Goal: Information Seeking & Learning: Learn about a topic

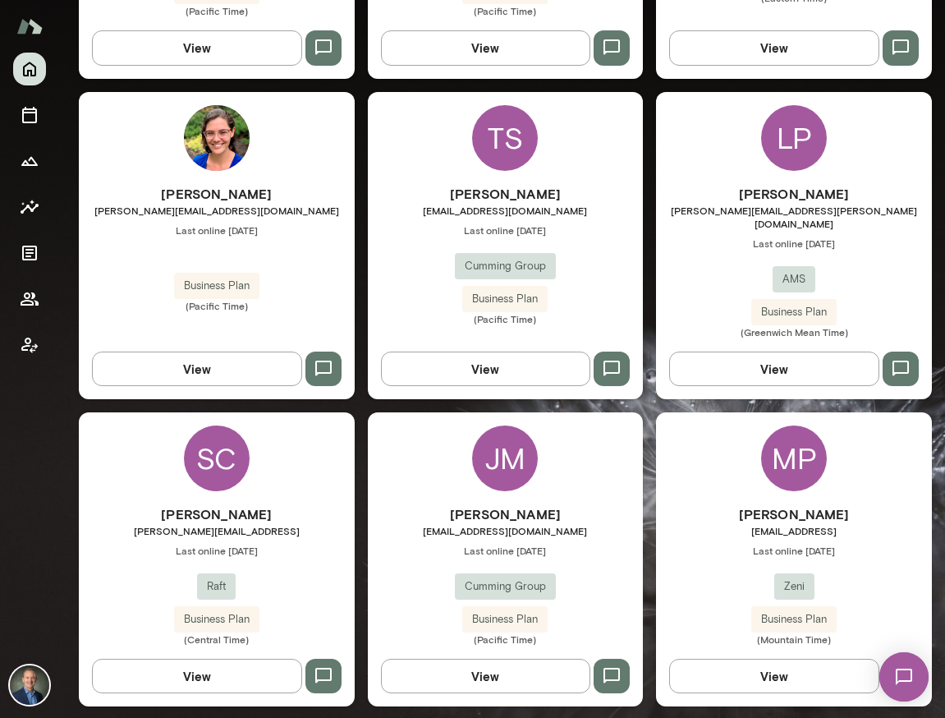
scroll to position [1037, 0]
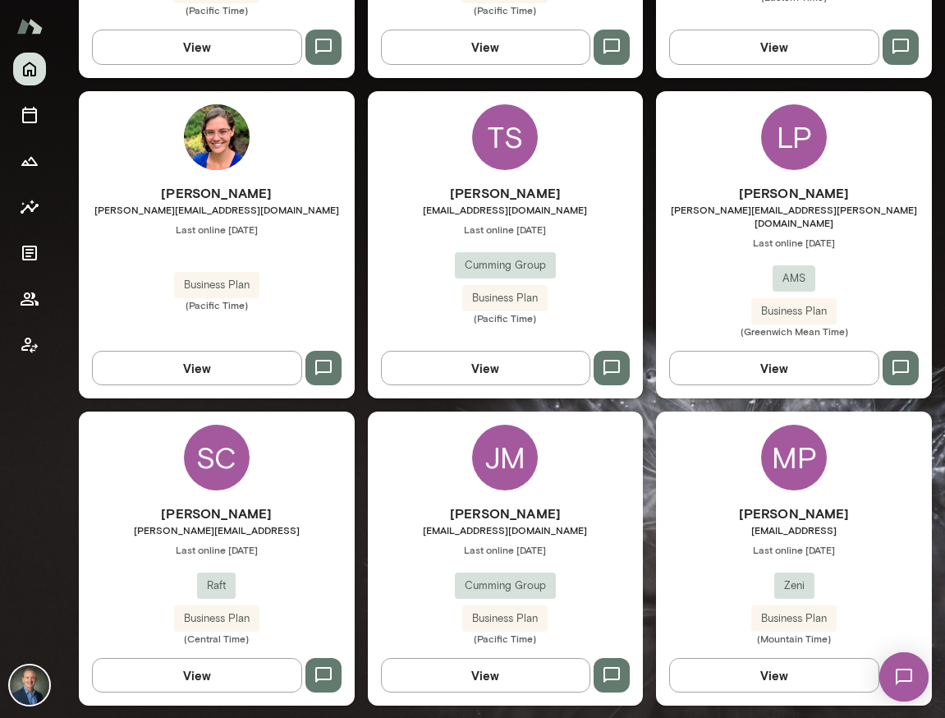
click at [698, 224] on div "[PERSON_NAME] [PERSON_NAME][EMAIL_ADDRESS][PERSON_NAME][DOMAIN_NAME] Last onlin…" at bounding box center [794, 260] width 276 height 154
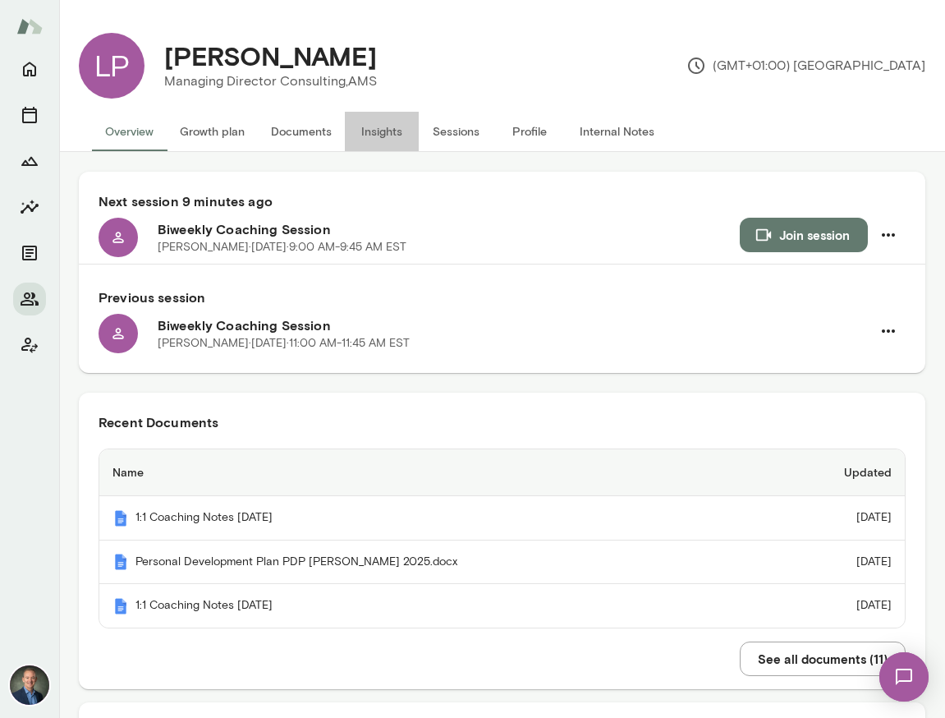
click at [387, 127] on button "Insights" at bounding box center [382, 131] width 74 height 39
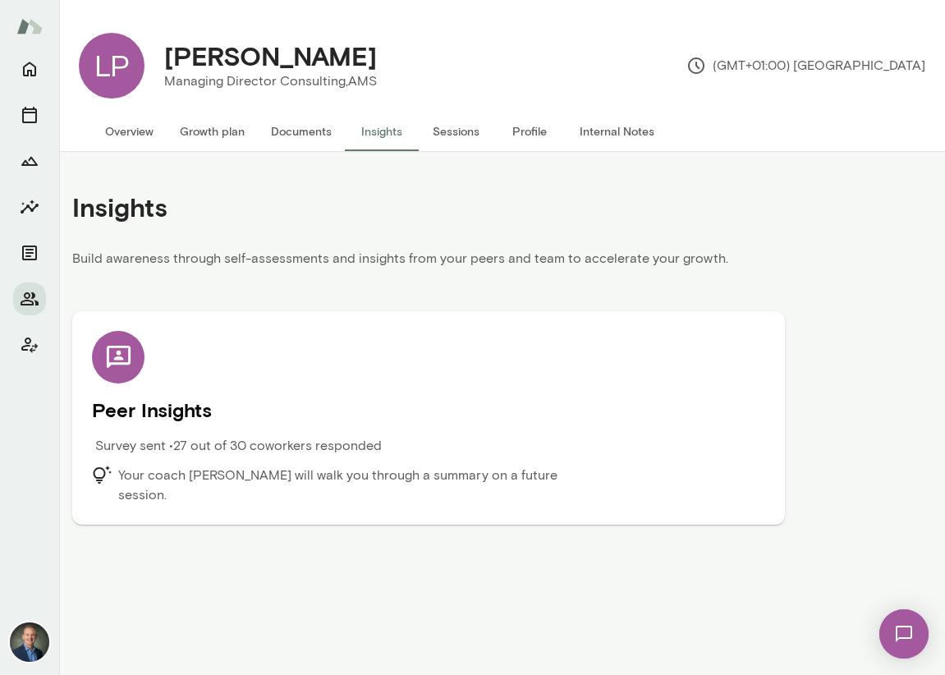
click at [191, 402] on h5 "Peer Insights" at bounding box center [429, 410] width 674 height 26
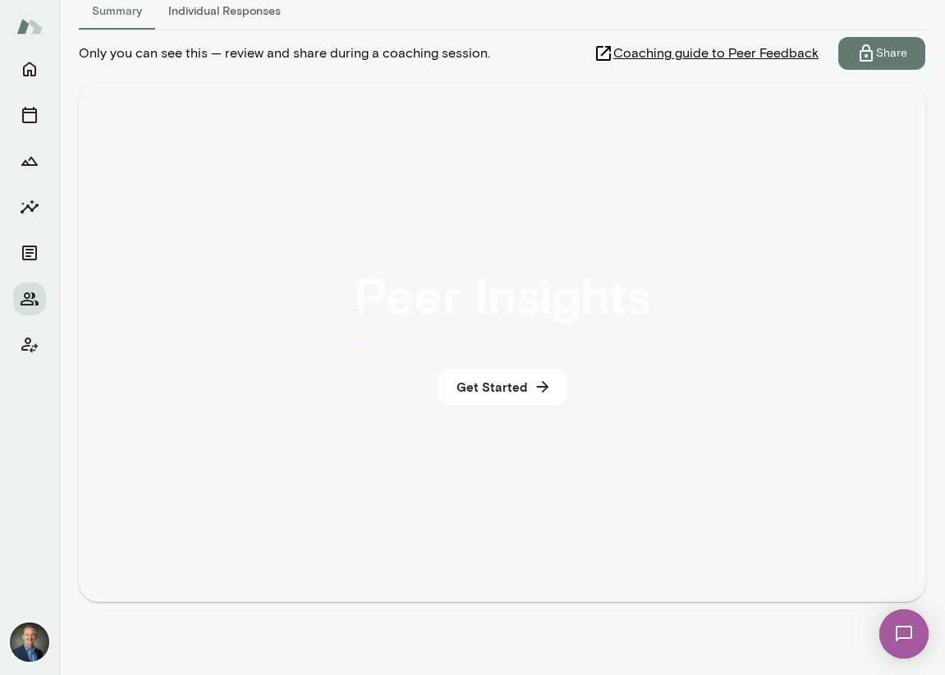
scroll to position [251, 0]
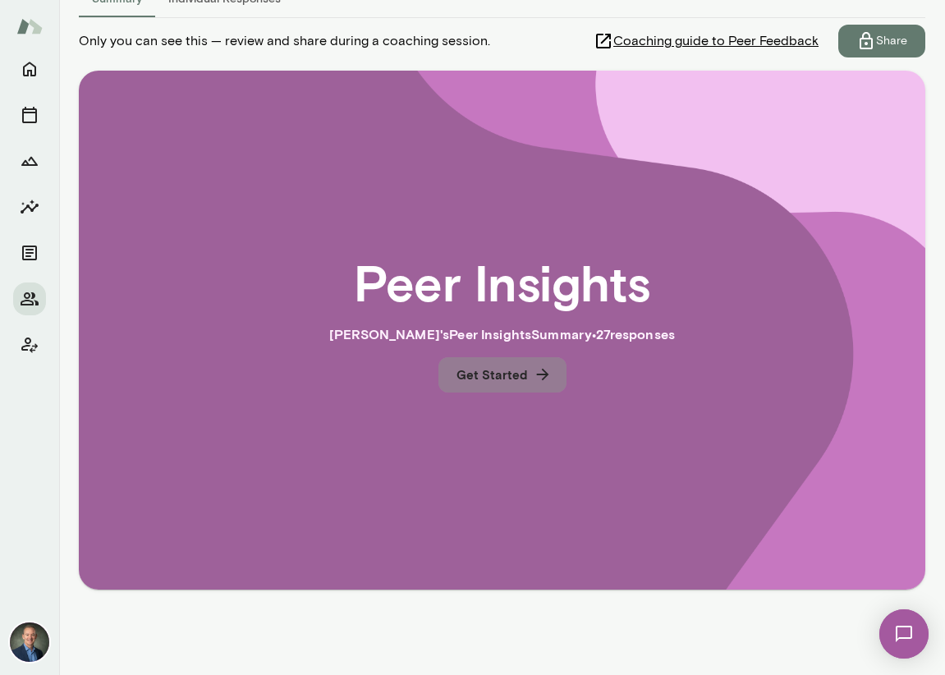
click at [520, 380] on button "Get Started" at bounding box center [503, 374] width 128 height 34
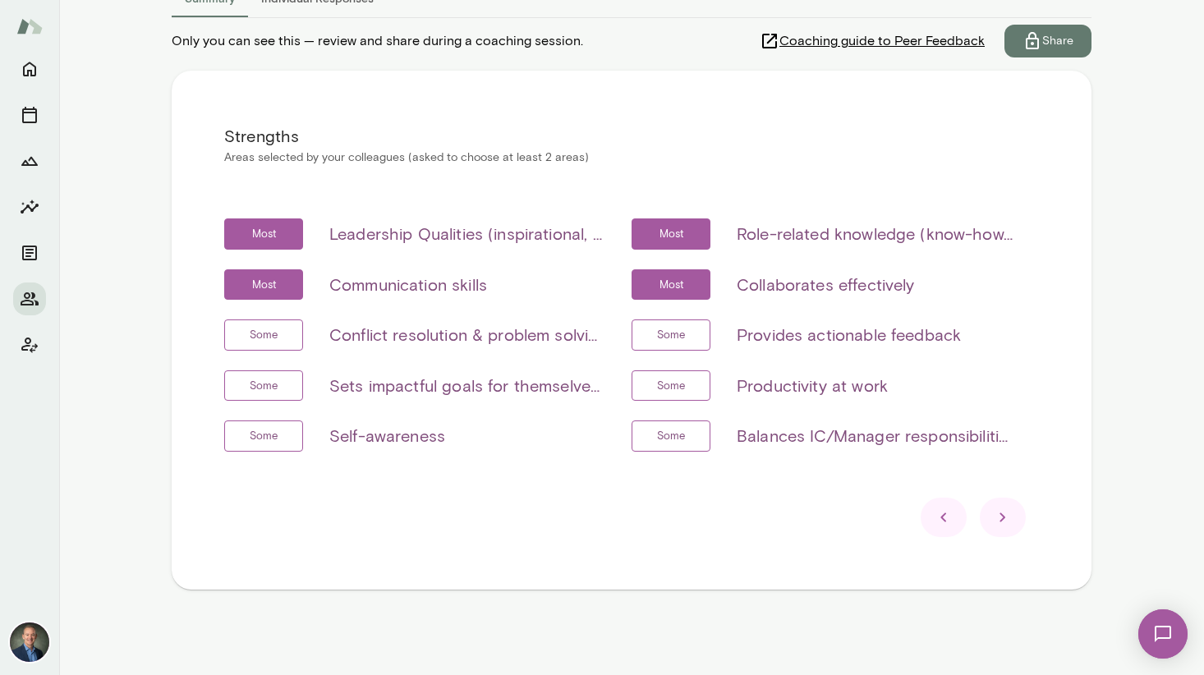
click at [945, 519] on icon at bounding box center [1003, 518] width 20 height 20
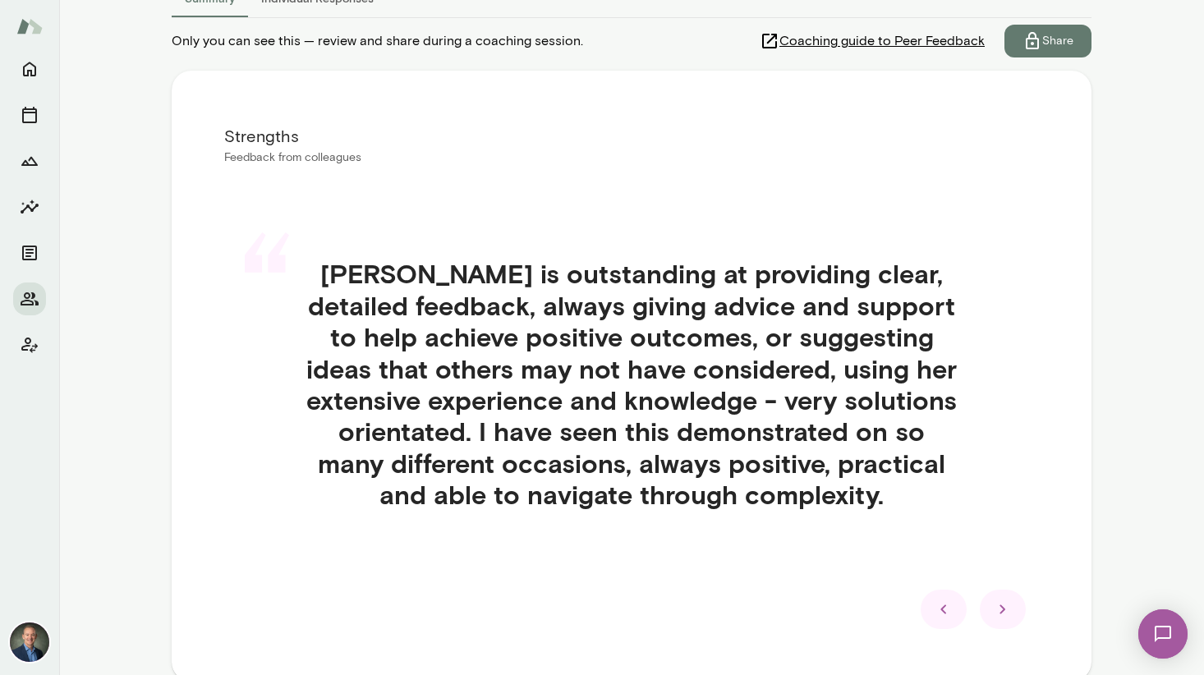
click at [945, 608] on icon at bounding box center [1003, 609] width 6 height 9
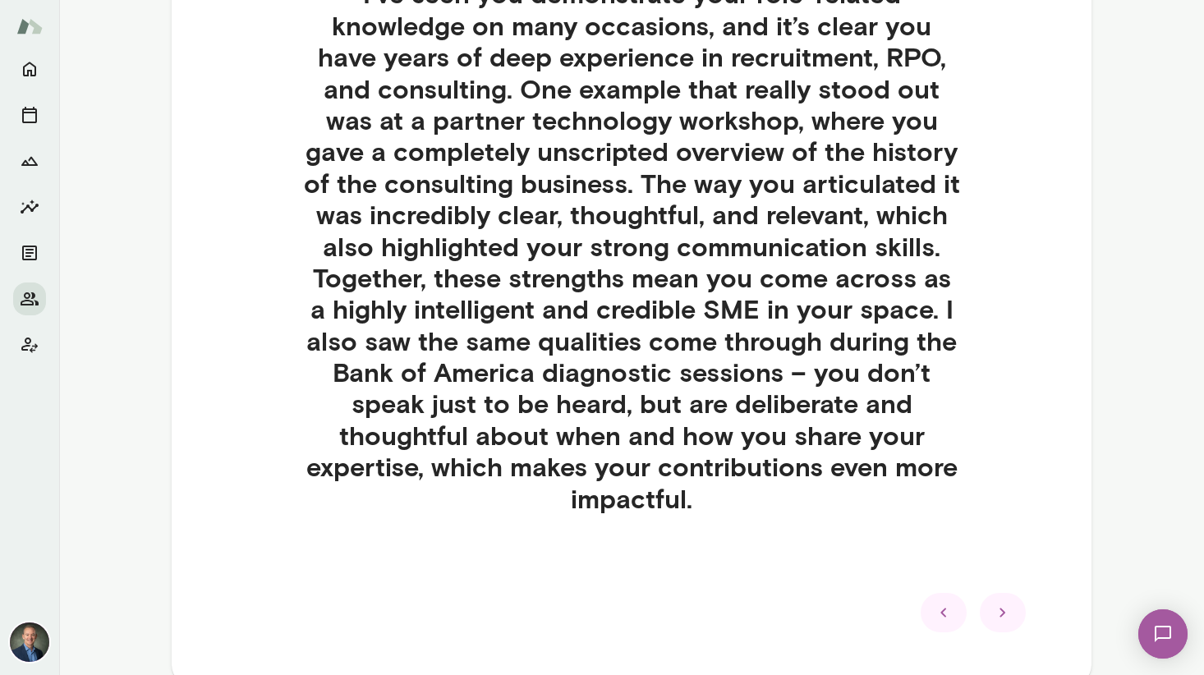
scroll to position [627, 0]
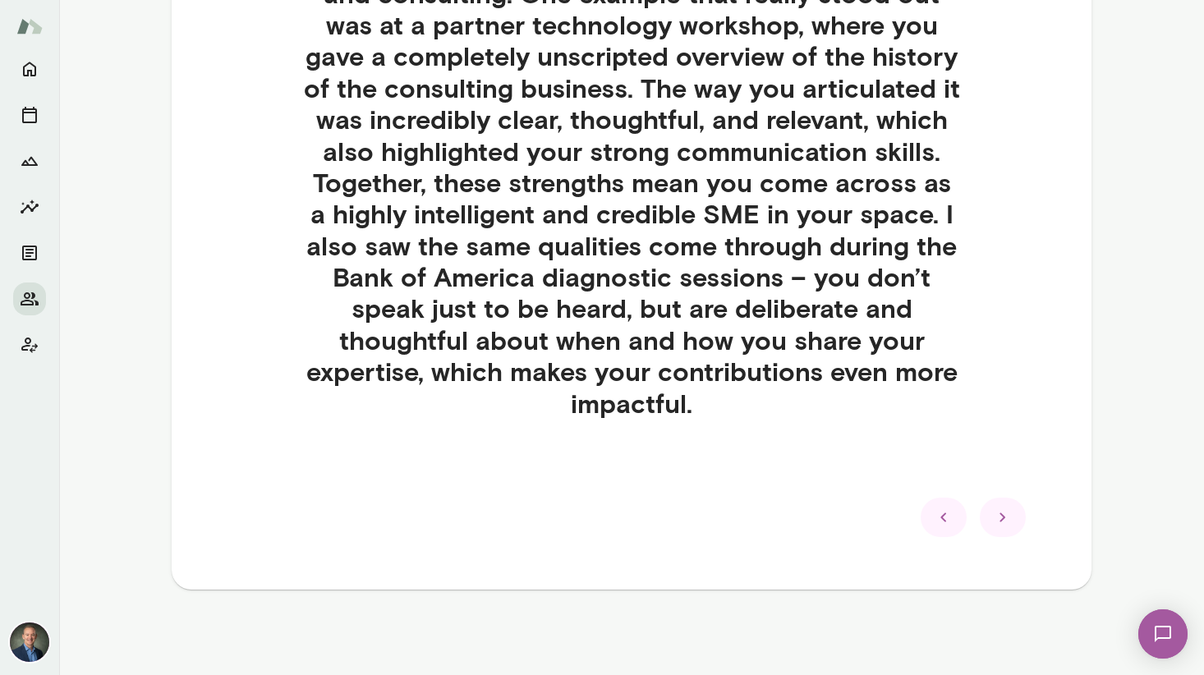
click at [945, 516] on icon at bounding box center [1003, 517] width 6 height 9
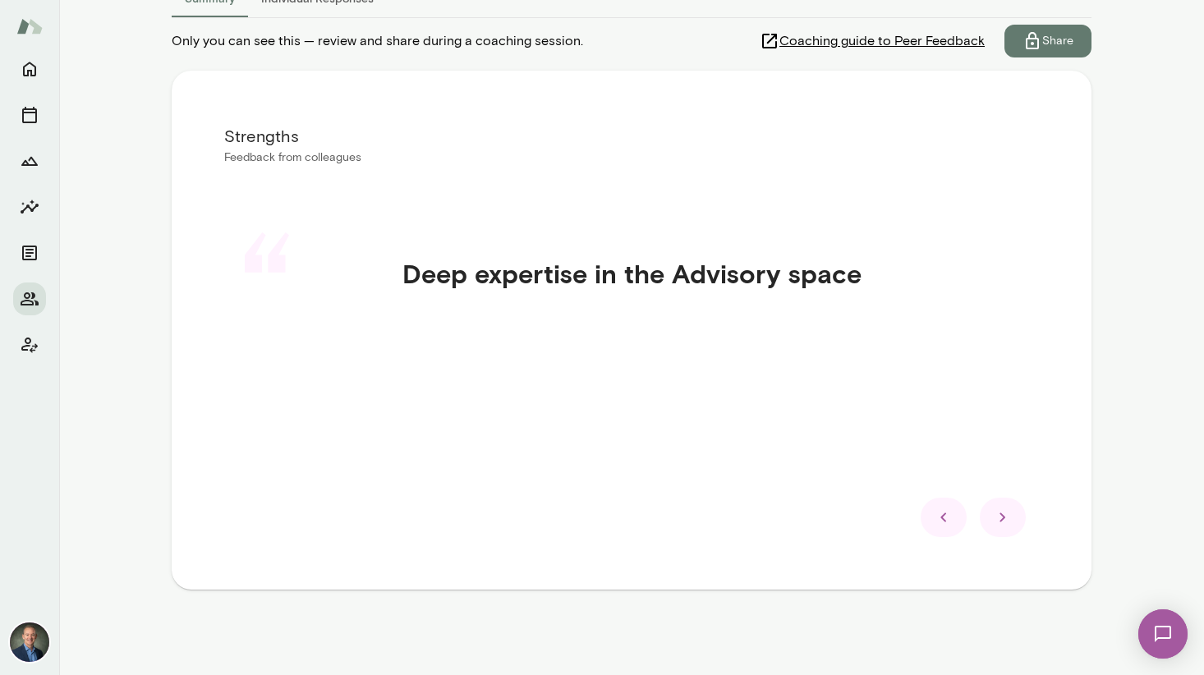
scroll to position [251, 0]
click at [945, 520] on icon at bounding box center [1003, 518] width 20 height 20
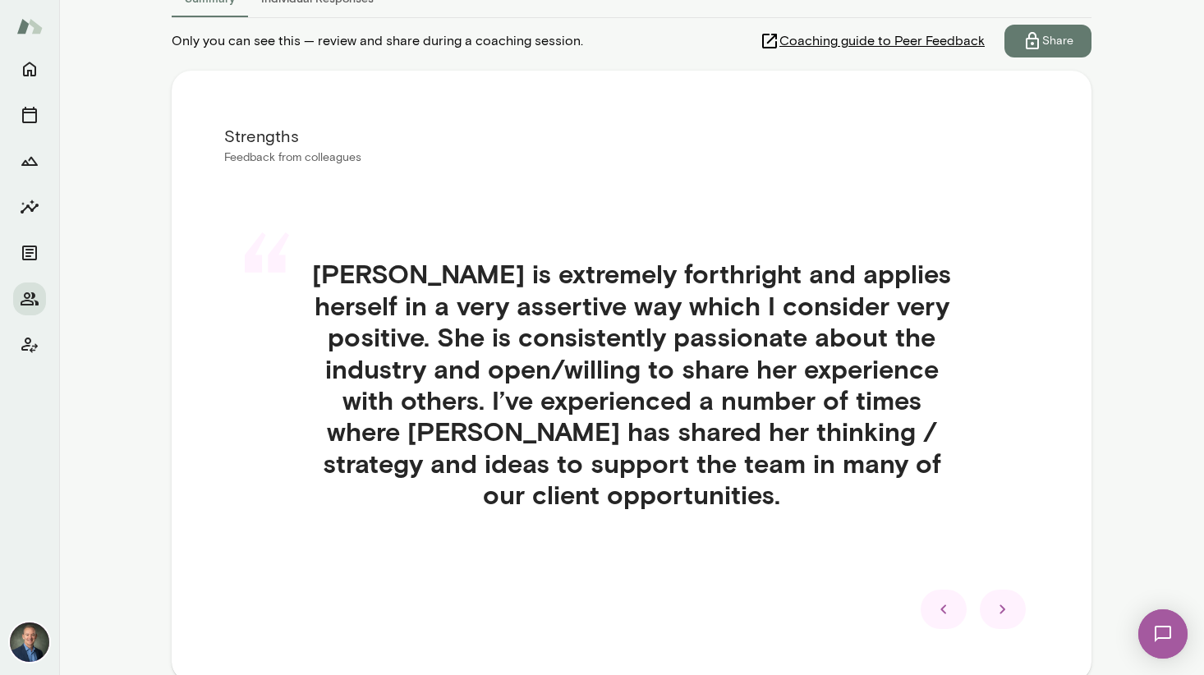
scroll to position [311, 0]
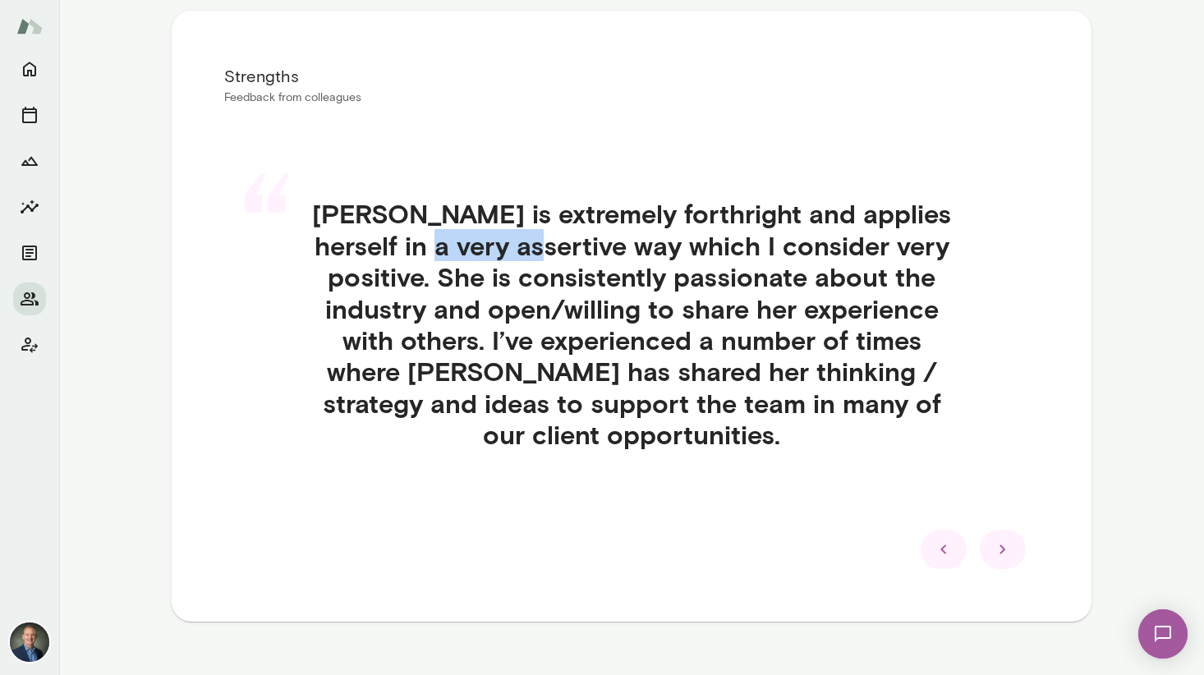
drag, startPoint x: 389, startPoint y: 248, endPoint x: 504, endPoint y: 246, distance: 114.2
click at [504, 246] on h4 "[PERSON_NAME] is extremely forthright and applies herself in a very assertive w…" at bounding box center [632, 324] width 736 height 252
drag, startPoint x: 549, startPoint y: 218, endPoint x: 668, endPoint y: 218, distance: 118.3
click at [668, 218] on h4 "[PERSON_NAME] is extremely forthright and applies herself in a very assertive w…" at bounding box center [632, 324] width 736 height 252
click at [945, 540] on icon at bounding box center [1003, 550] width 20 height 20
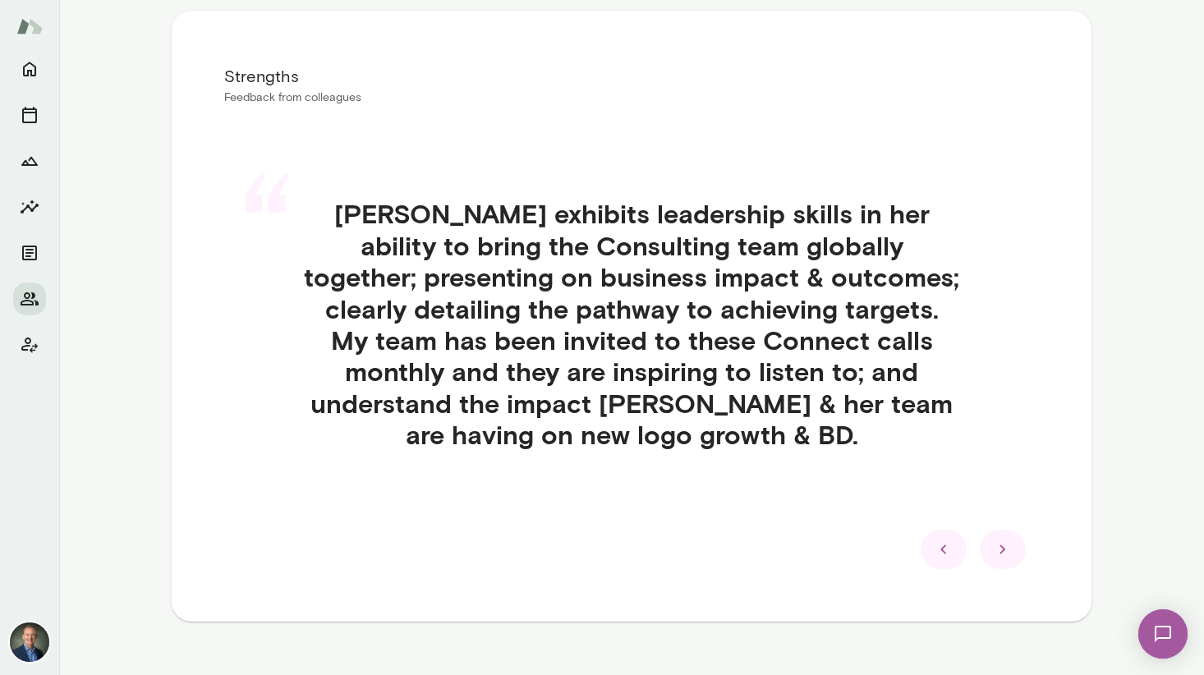
click at [945, 548] on icon at bounding box center [1003, 550] width 20 height 20
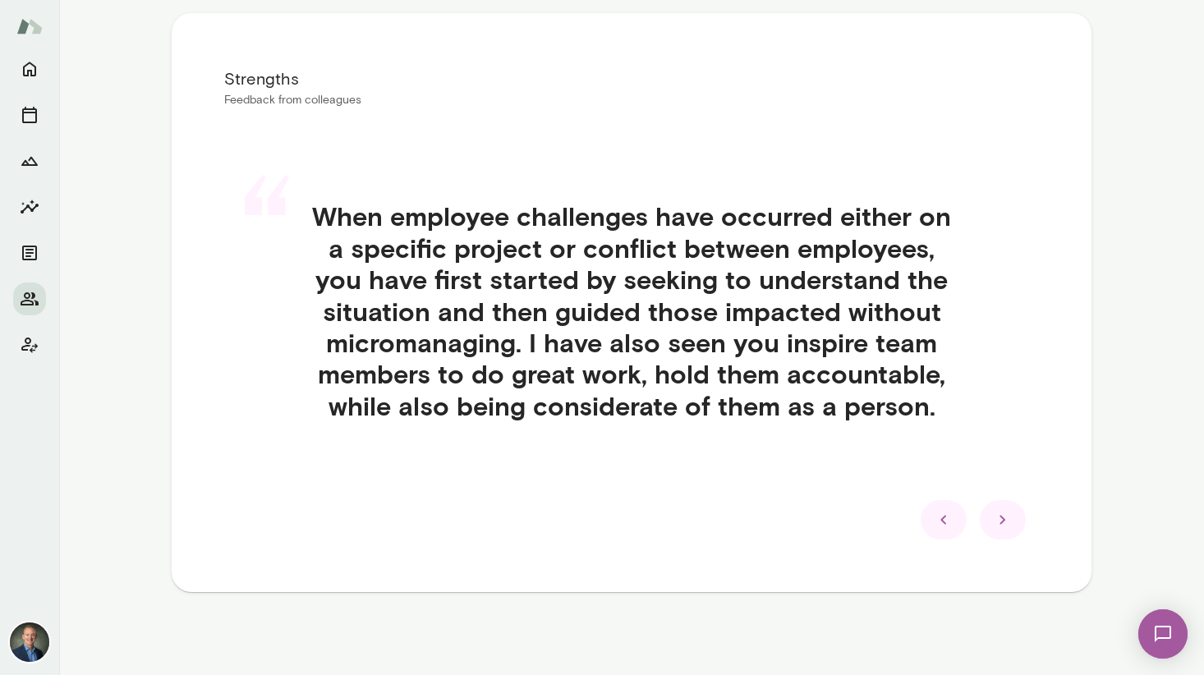
click at [945, 520] on icon at bounding box center [1003, 520] width 20 height 20
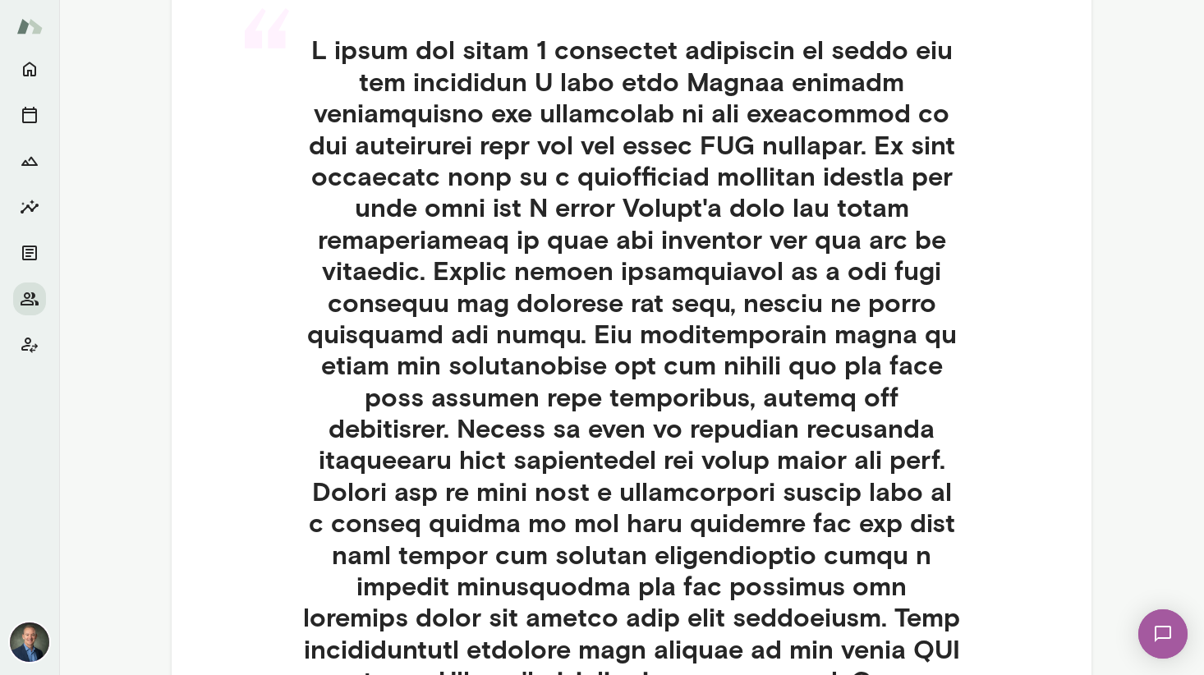
scroll to position [481, 0]
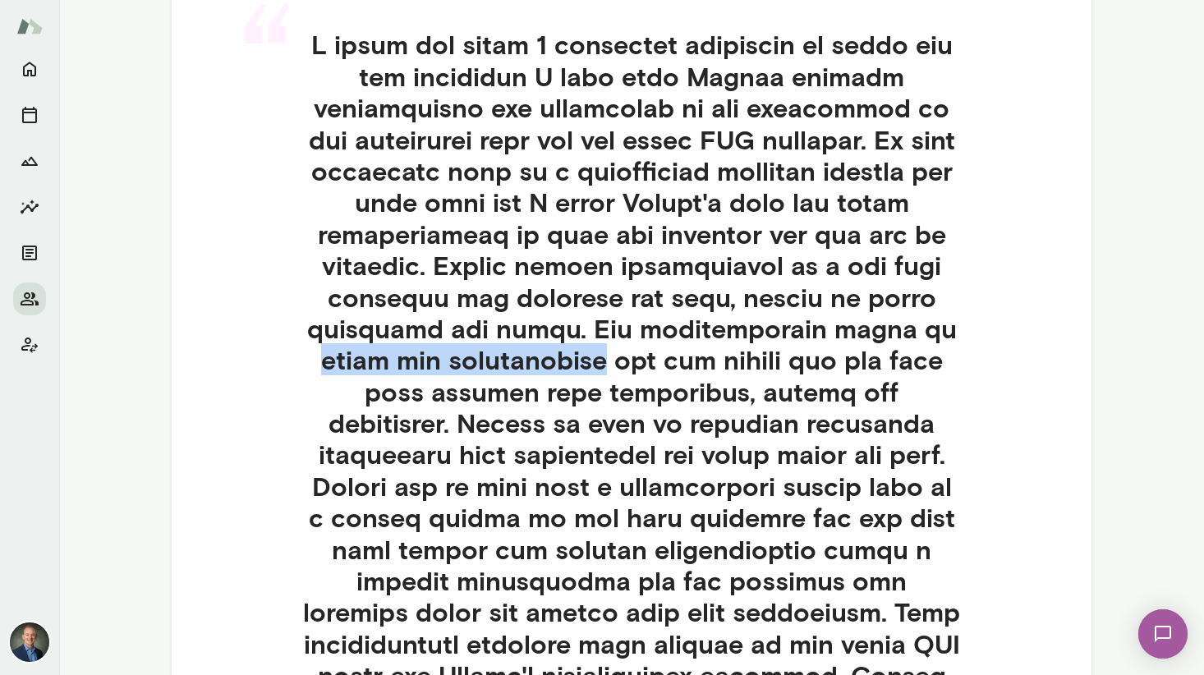
drag, startPoint x: 313, startPoint y: 364, endPoint x: 603, endPoint y: 361, distance: 290.0
click at [602, 362] on h4 at bounding box center [632, 644] width 736 height 1230
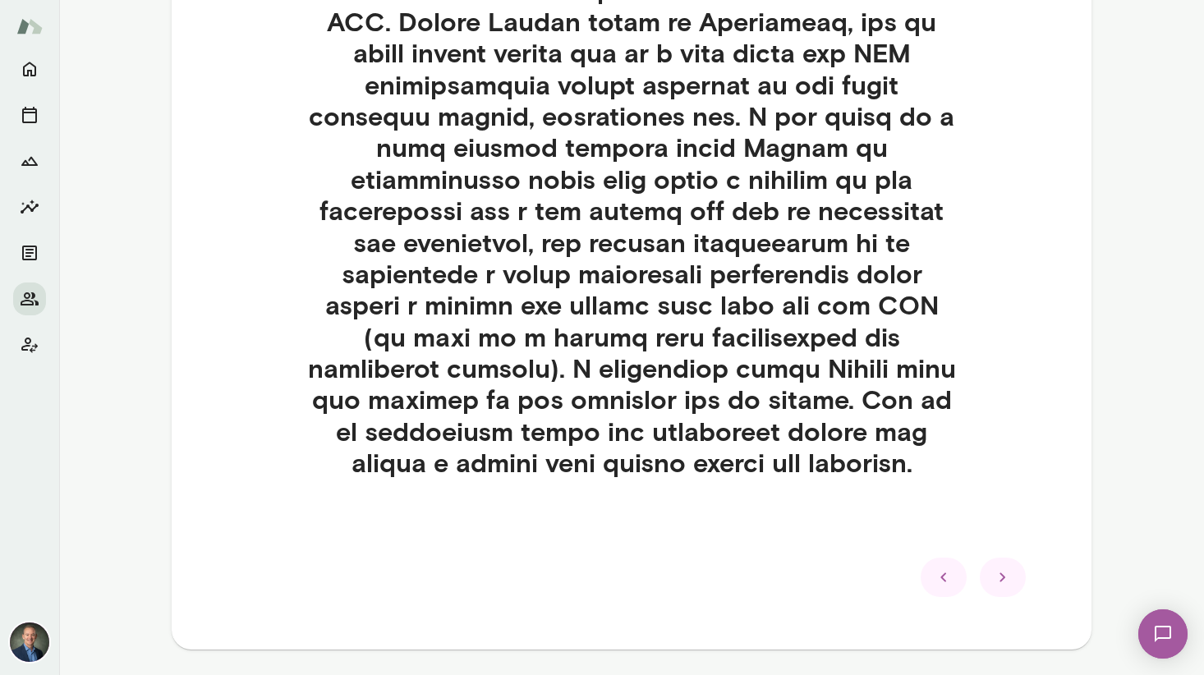
scroll to position [1266, 0]
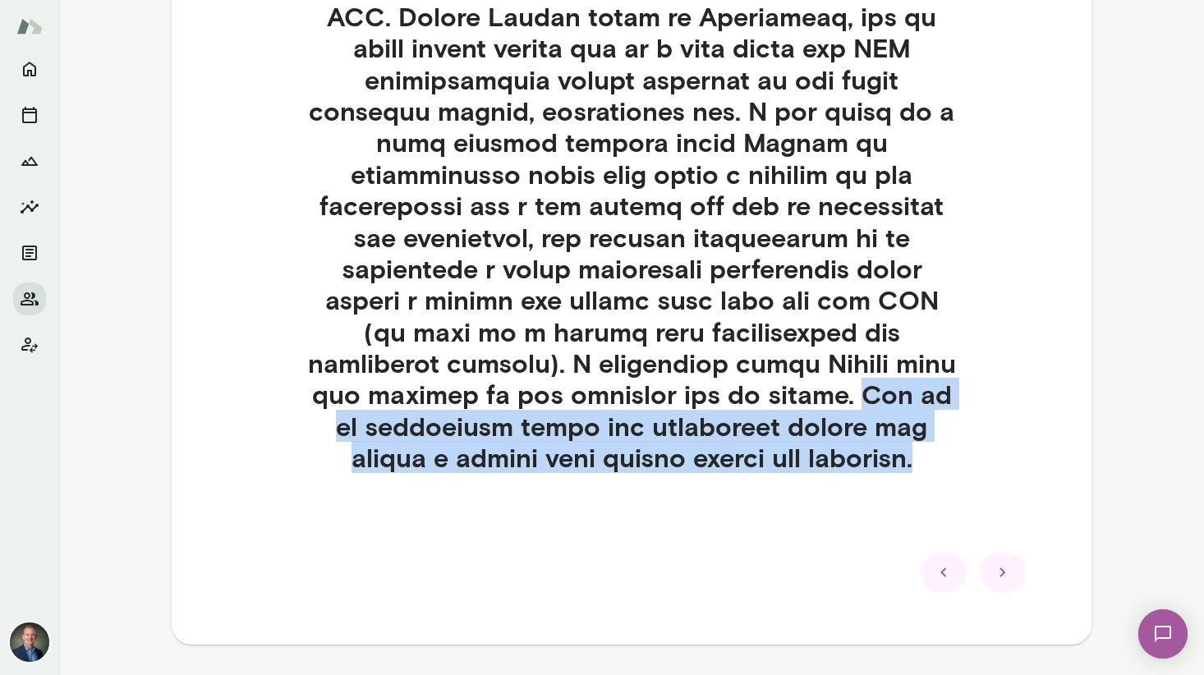
drag, startPoint x: 653, startPoint y: 369, endPoint x: 825, endPoint y: 423, distance: 180.0
click at [945, 563] on icon at bounding box center [1003, 573] width 20 height 20
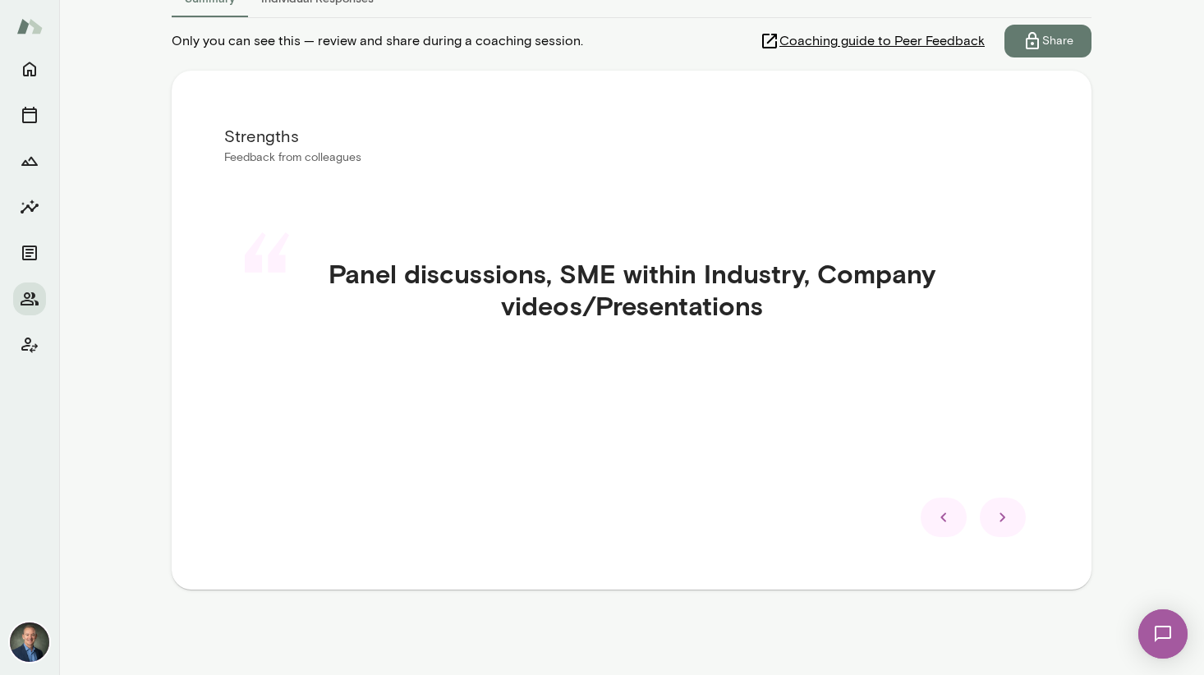
click at [945, 517] on icon at bounding box center [1003, 517] width 6 height 9
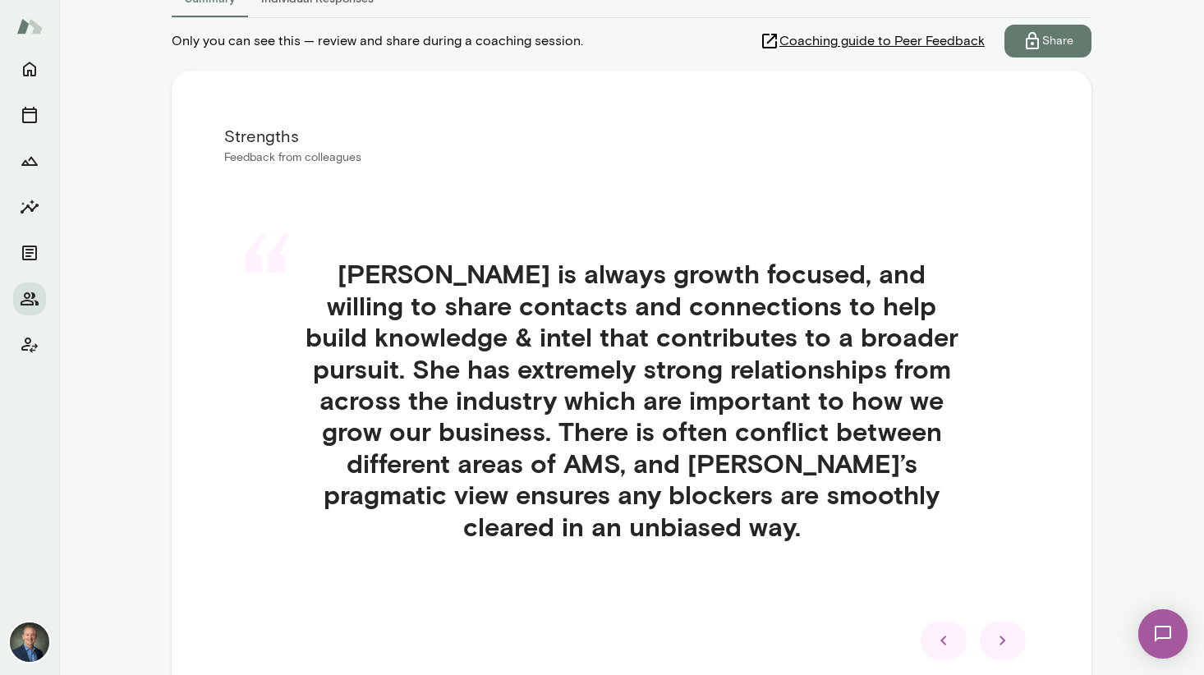
scroll to position [375, 0]
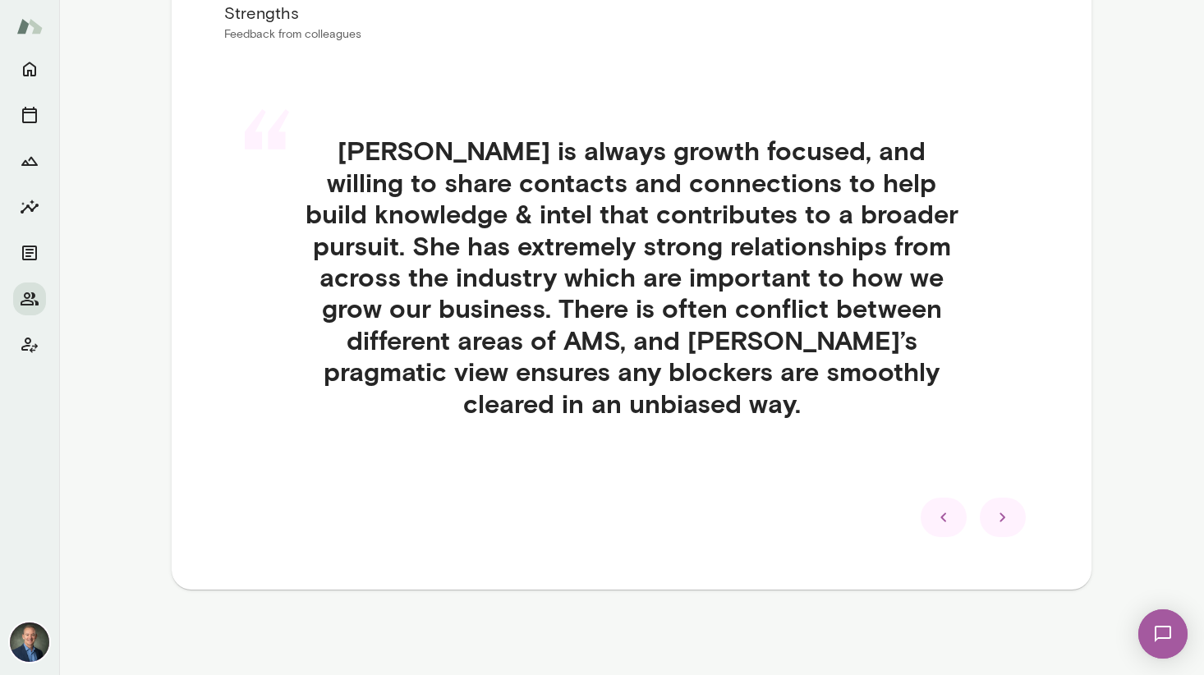
click at [945, 517] on icon at bounding box center [1003, 518] width 20 height 20
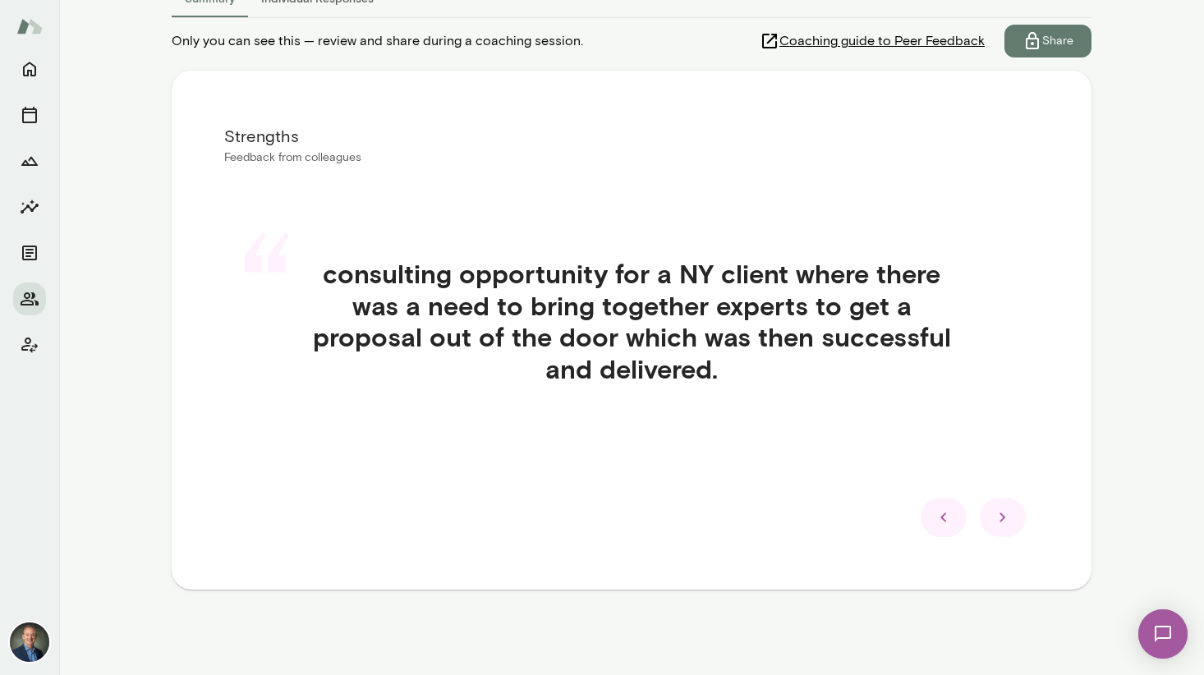
click at [945, 517] on icon at bounding box center [1003, 518] width 20 height 20
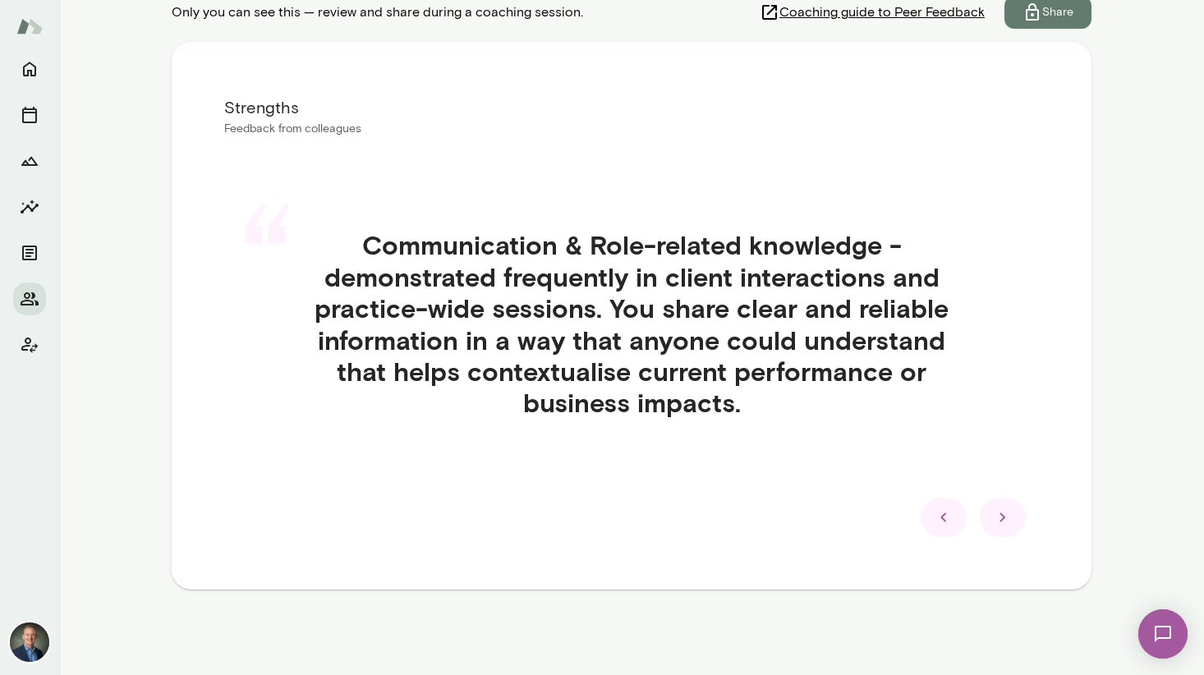
click at [945, 517] on icon at bounding box center [1003, 518] width 20 height 20
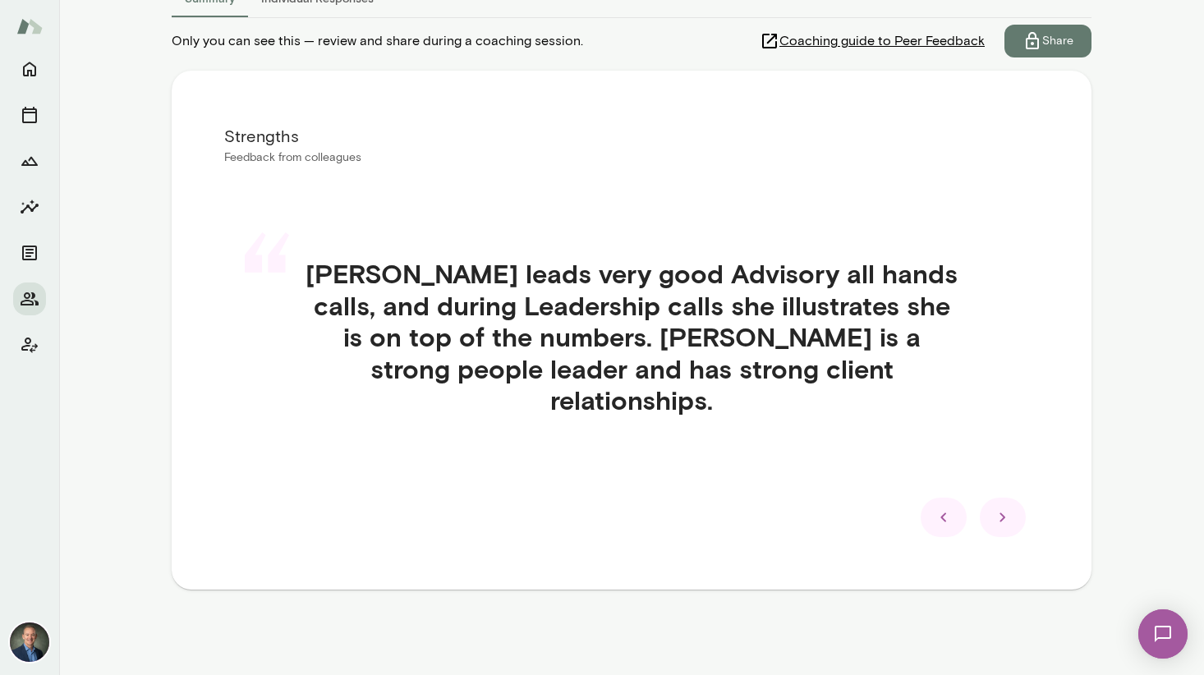
click at [945, 514] on icon at bounding box center [1003, 518] width 20 height 20
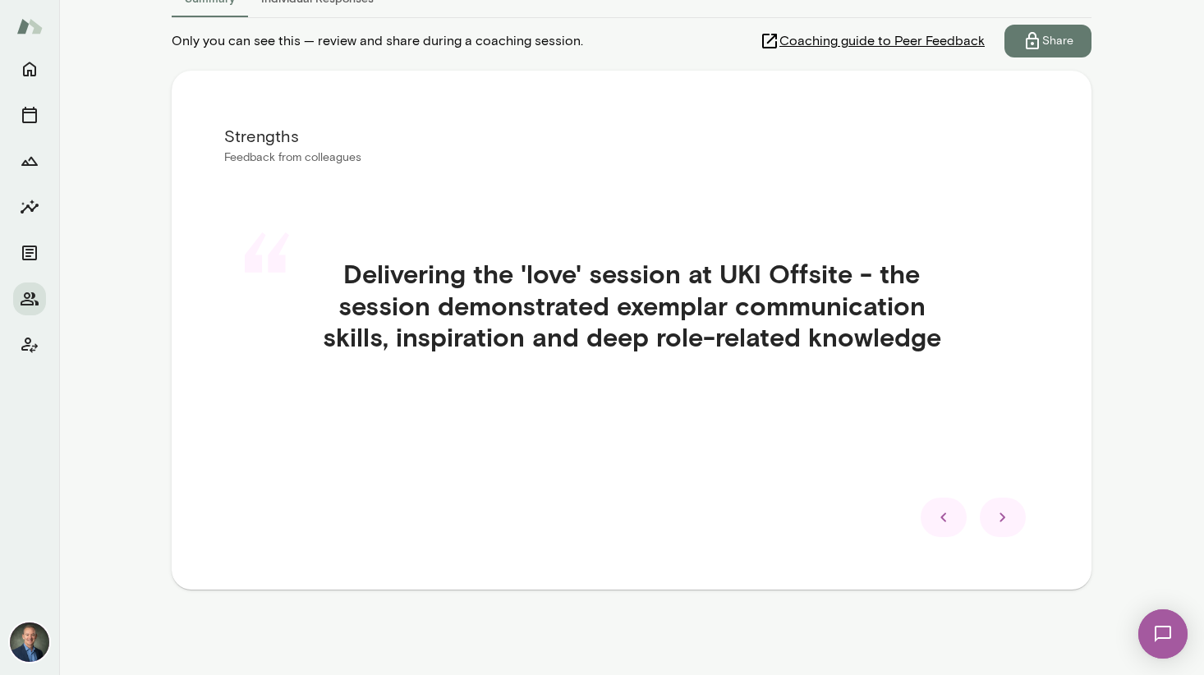
click at [945, 517] on icon at bounding box center [1003, 518] width 20 height 20
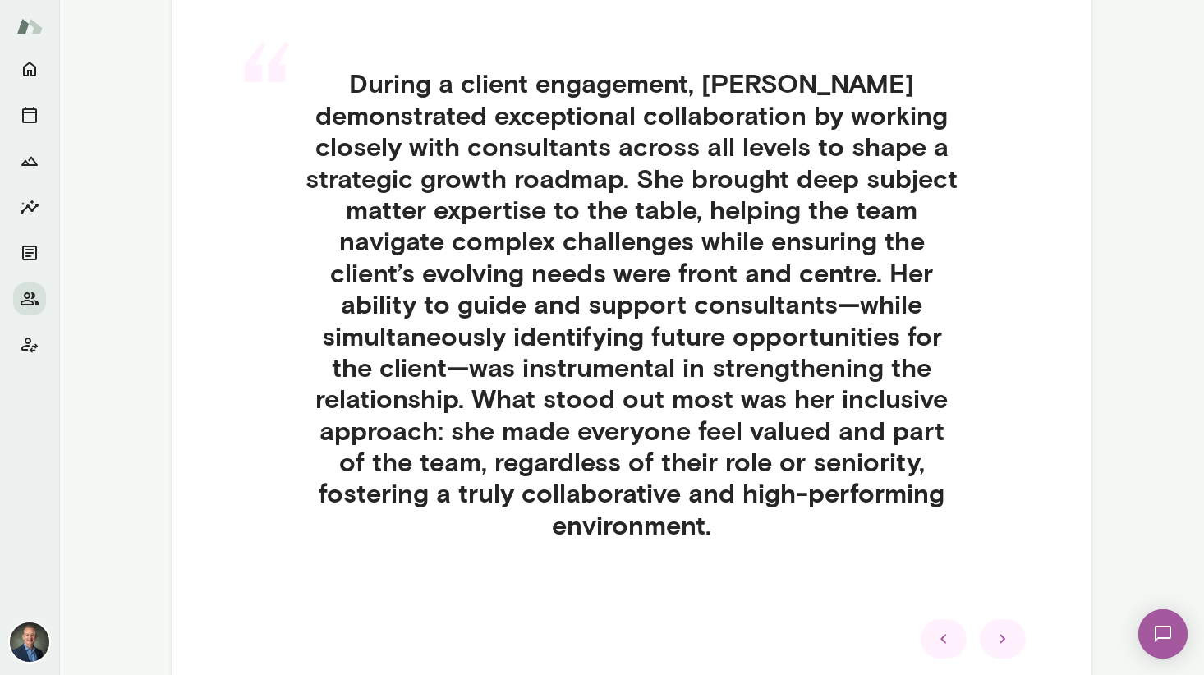
scroll to position [446, 0]
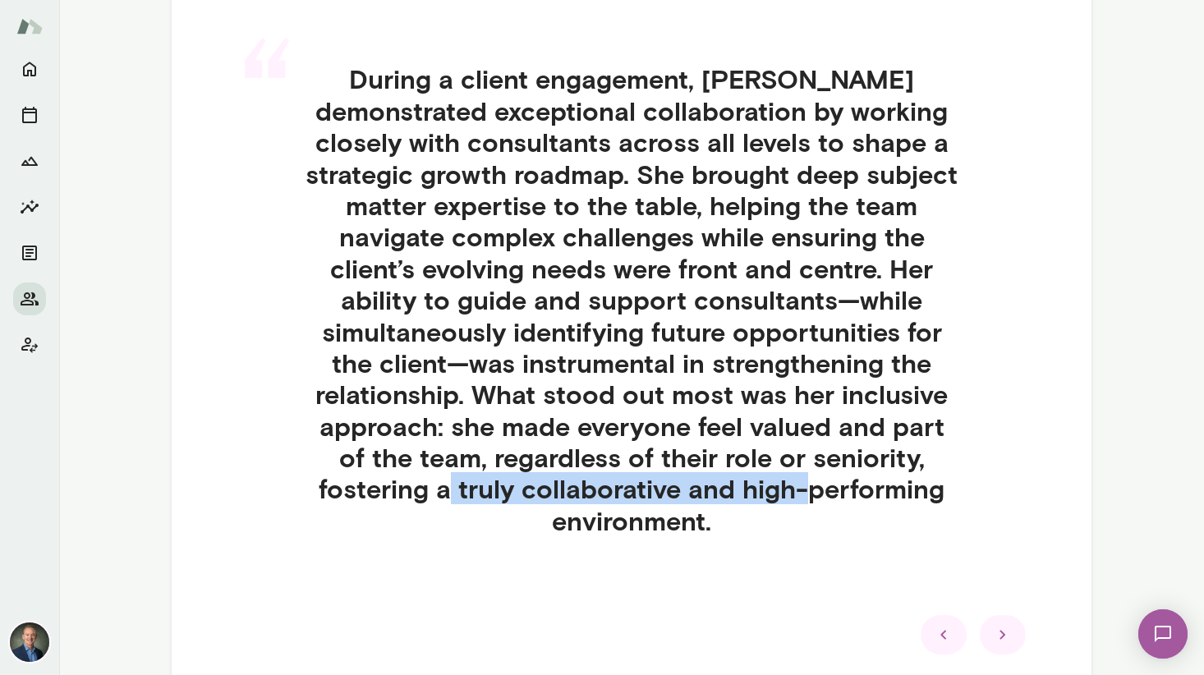
drag, startPoint x: 334, startPoint y: 494, endPoint x: 853, endPoint y: 512, distance: 518.6
click at [720, 497] on h4 "During a client engagement, [PERSON_NAME] demonstrated exceptional collaboratio…" at bounding box center [632, 299] width 736 height 473
click at [945, 625] on icon at bounding box center [1003, 635] width 20 height 20
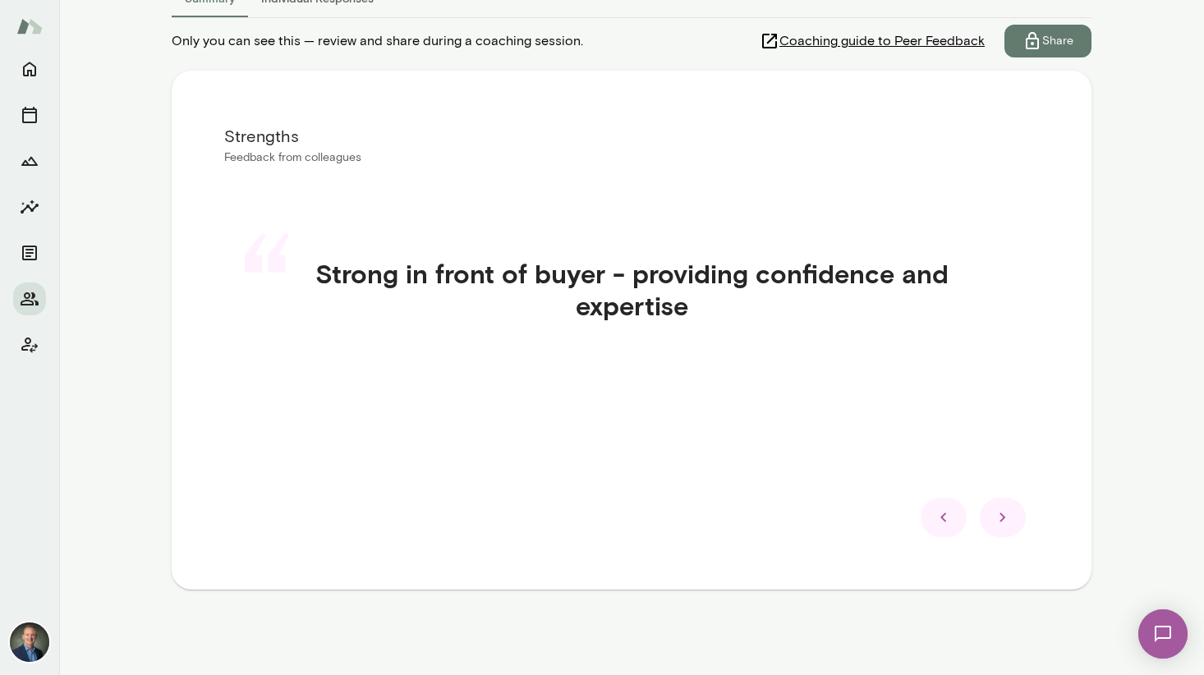
scroll to position [251, 0]
click at [945, 518] on icon at bounding box center [1003, 517] width 6 height 9
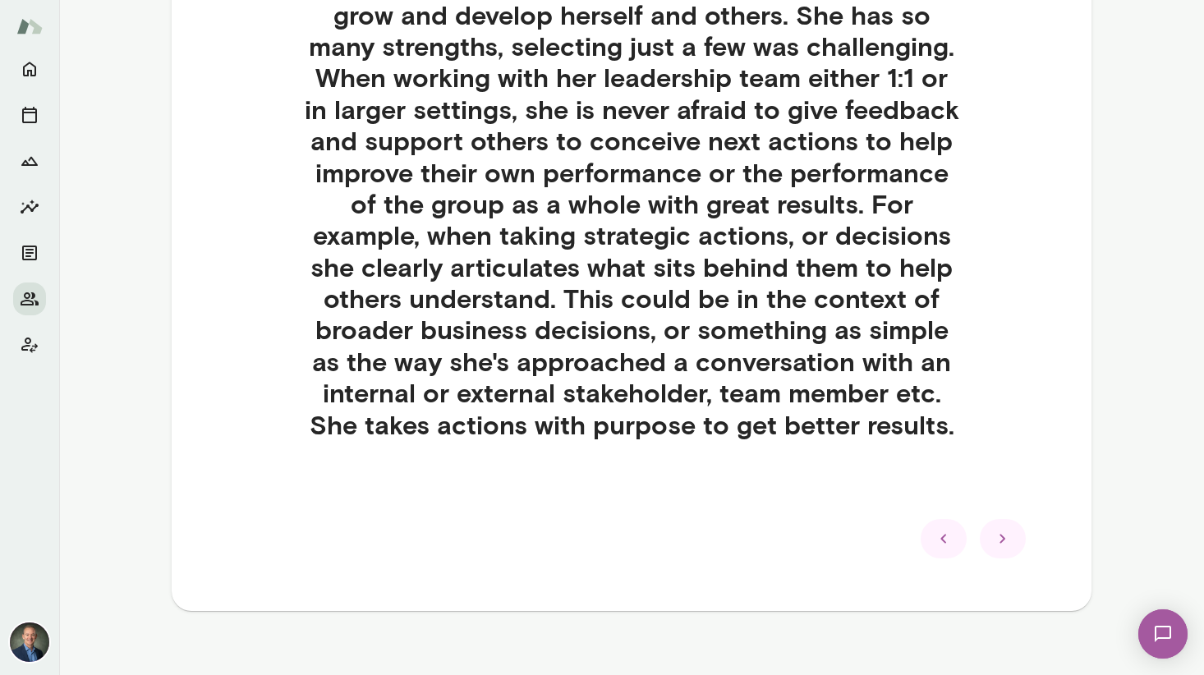
scroll to position [627, 0]
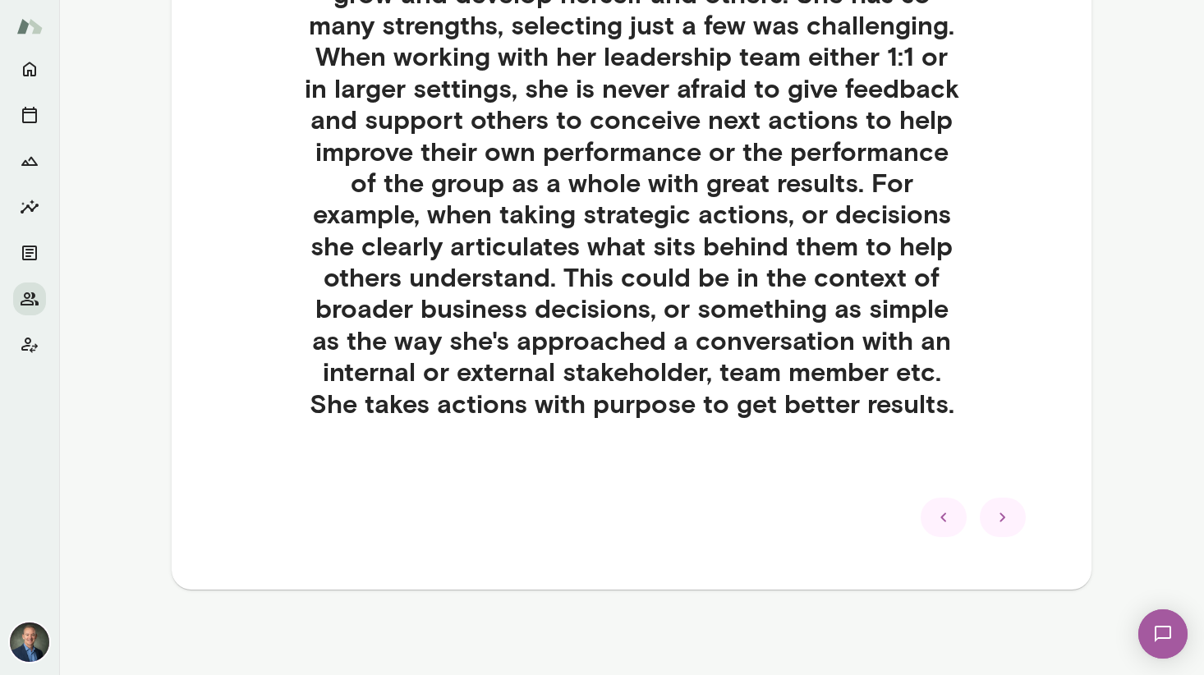
click at [945, 514] on icon at bounding box center [1003, 518] width 20 height 20
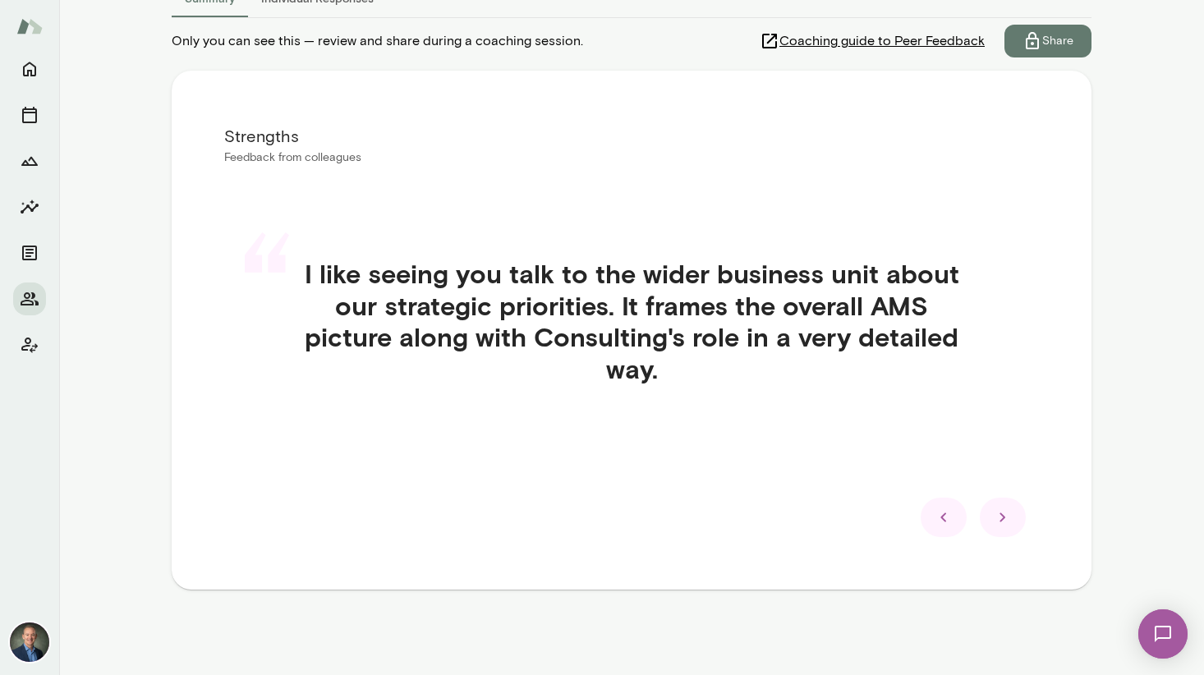
click at [945, 515] on icon at bounding box center [1003, 517] width 6 height 9
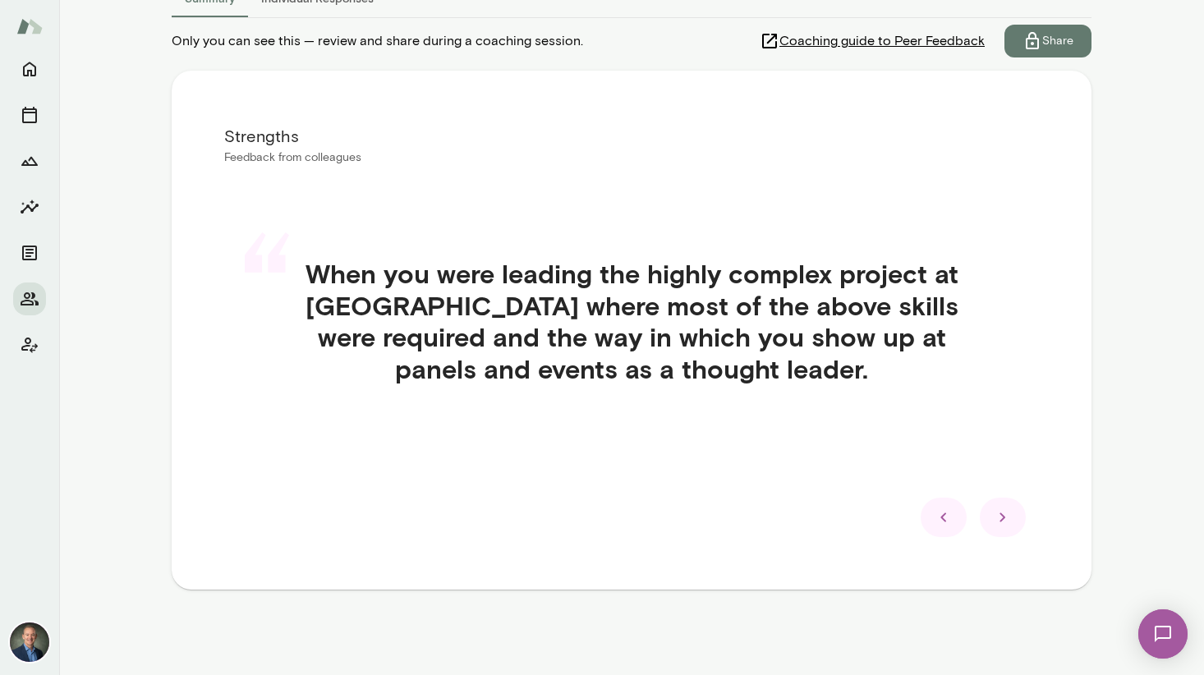
click at [945, 520] on icon at bounding box center [1003, 518] width 20 height 20
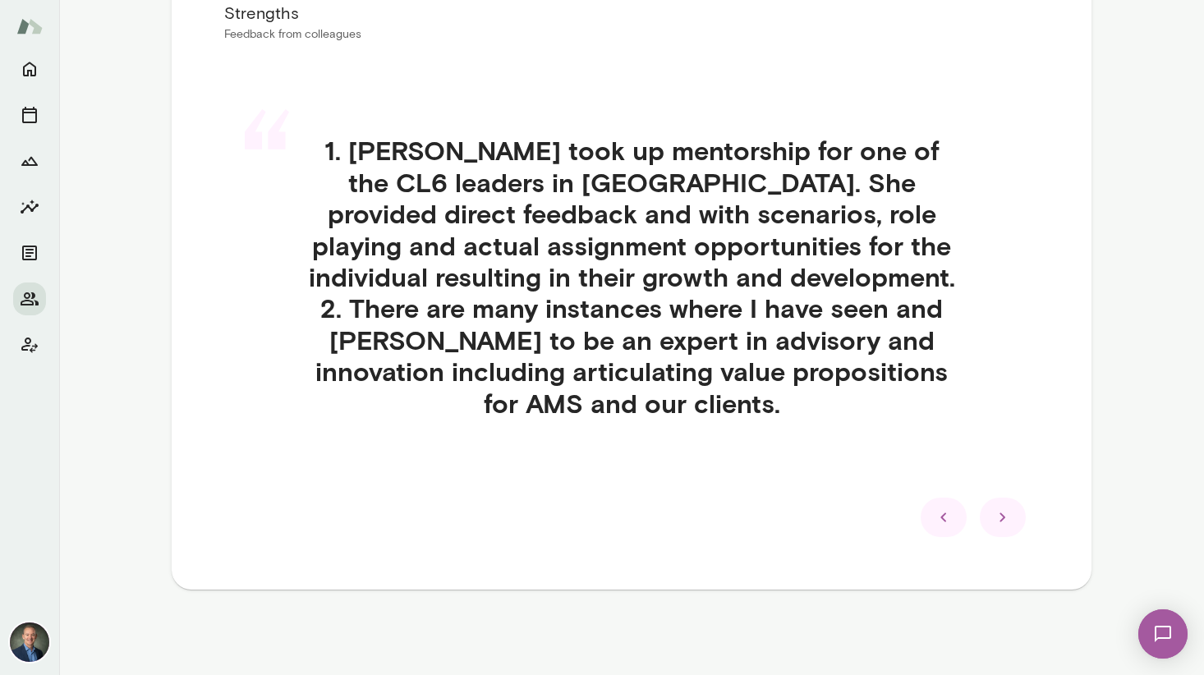
click at [945, 522] on icon at bounding box center [1003, 518] width 20 height 20
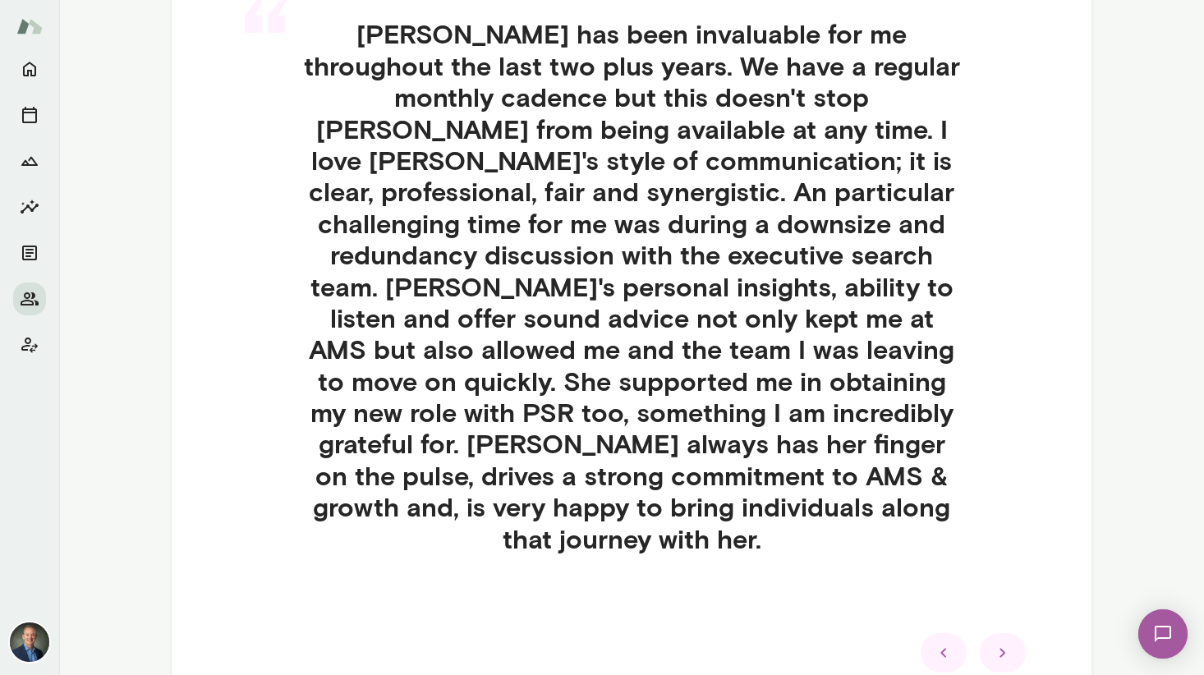
scroll to position [490, 0]
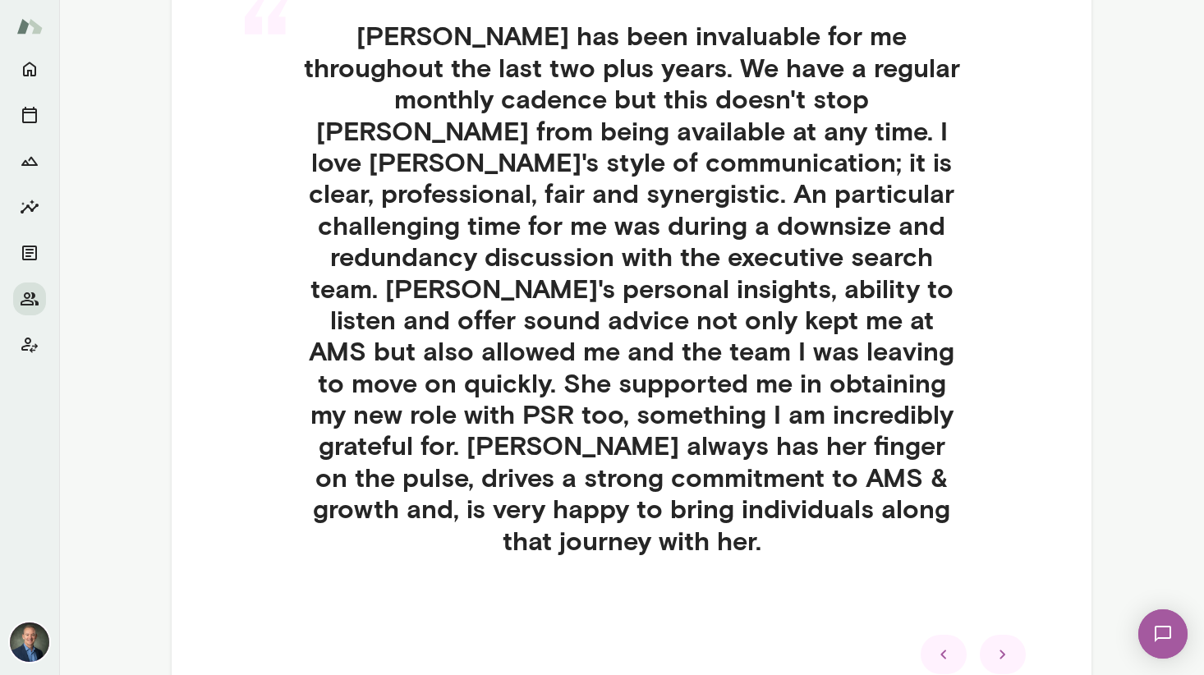
click at [945, 645] on icon at bounding box center [1003, 655] width 20 height 20
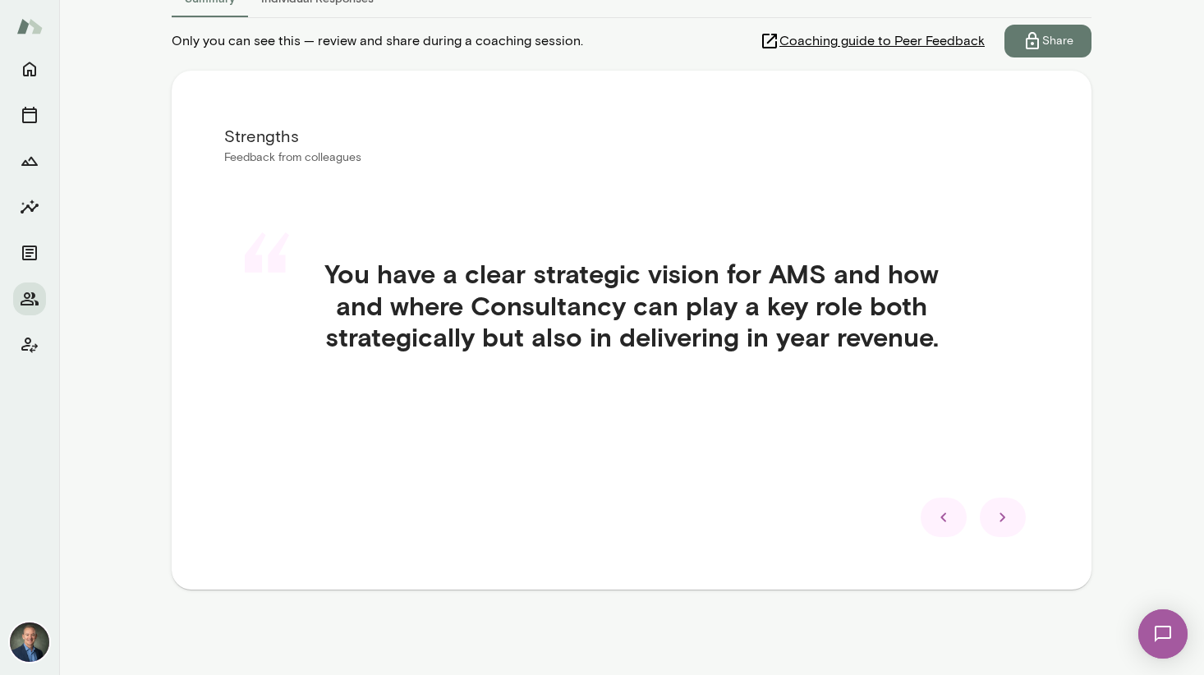
click at [945, 519] on icon at bounding box center [1003, 518] width 20 height 20
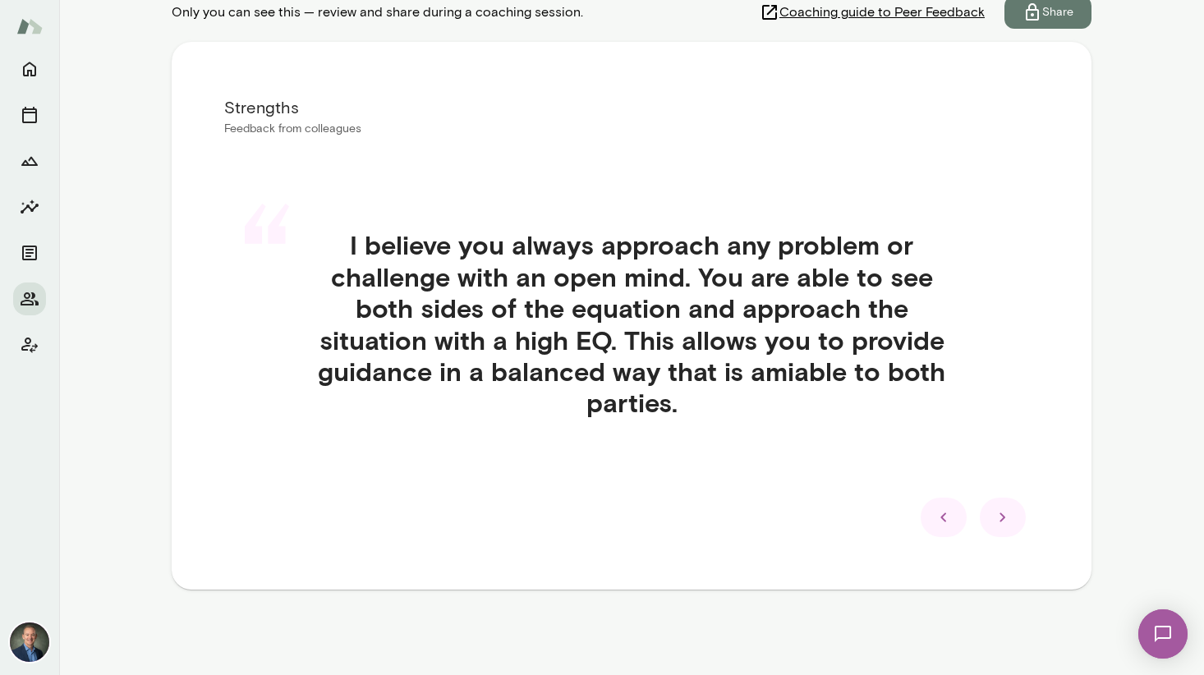
click at [945, 514] on icon at bounding box center [1003, 518] width 20 height 20
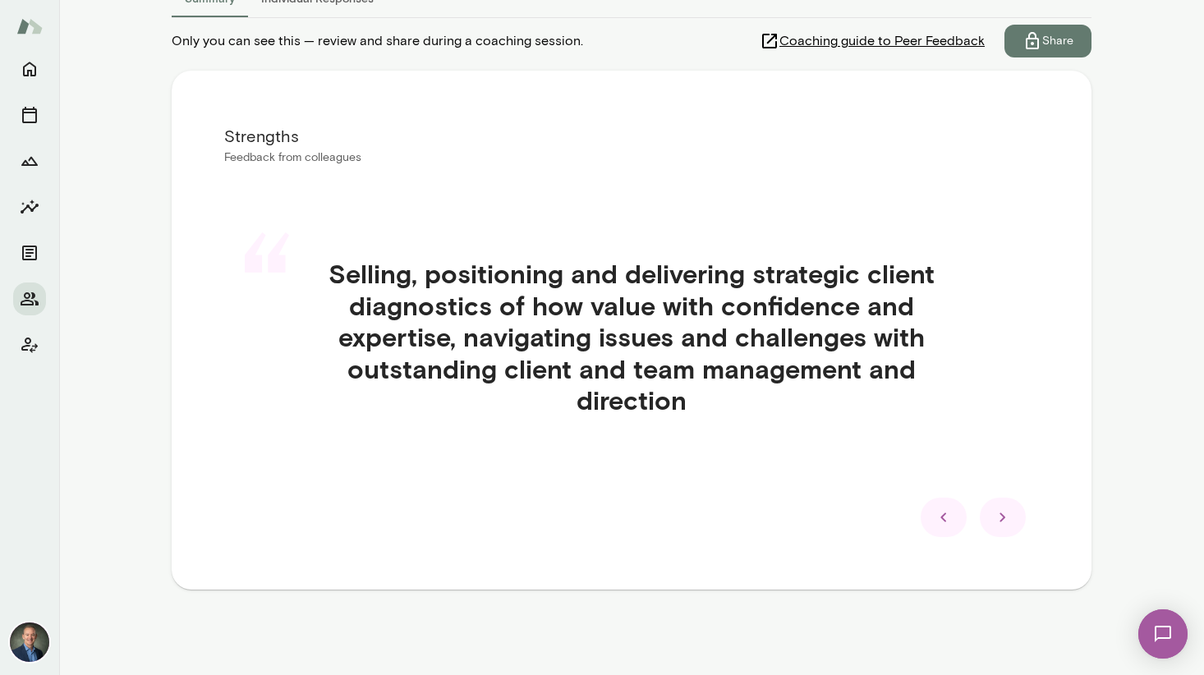
scroll to position [251, 0]
click at [945, 514] on icon at bounding box center [1003, 518] width 20 height 20
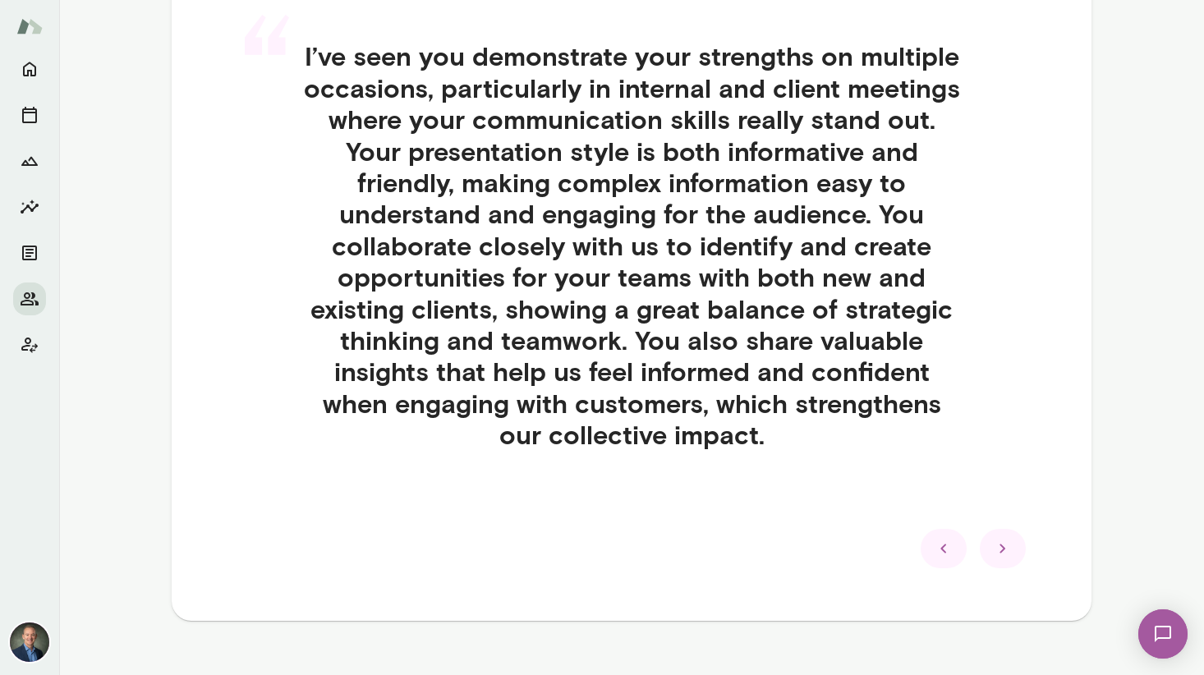
scroll to position [468, 0]
click at [945, 553] on icon at bounding box center [1003, 550] width 20 height 20
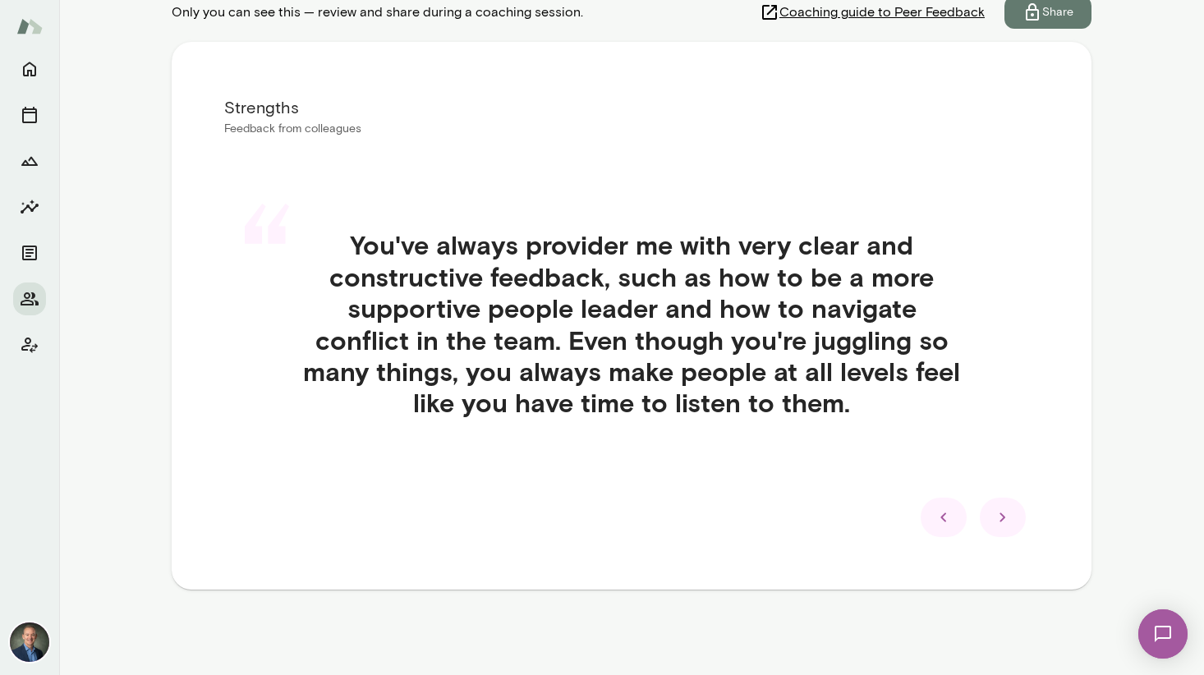
scroll to position [280, 0]
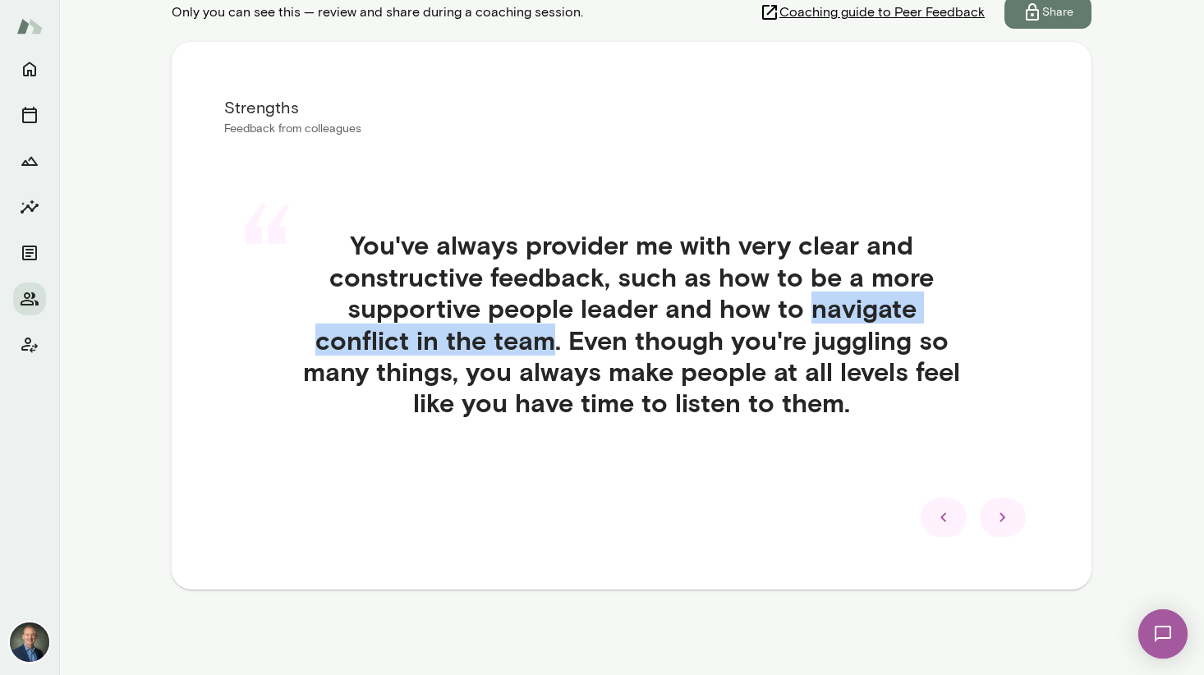
drag, startPoint x: 814, startPoint y: 301, endPoint x: 556, endPoint y: 352, distance: 262.7
click at [556, 352] on h4 "You've always provider me with very clear and constructive feedback, such as ho…" at bounding box center [632, 323] width 736 height 189
click at [945, 519] on icon at bounding box center [1003, 518] width 20 height 20
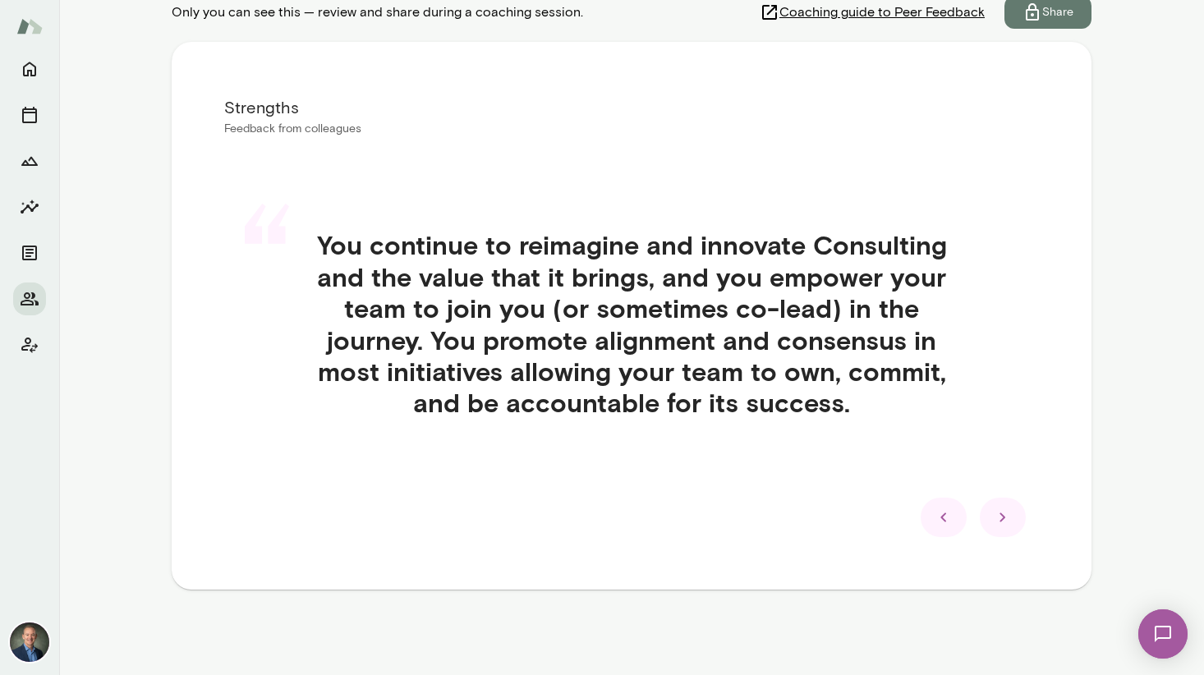
click at [945, 519] on icon at bounding box center [1003, 518] width 20 height 20
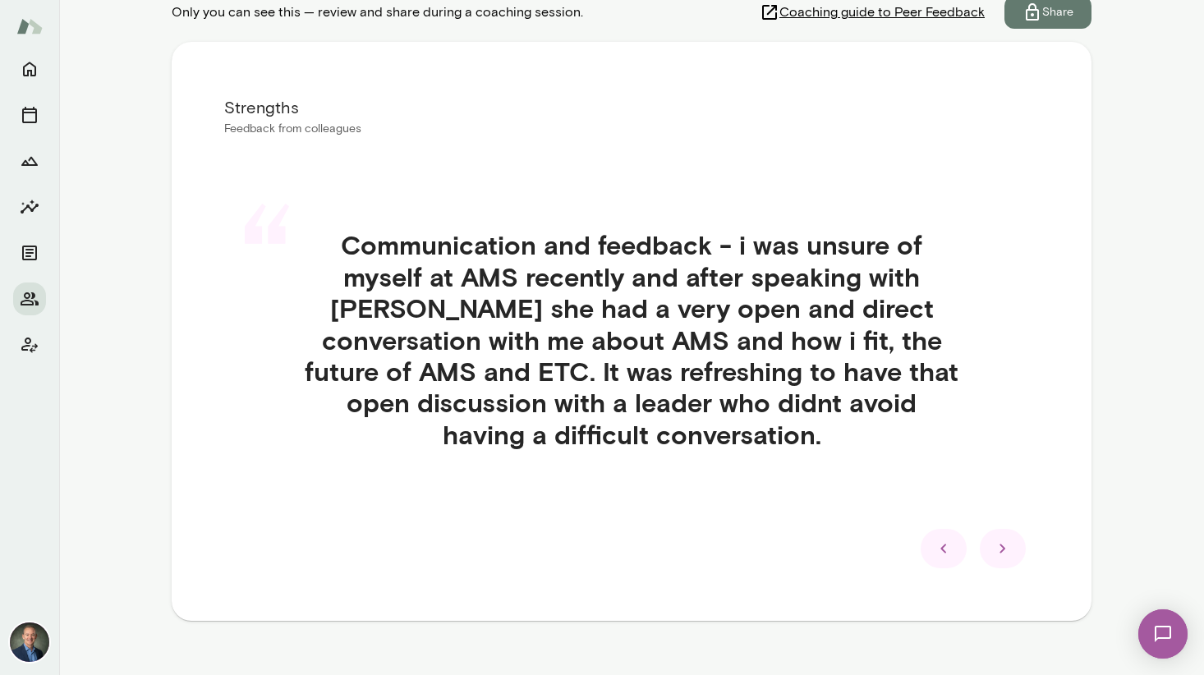
scroll to position [311, 0]
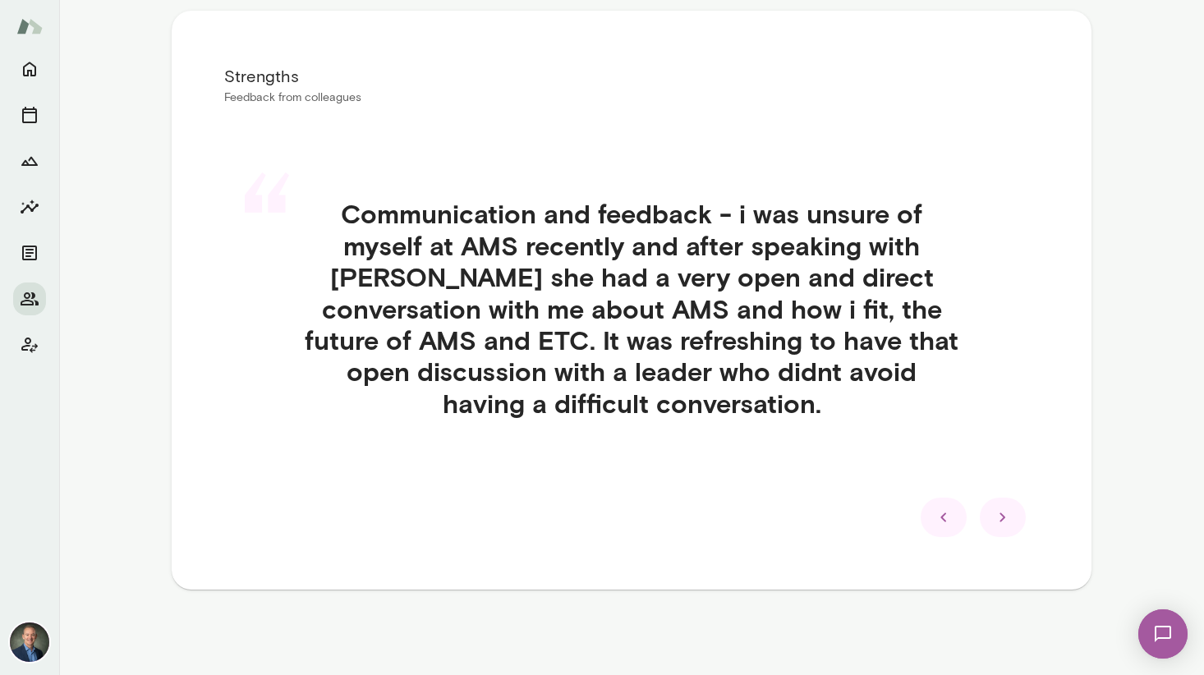
click at [945, 519] on icon at bounding box center [1003, 518] width 20 height 20
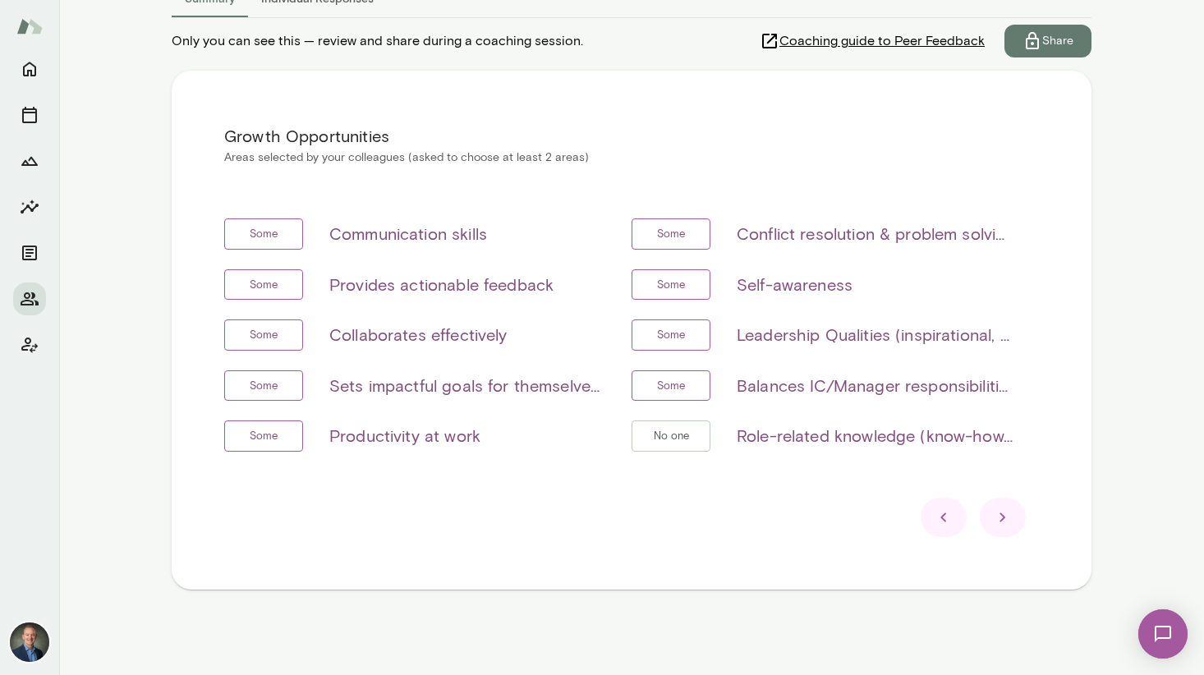
click at [945, 517] on icon at bounding box center [1003, 517] width 6 height 9
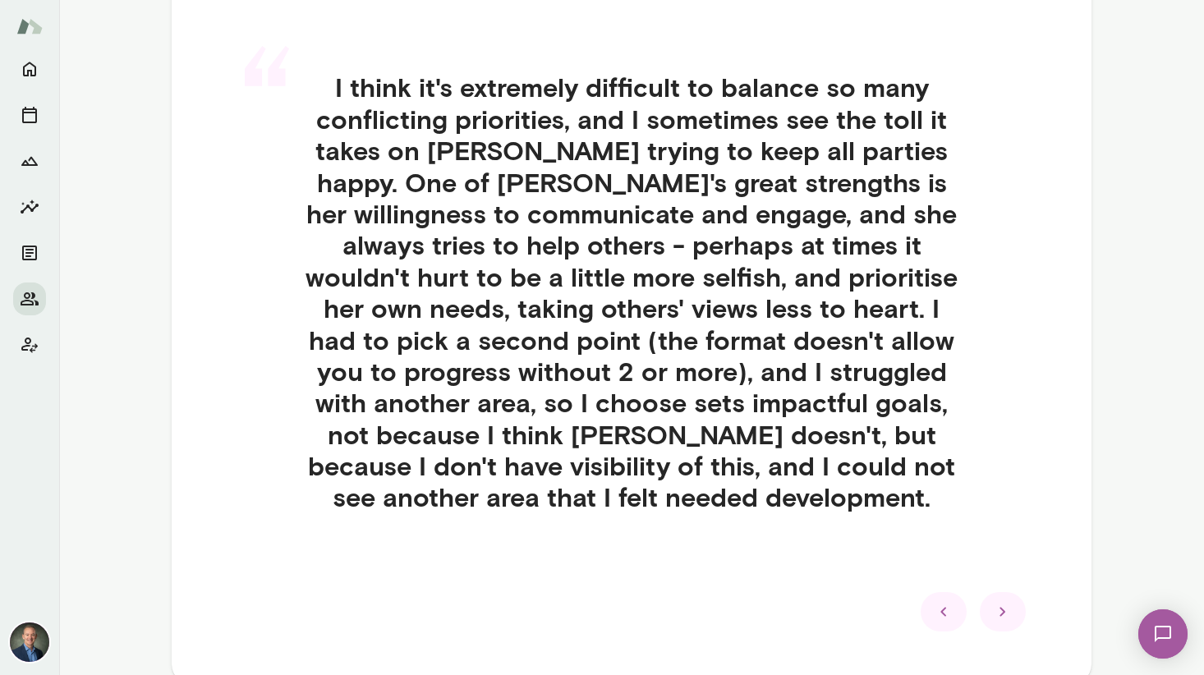
scroll to position [441, 0]
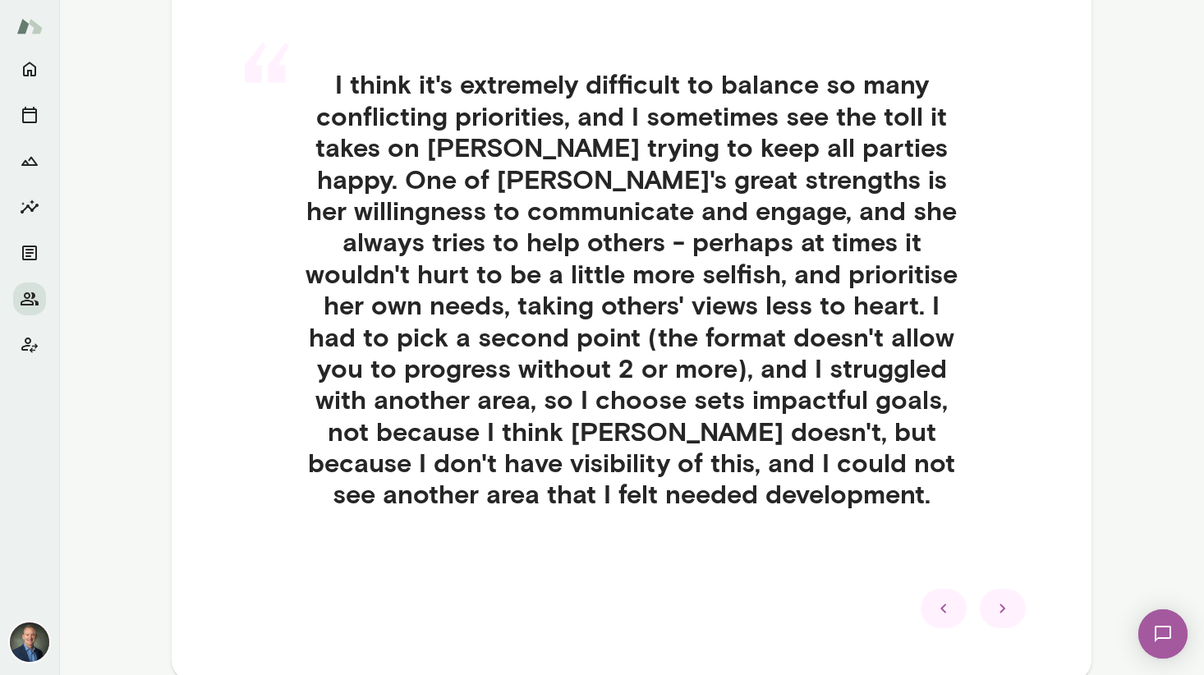
click at [945, 607] on icon at bounding box center [1003, 609] width 20 height 20
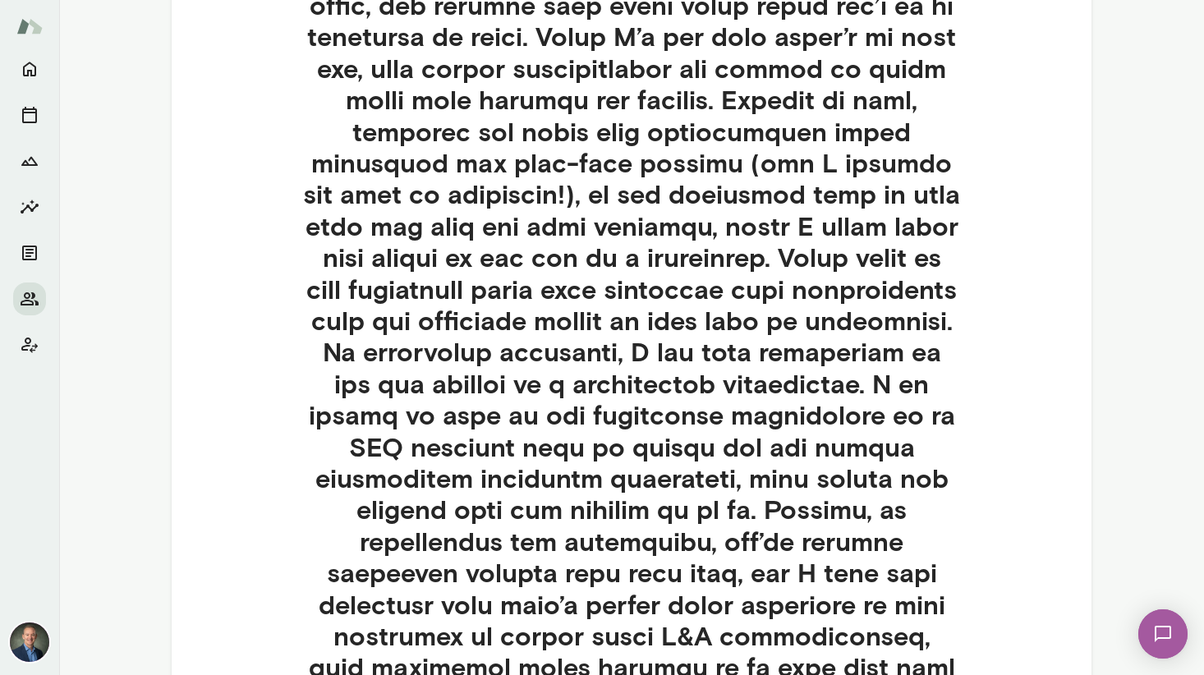
scroll to position [906, 0]
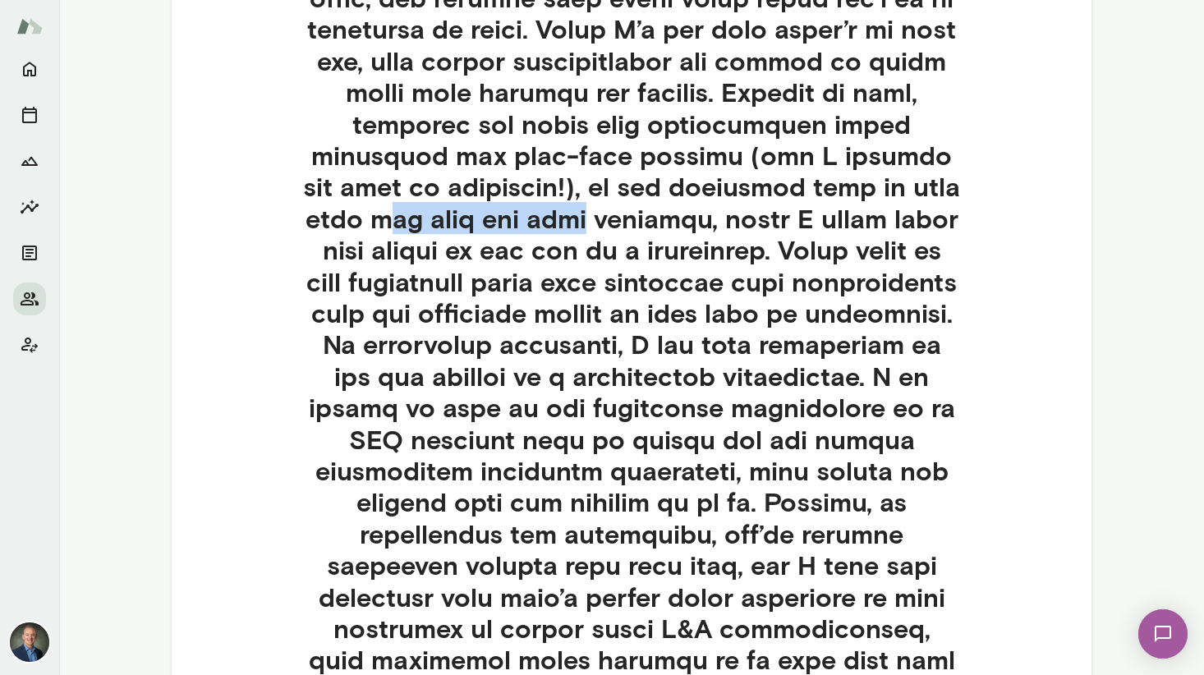
drag, startPoint x: 706, startPoint y: 190, endPoint x: 923, endPoint y: 200, distance: 217.9
click at [923, 200] on h4 at bounding box center [632, 234] width 736 height 1262
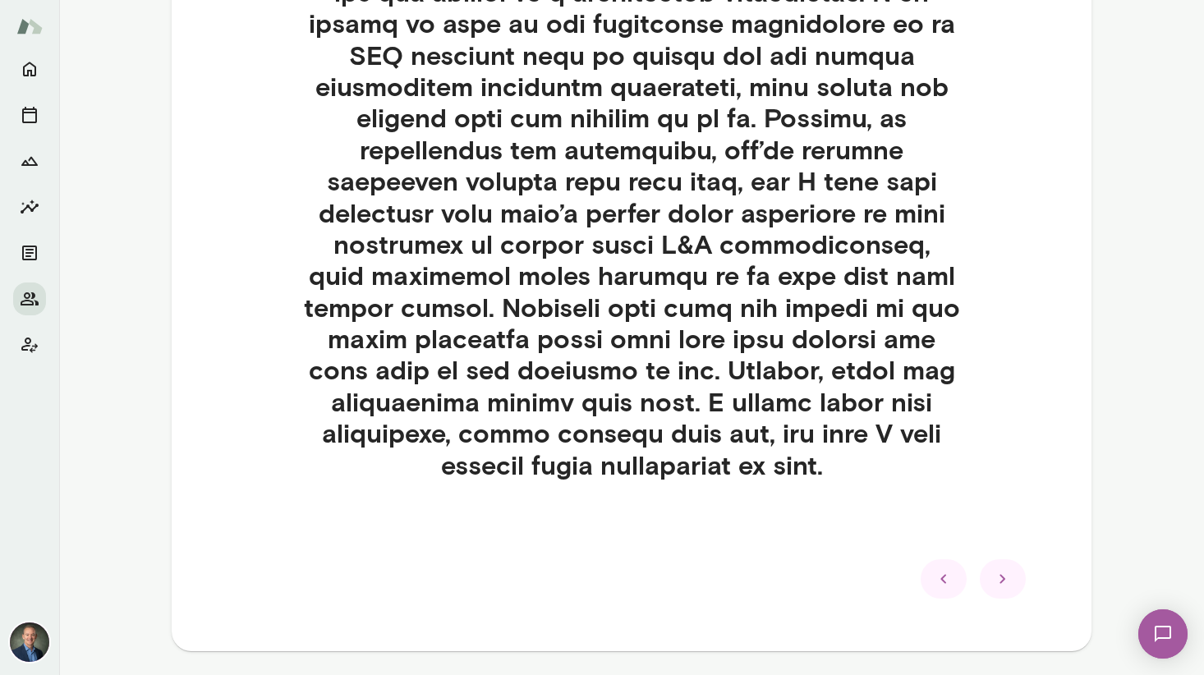
scroll to position [1291, 0]
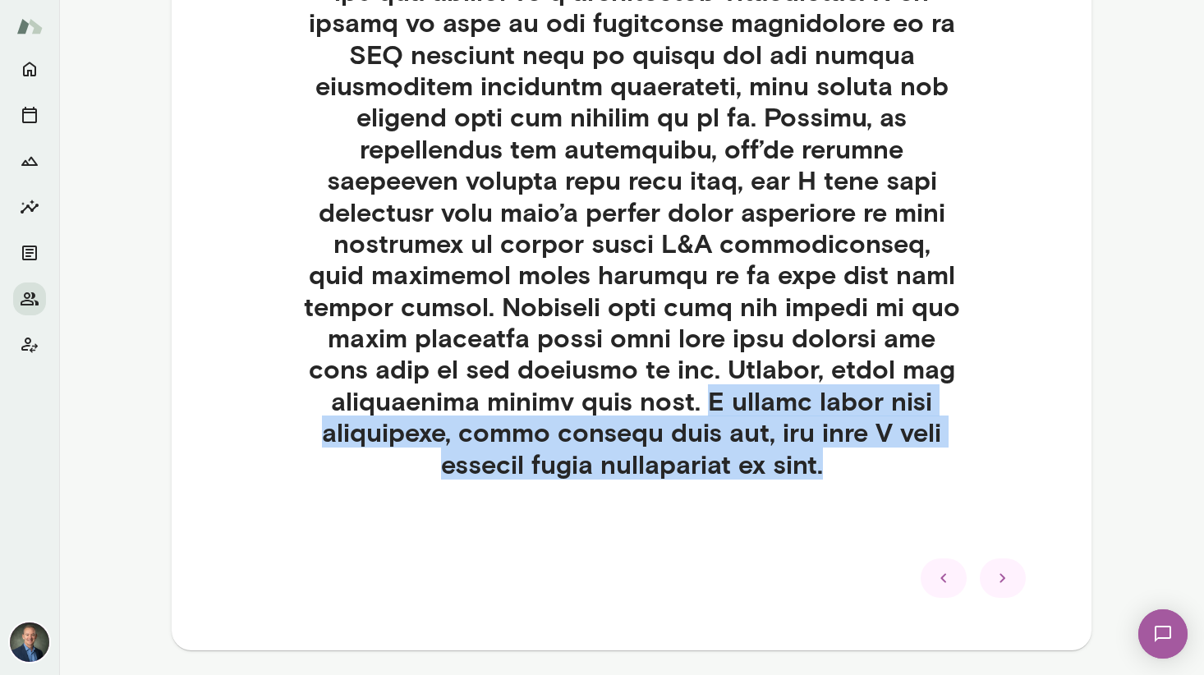
drag, startPoint x: 710, startPoint y: 405, endPoint x: 871, endPoint y: 466, distance: 172.9
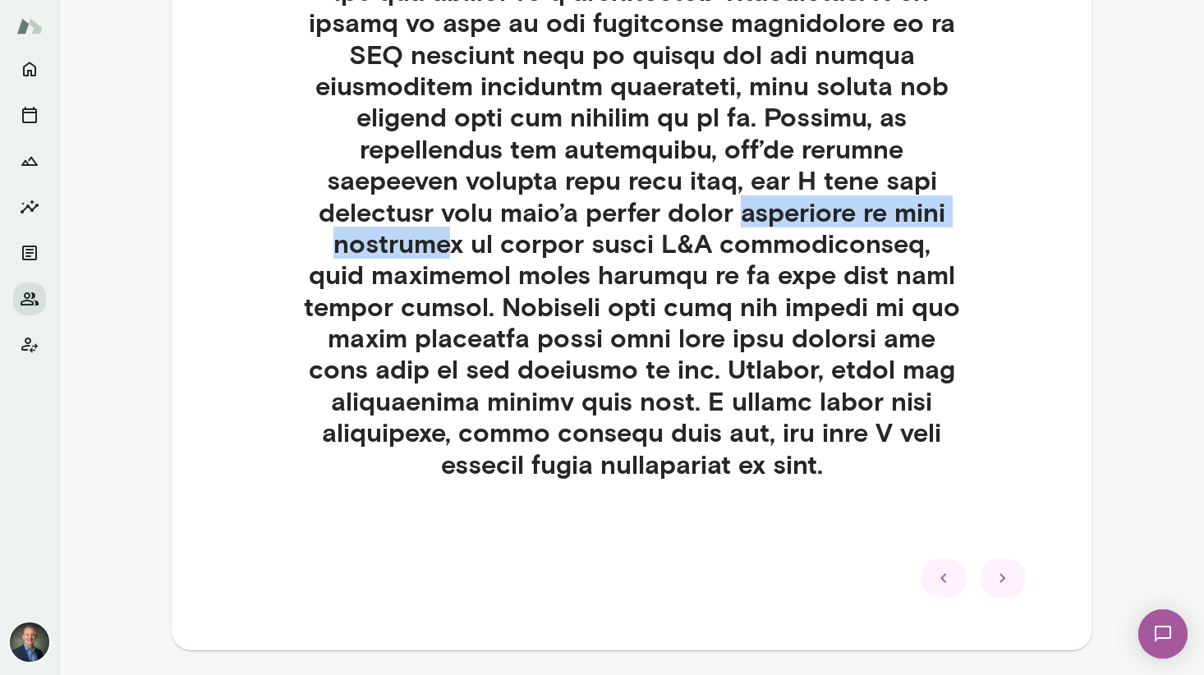
drag, startPoint x: 504, startPoint y: 215, endPoint x: 867, endPoint y: 218, distance: 363.9
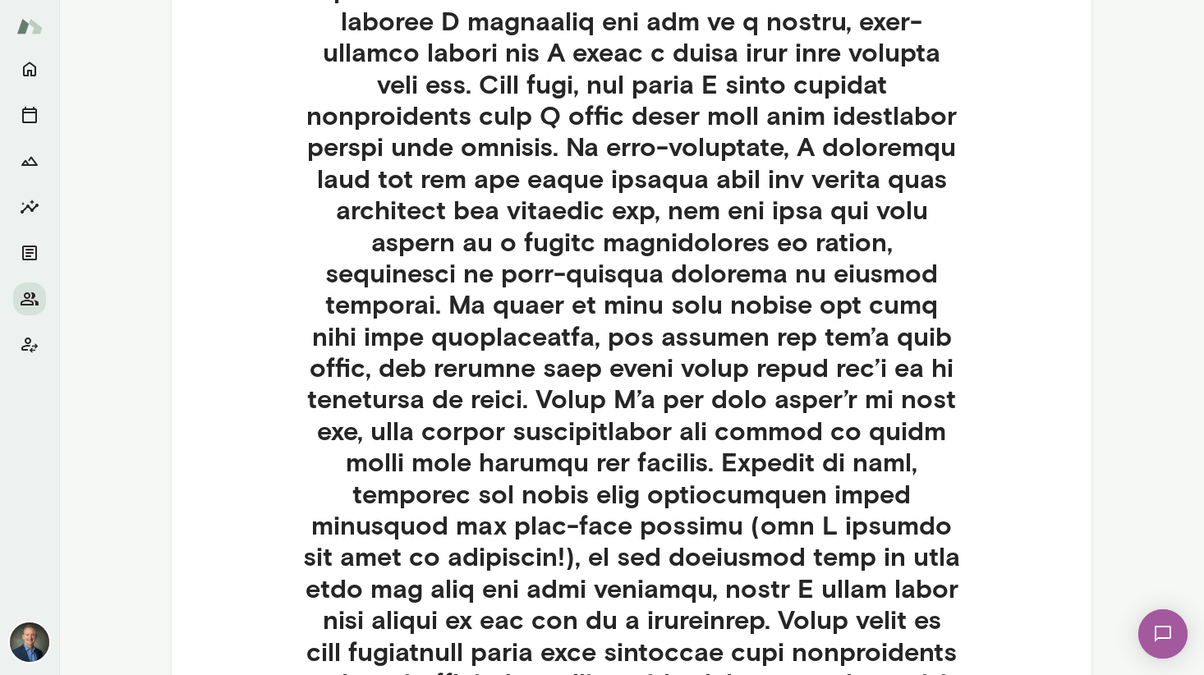
scroll to position [572, 0]
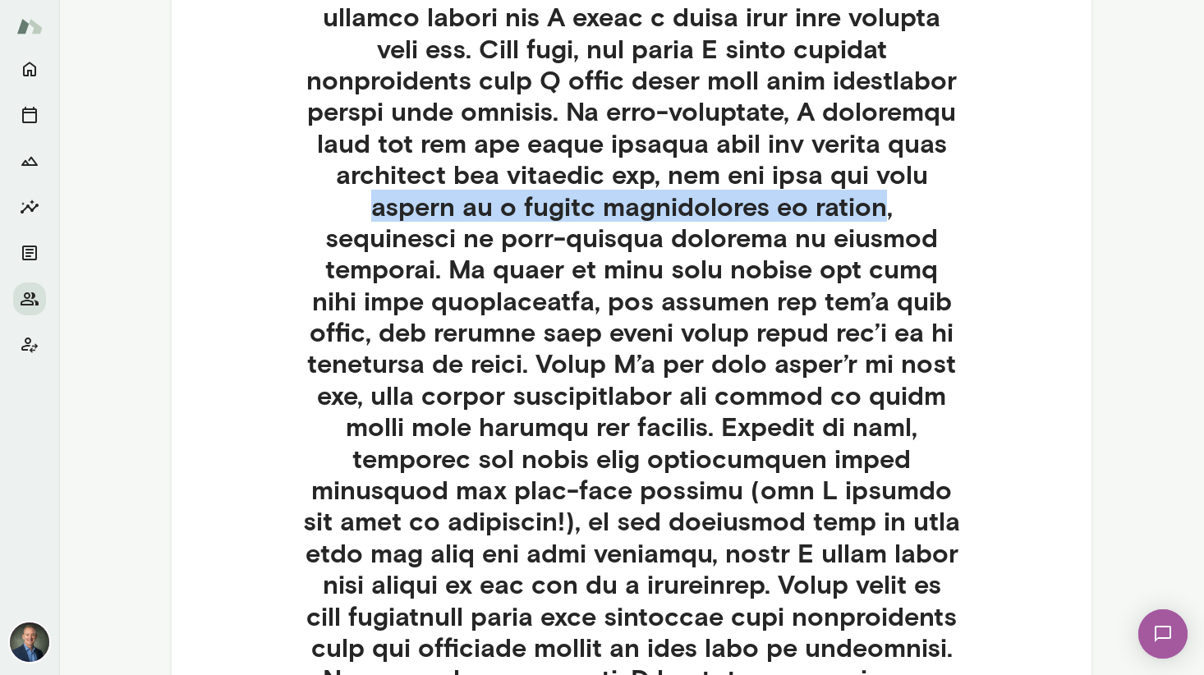
drag, startPoint x: 320, startPoint y: 210, endPoint x: 779, endPoint y: 204, distance: 460.0
click at [779, 204] on h4 at bounding box center [632, 569] width 736 height 1262
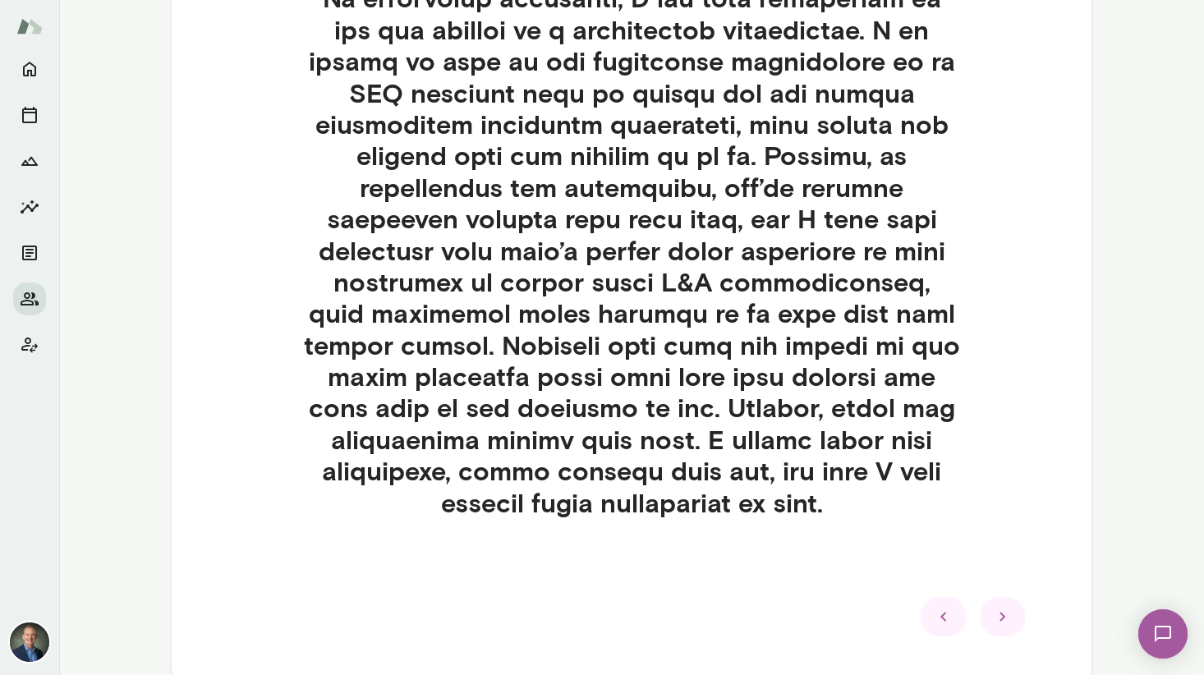
scroll to position [1352, 0]
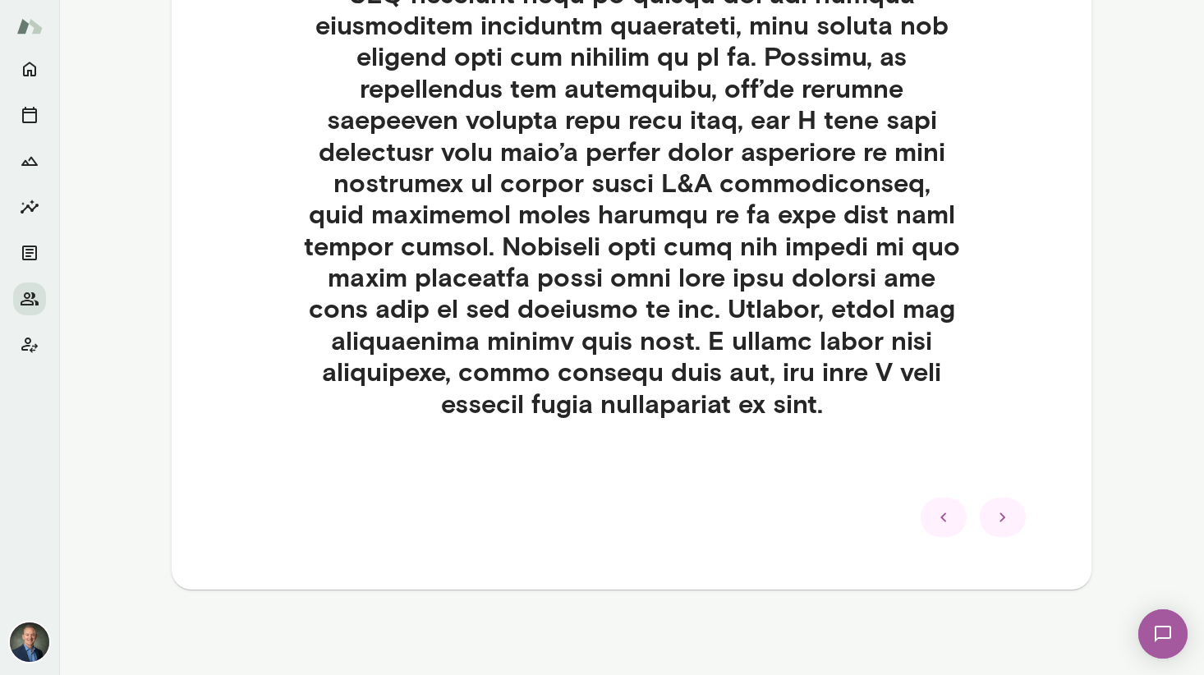
click at [945, 519] on icon at bounding box center [1003, 518] width 20 height 20
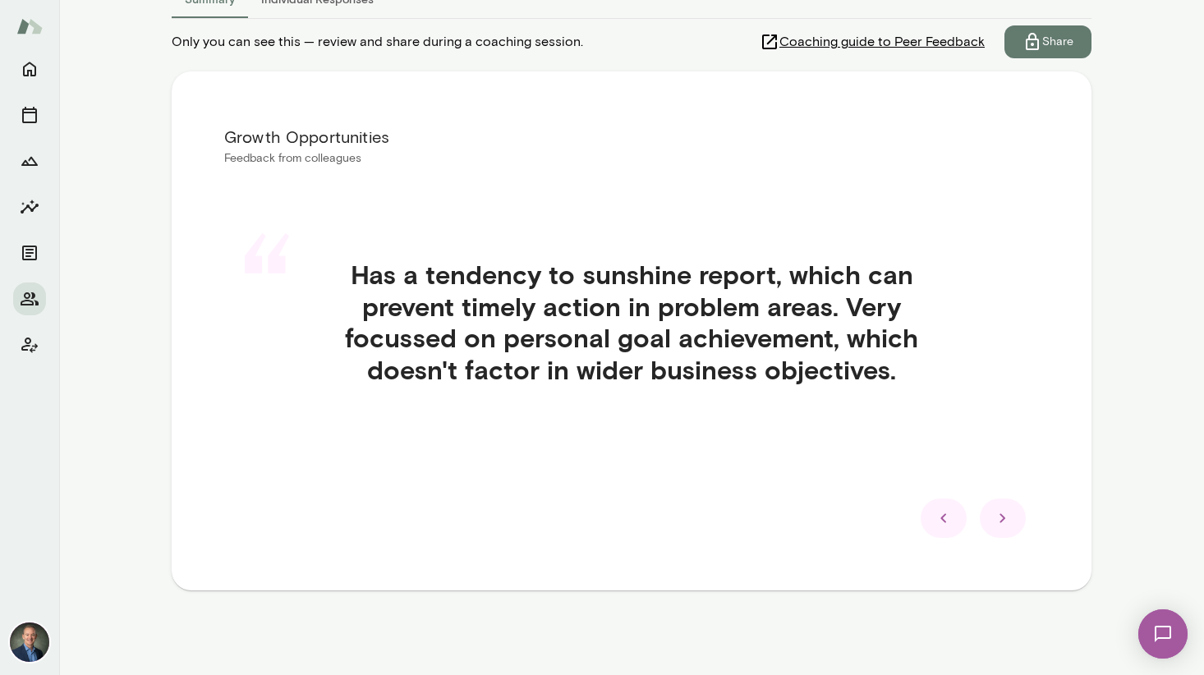
scroll to position [251, 0]
click at [945, 513] on icon at bounding box center [1003, 518] width 20 height 20
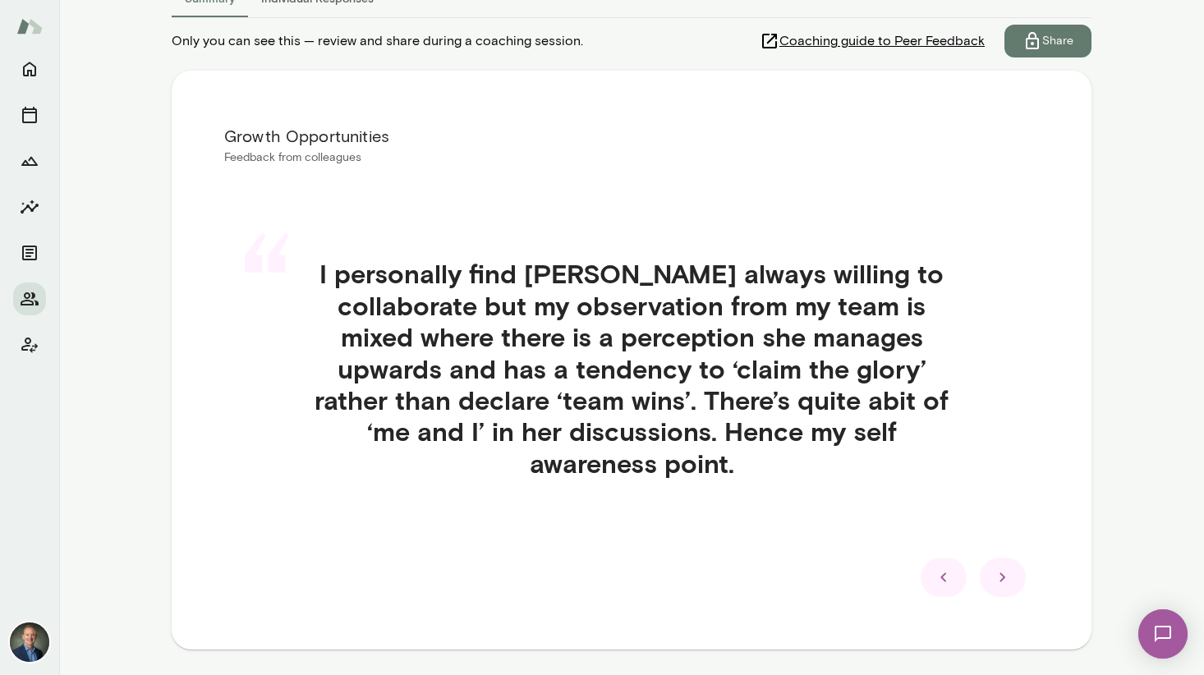
scroll to position [280, 0]
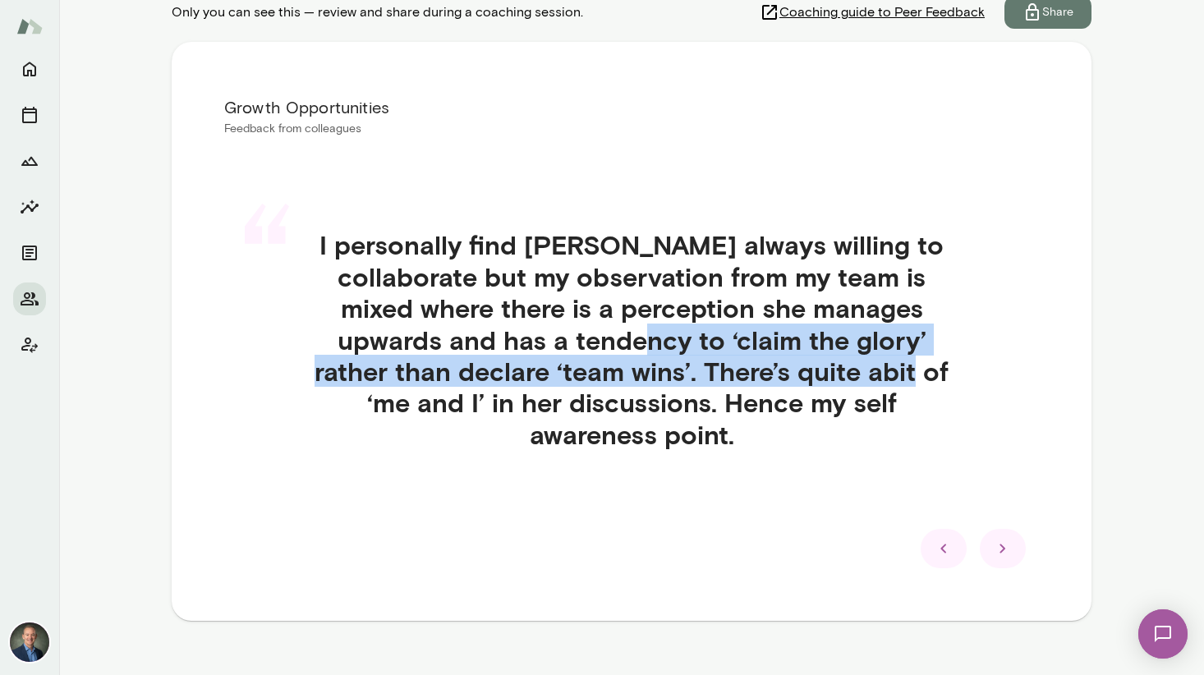
drag, startPoint x: 501, startPoint y: 343, endPoint x: 780, endPoint y: 366, distance: 280.2
click at [776, 364] on h4 "I personally find [PERSON_NAME] always willing to collaborate but my observatio…" at bounding box center [632, 339] width 736 height 221
click at [945, 539] on icon at bounding box center [1003, 549] width 20 height 20
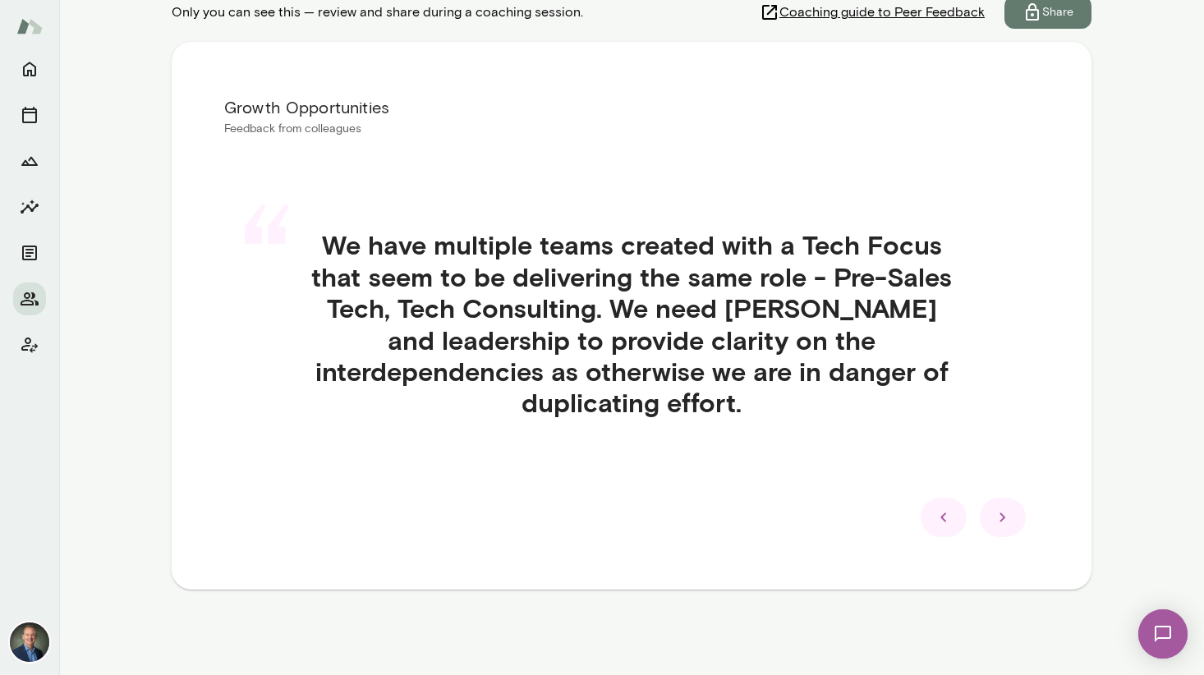
drag, startPoint x: 998, startPoint y: 522, endPoint x: 761, endPoint y: 554, distance: 239.5
click at [769, 556] on div "Growth Opportunities Feedback from colleagues “ We have multiple teams created …" at bounding box center [632, 315] width 920 height 547
click at [945, 524] on icon at bounding box center [1003, 518] width 20 height 20
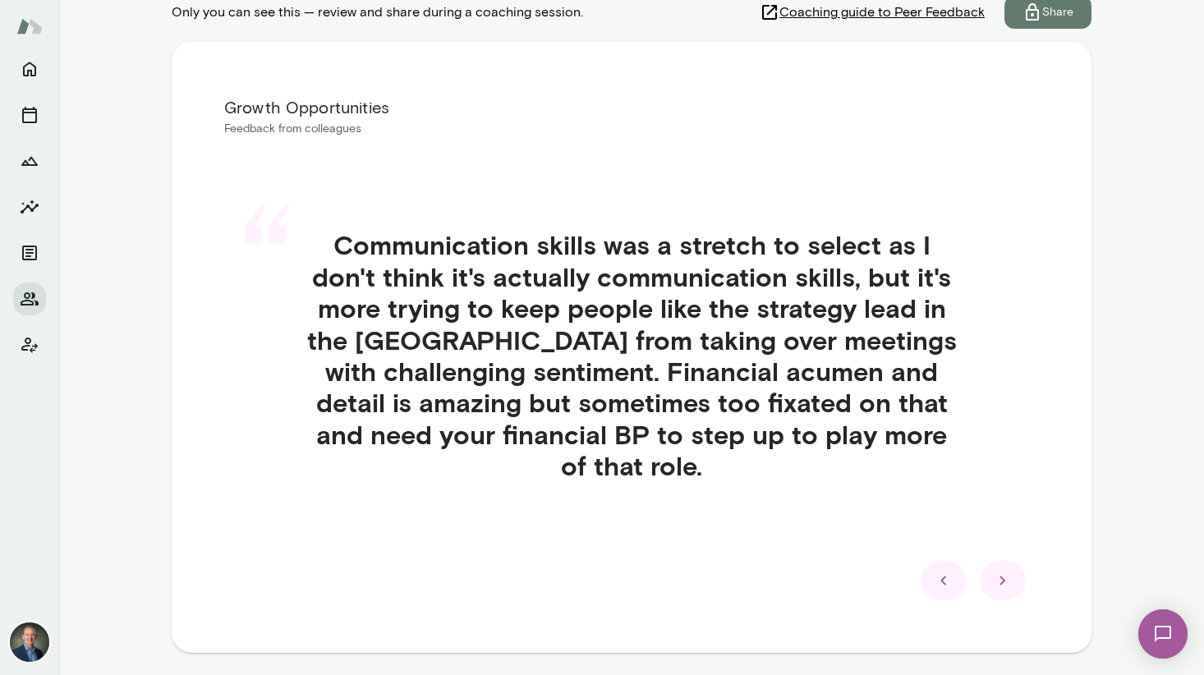
scroll to position [279, 0]
click at [945, 577] on icon at bounding box center [1003, 581] width 6 height 9
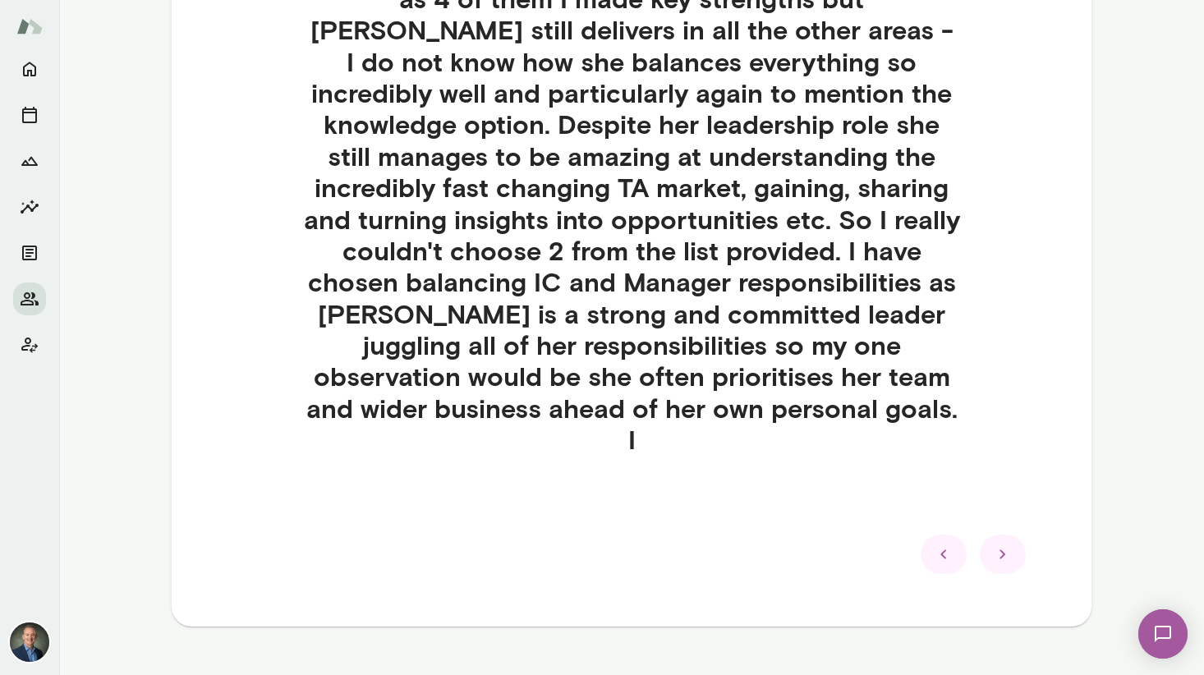
scroll to position [563, 0]
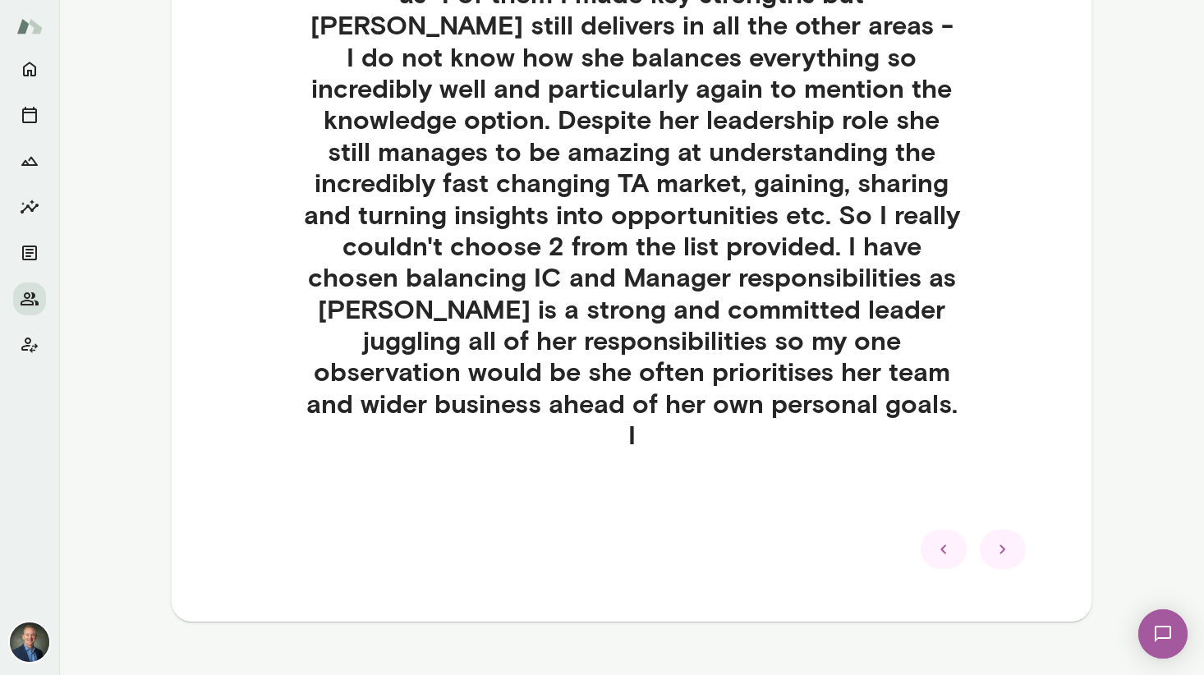
click at [945, 540] on icon at bounding box center [1003, 550] width 20 height 20
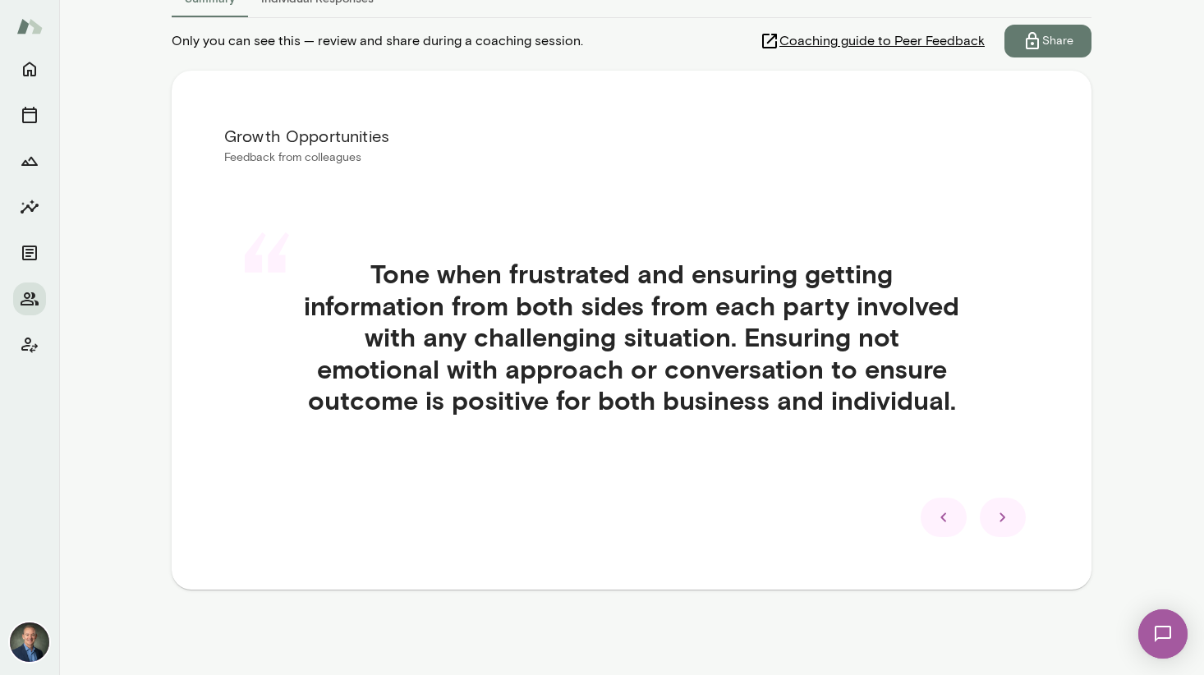
scroll to position [251, 0]
click at [945, 517] on icon at bounding box center [944, 518] width 20 height 20
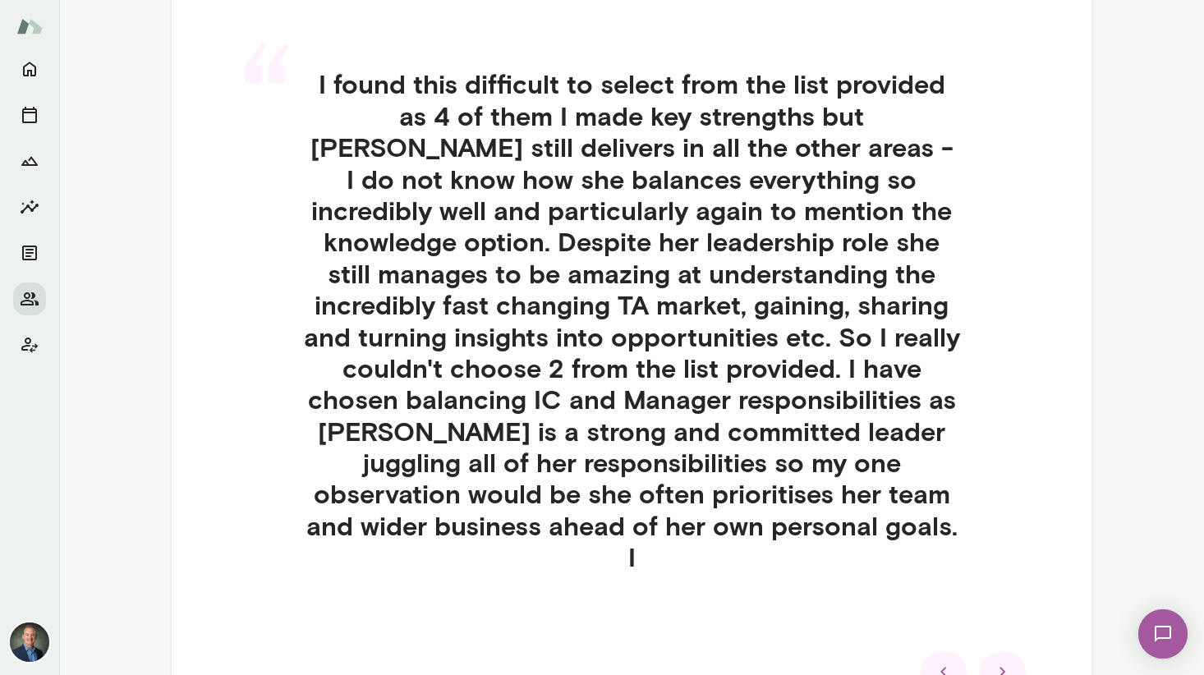
scroll to position [442, 0]
click at [945, 661] on icon at bounding box center [1003, 671] width 20 height 20
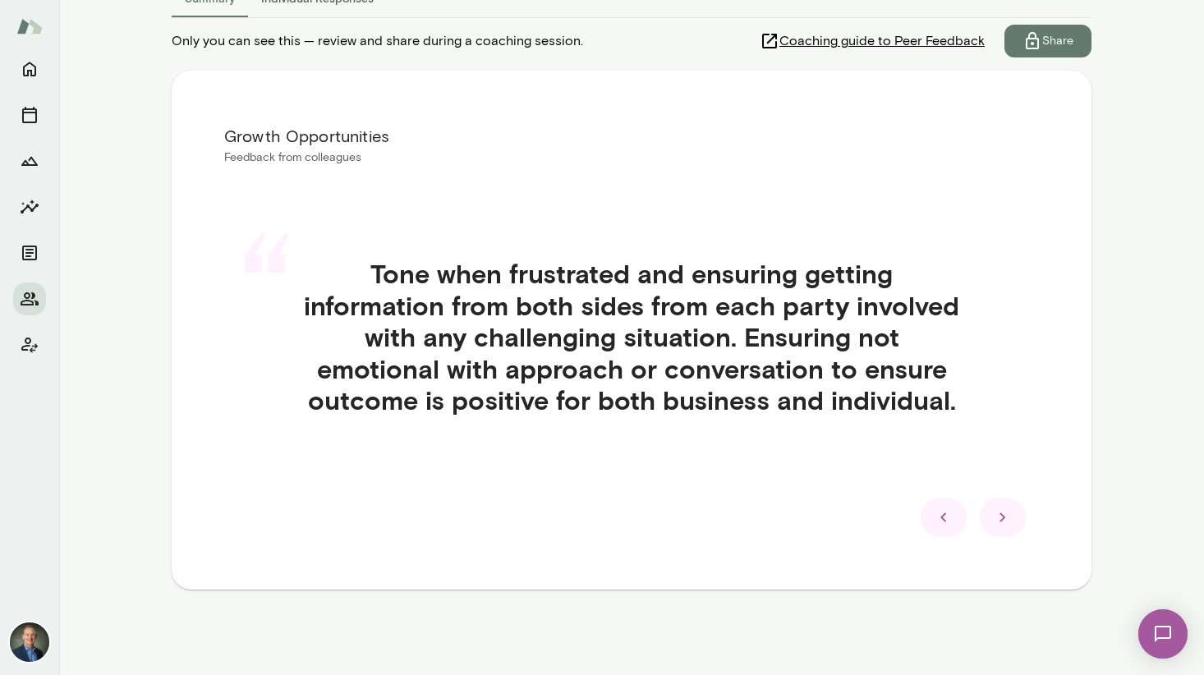
click at [945, 519] on icon at bounding box center [1003, 518] width 20 height 20
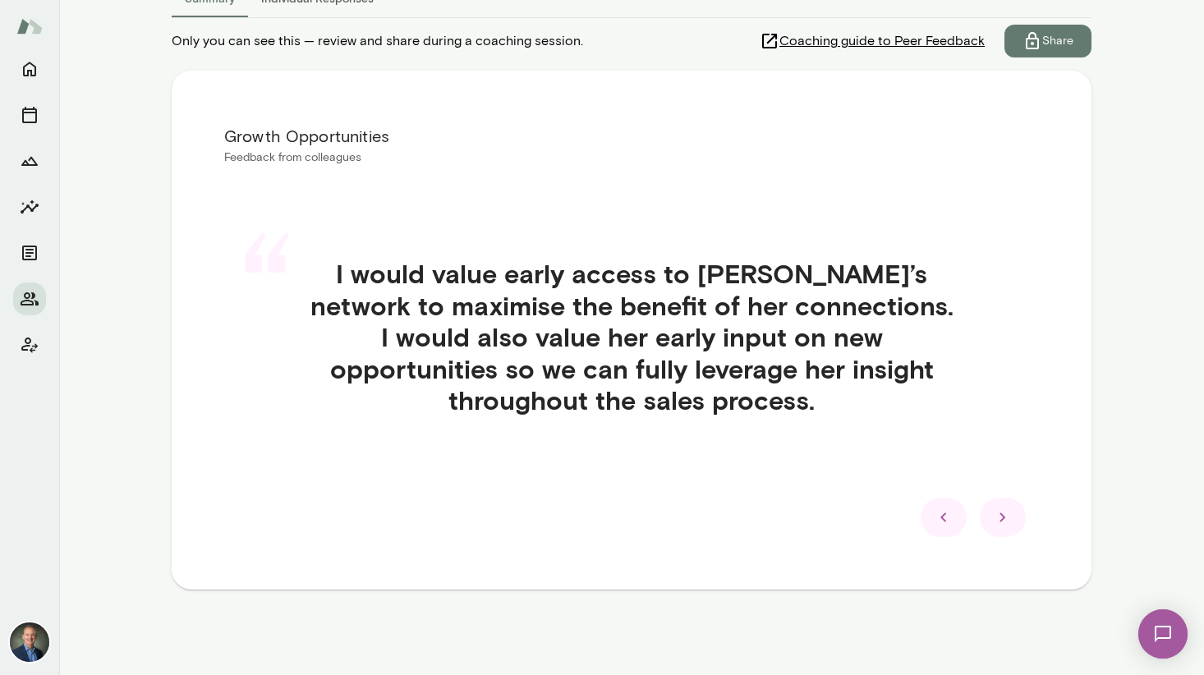
click at [945, 518] on icon at bounding box center [1003, 518] width 20 height 20
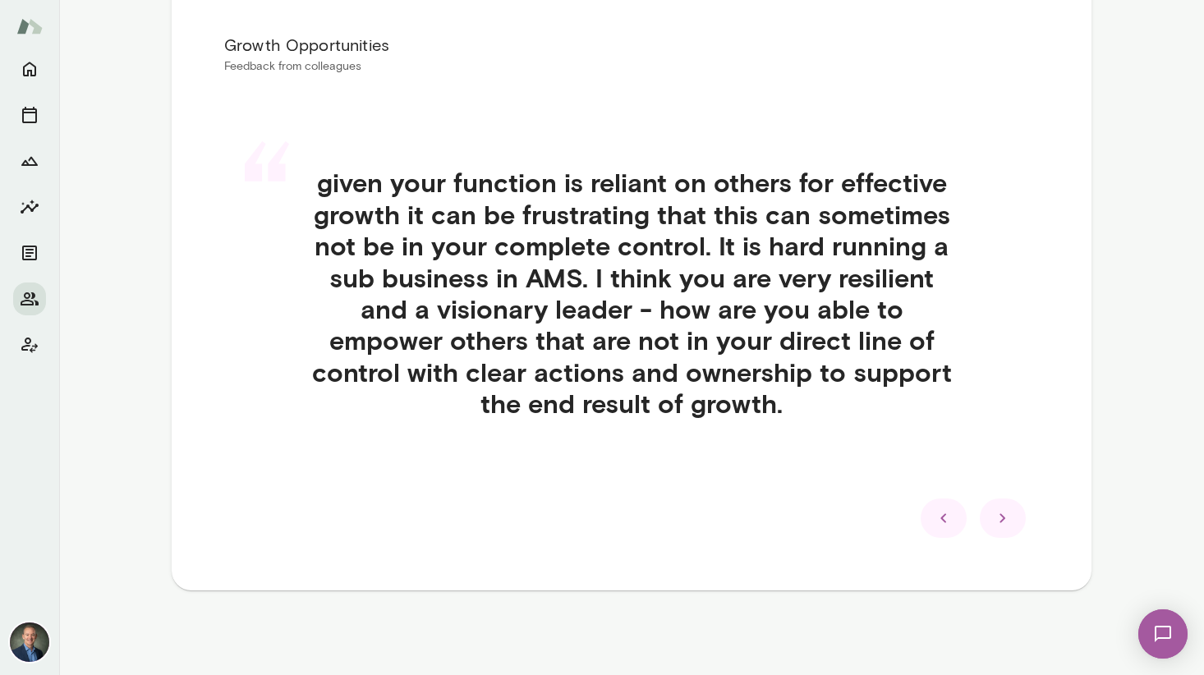
click at [945, 518] on icon at bounding box center [1003, 517] width 6 height 9
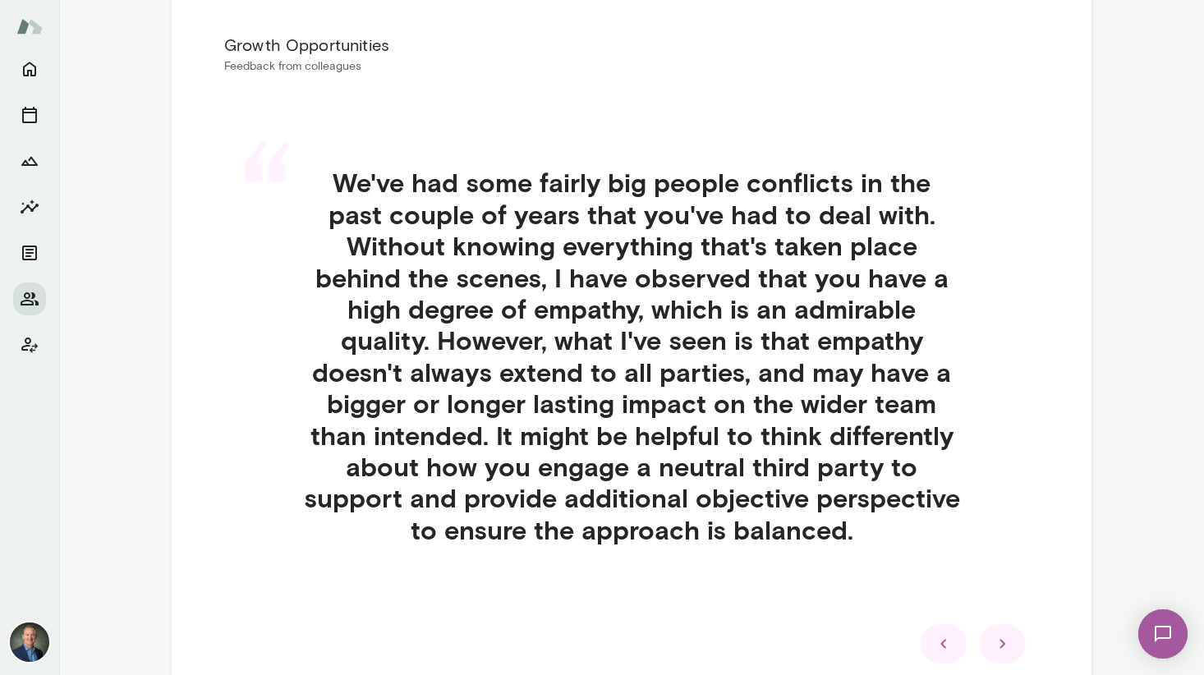
scroll to position [442, 0]
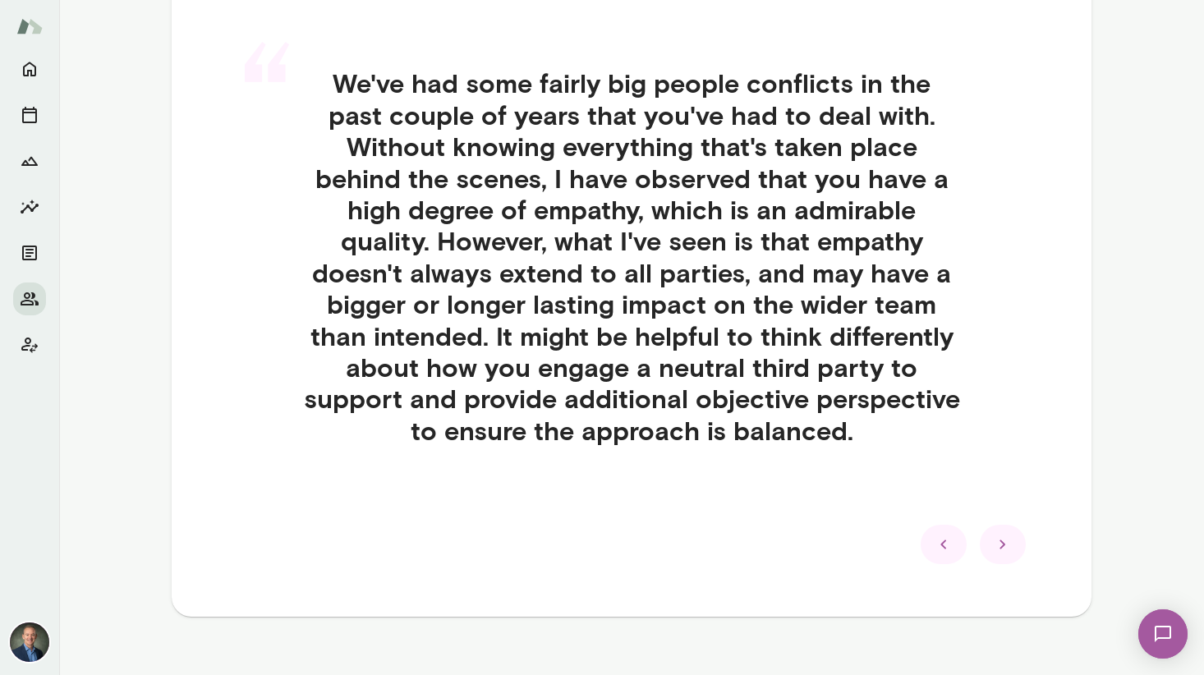
click at [945, 545] on icon at bounding box center [1003, 545] width 20 height 20
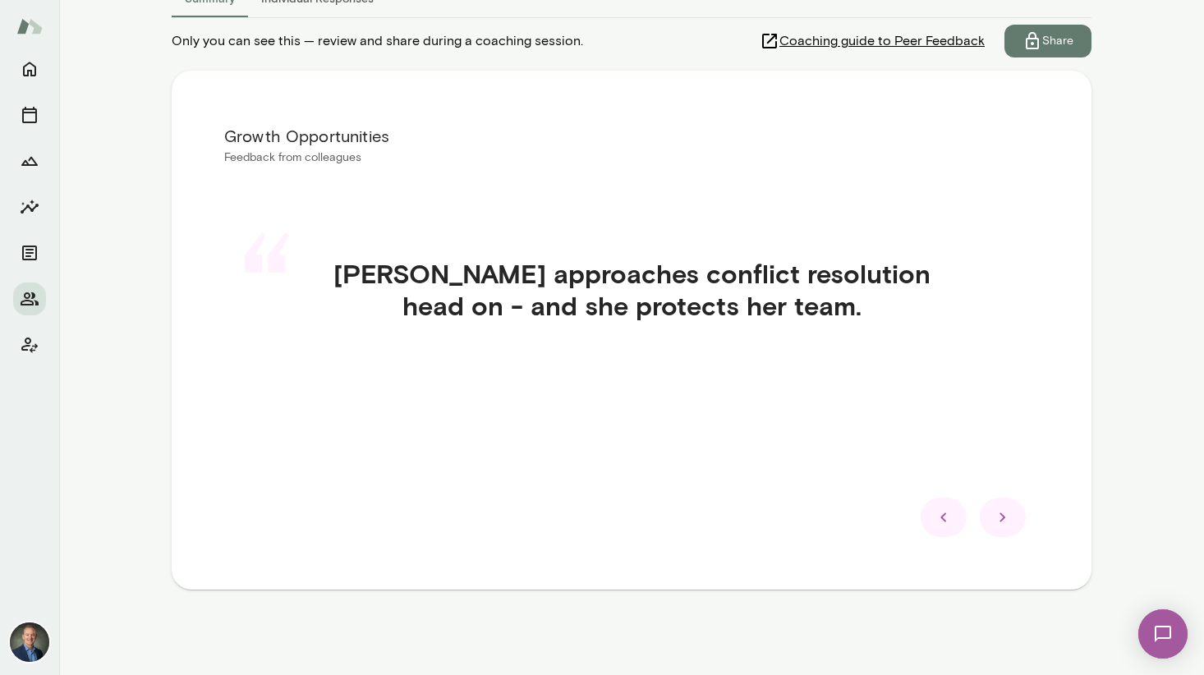
click at [945, 513] on icon at bounding box center [1003, 518] width 20 height 20
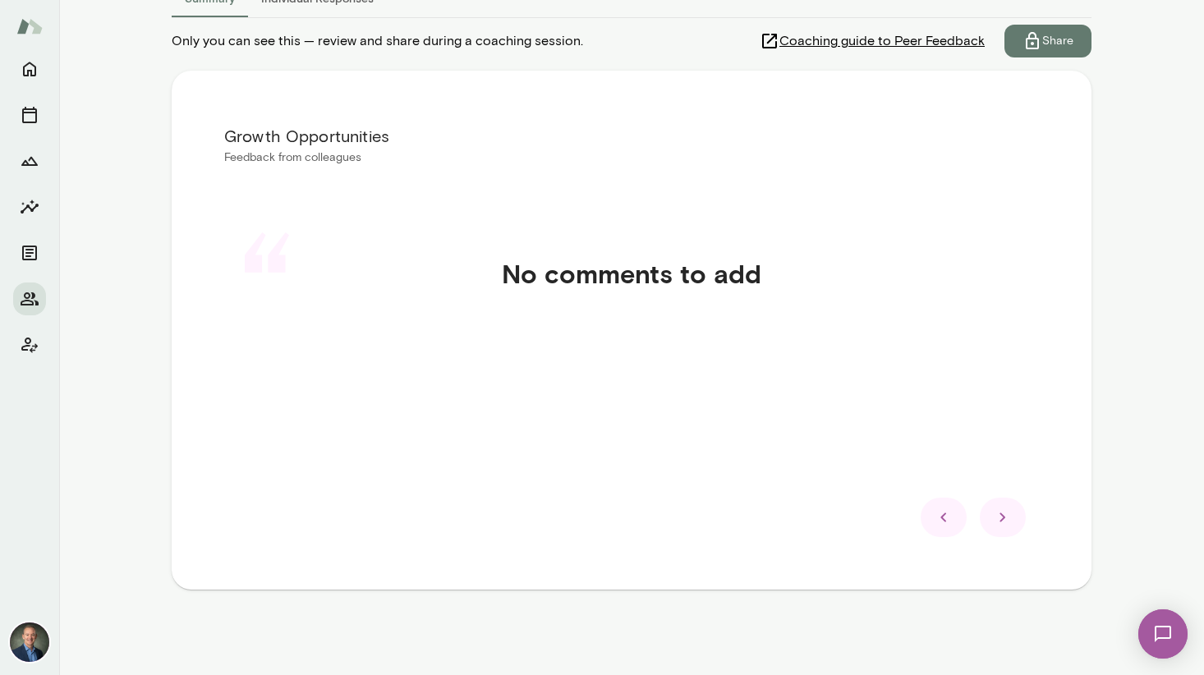
click at [945, 513] on icon at bounding box center [1003, 518] width 20 height 20
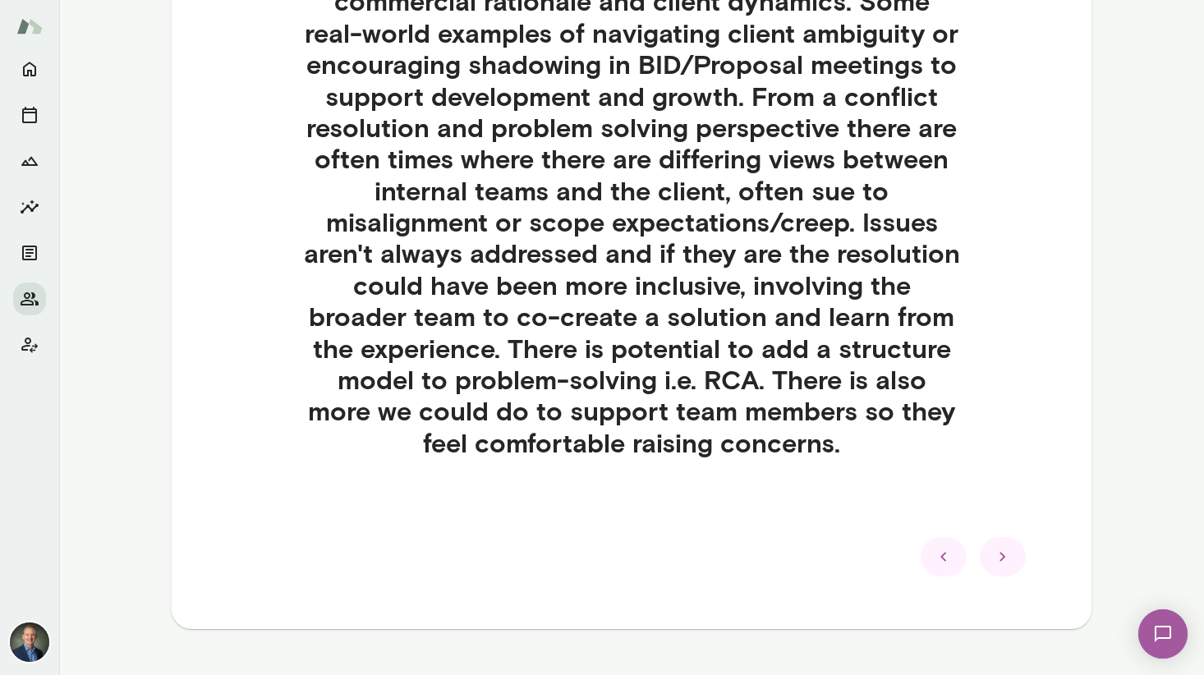
scroll to position [674, 0]
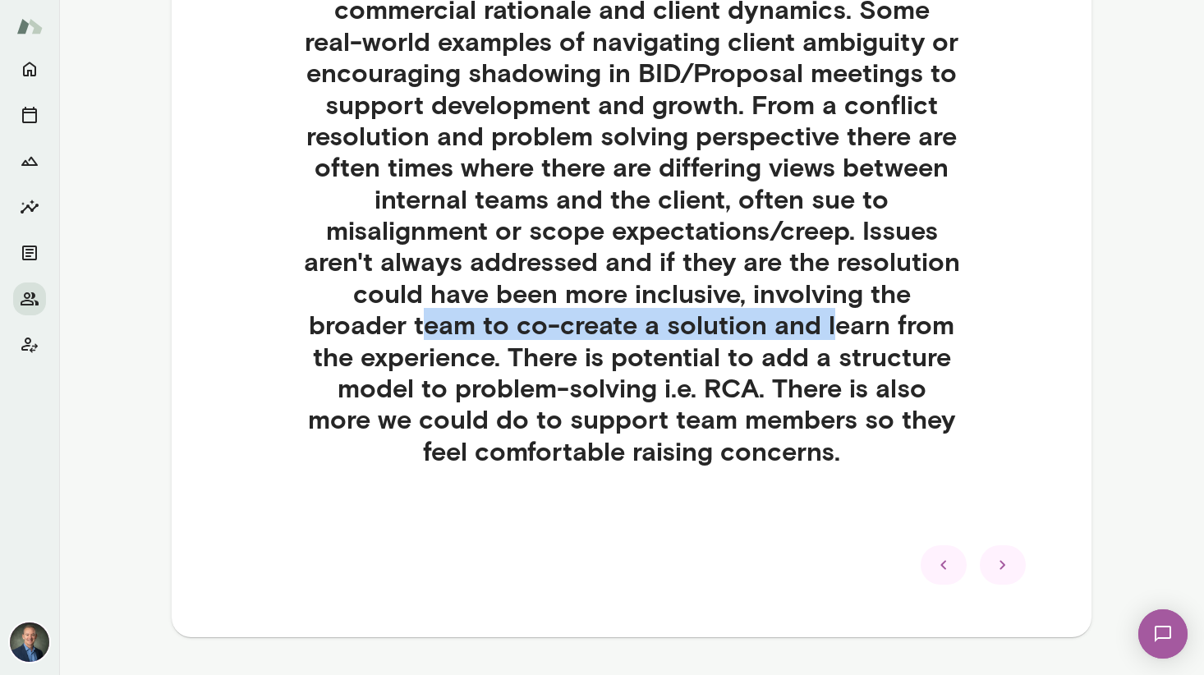
drag, startPoint x: 520, startPoint y: 322, endPoint x: 913, endPoint y: 333, distance: 393.6
click at [913, 333] on h4 "Whilst [PERSON_NAME] provides strong strategic guidance, there is opportunity t…" at bounding box center [632, 151] width 736 height 631
click at [945, 564] on icon at bounding box center [1003, 565] width 20 height 20
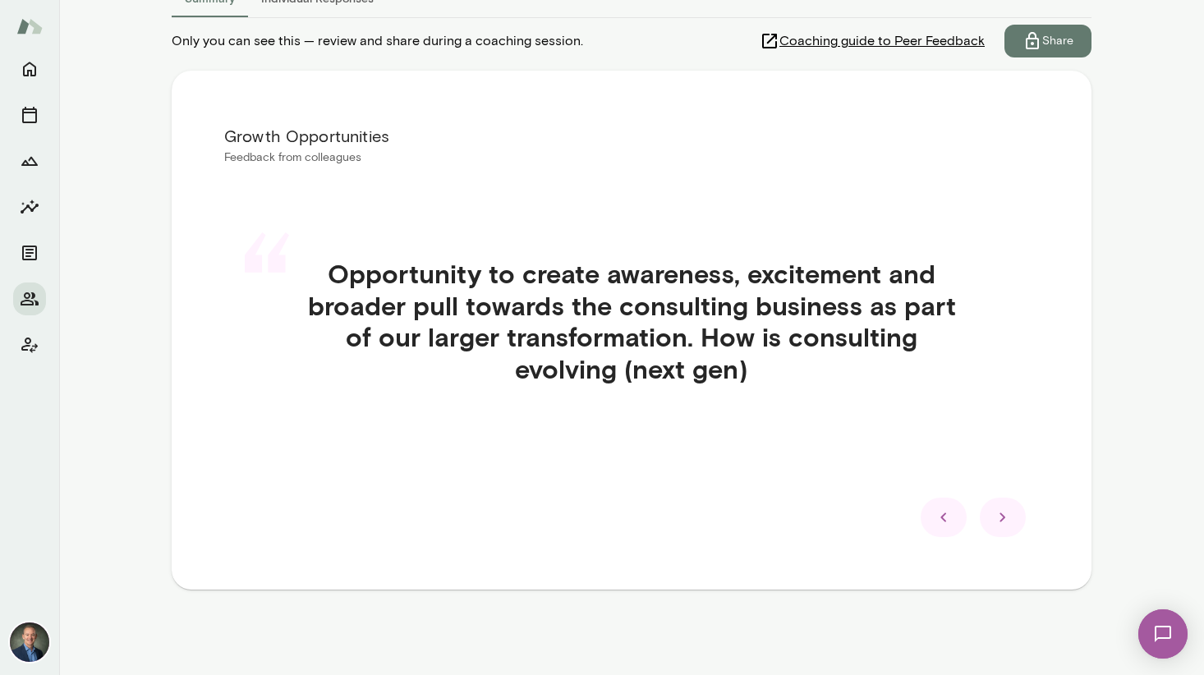
scroll to position [251, 0]
click at [945, 523] on icon at bounding box center [1003, 518] width 20 height 20
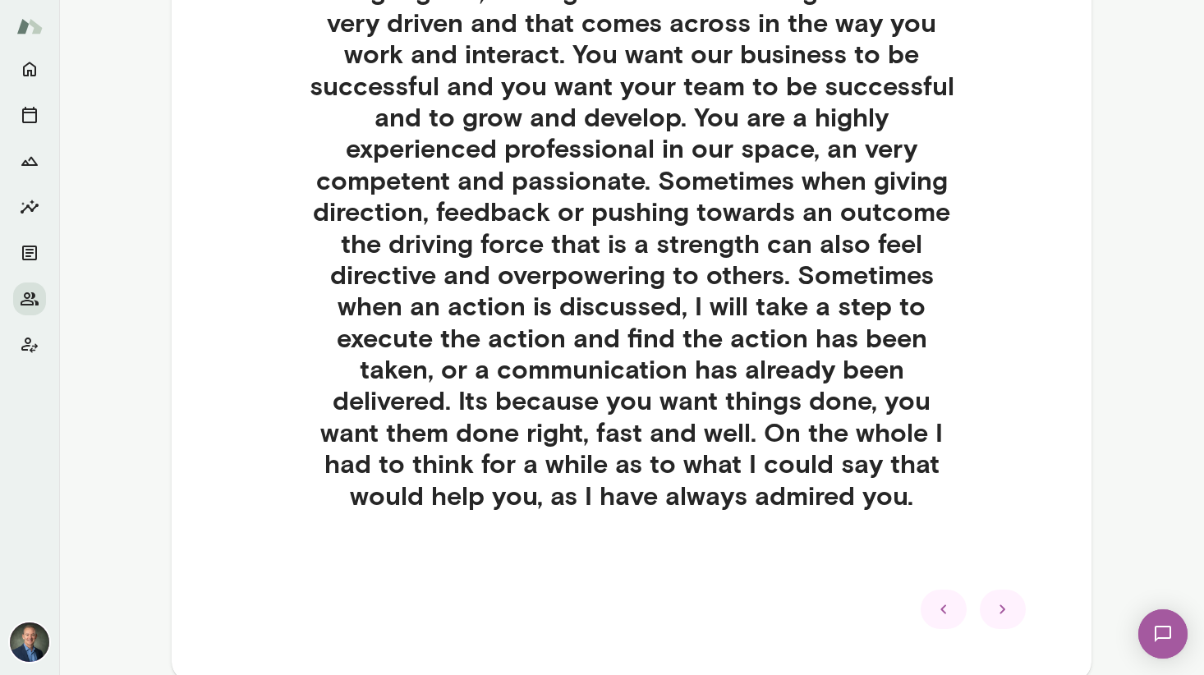
scroll to position [548, 0]
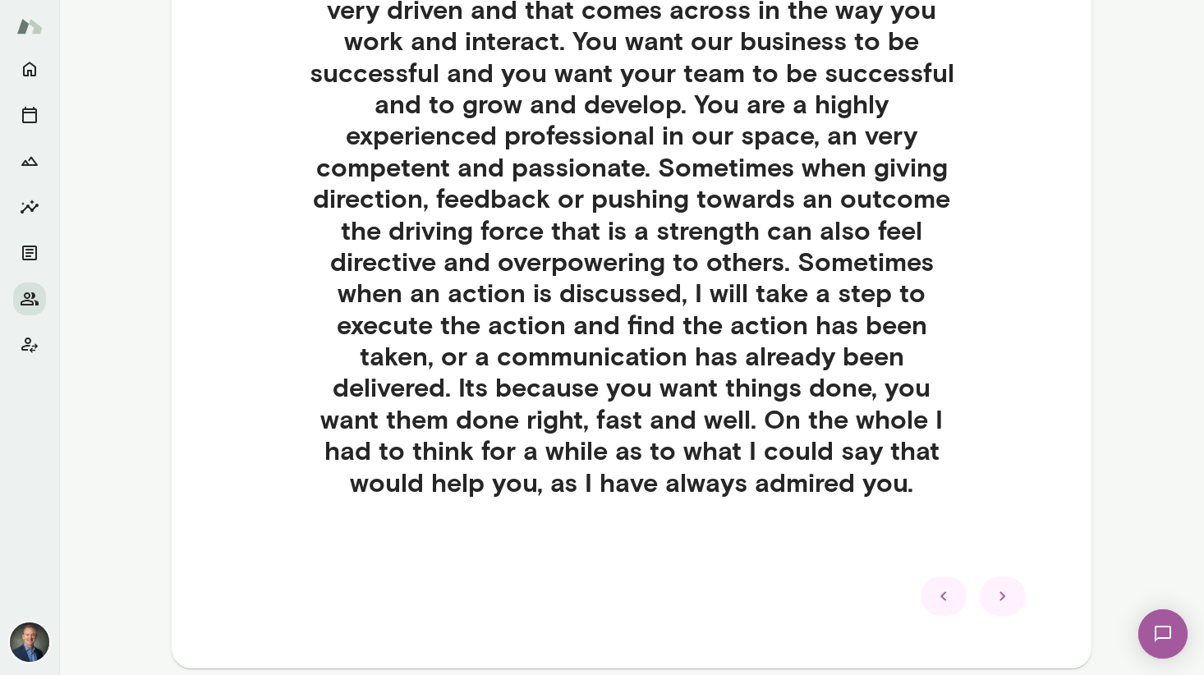
click at [945, 595] on icon at bounding box center [1003, 596] width 20 height 20
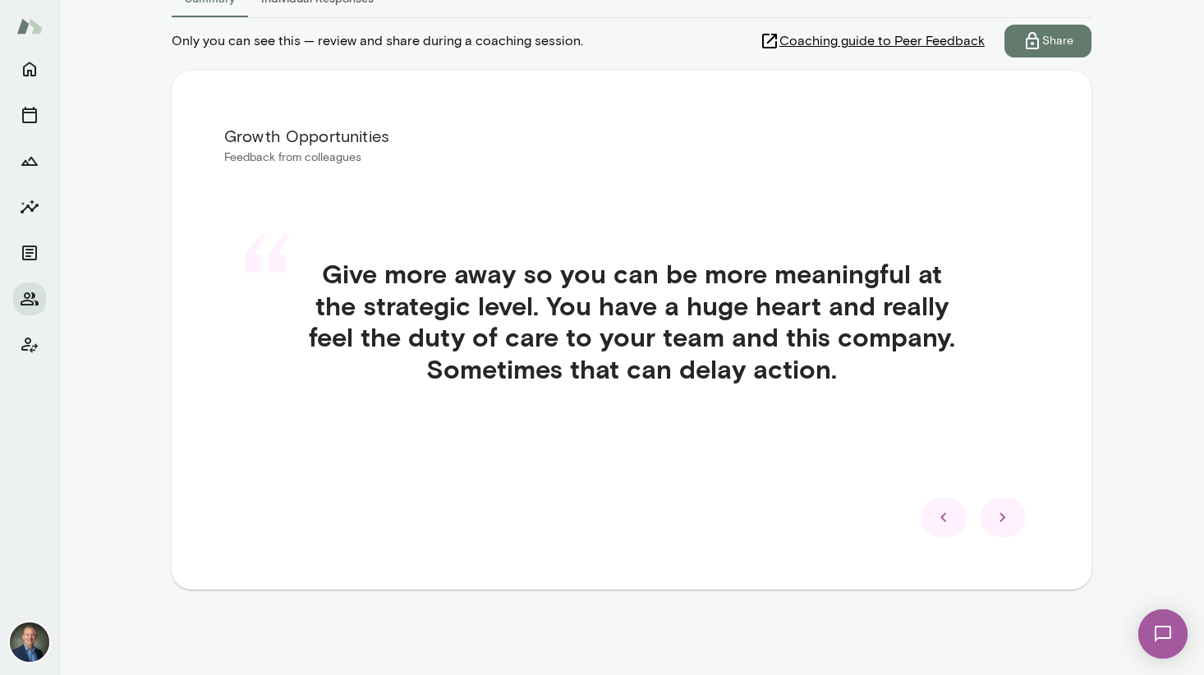
scroll to position [251, 0]
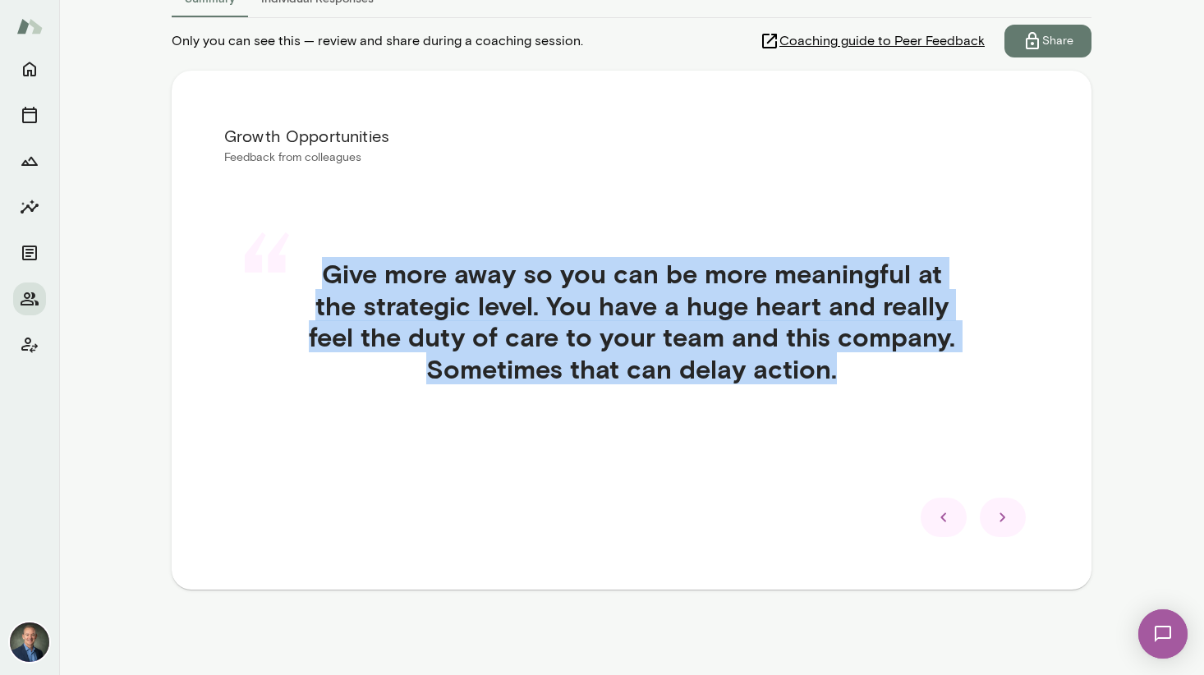
drag, startPoint x: 320, startPoint y: 269, endPoint x: 899, endPoint y: 381, distance: 590.7
click at [890, 379] on h4 "Give more away so you can be more meaningful at the strategic level. You have a…" at bounding box center [632, 321] width 736 height 126
click at [748, 446] on div "“ Give more away so you can be more meaningful at the strategic level. You have…" at bounding box center [631, 340] width 815 height 245
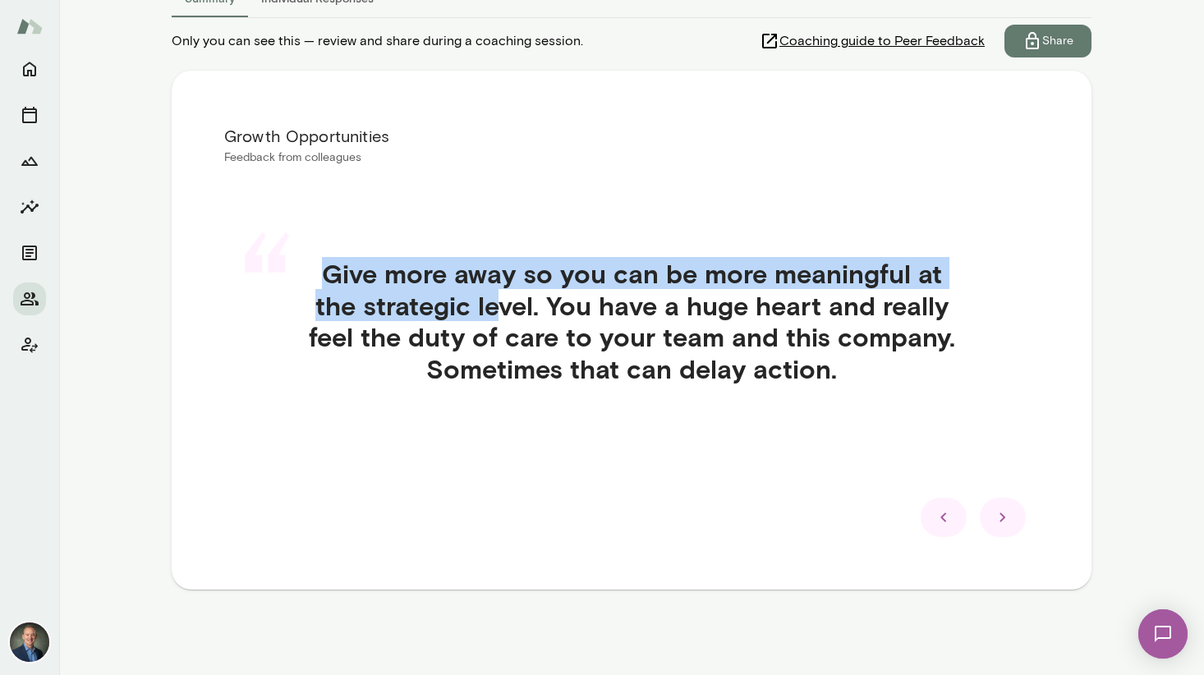
drag, startPoint x: 327, startPoint y: 274, endPoint x: 528, endPoint y: 324, distance: 207.2
click at [495, 310] on h4 "Give more away so you can be more meaningful at the strategic level. You have a…" at bounding box center [632, 321] width 736 height 126
click at [945, 521] on icon at bounding box center [1003, 518] width 20 height 20
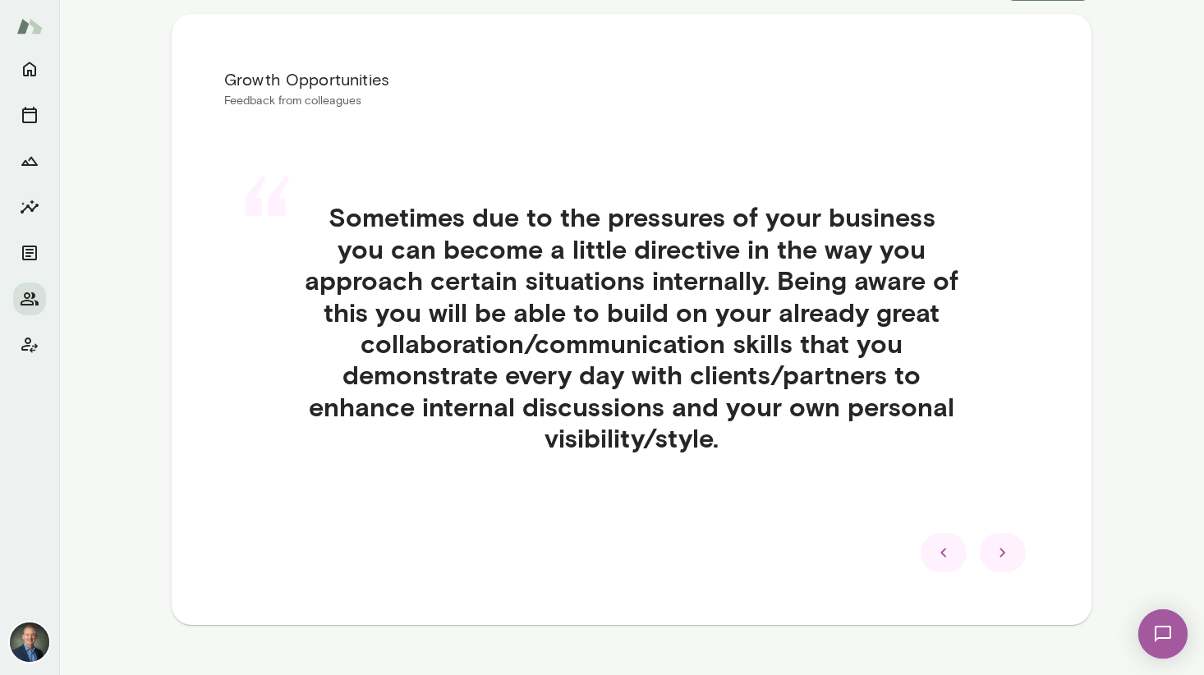
scroll to position [320, 0]
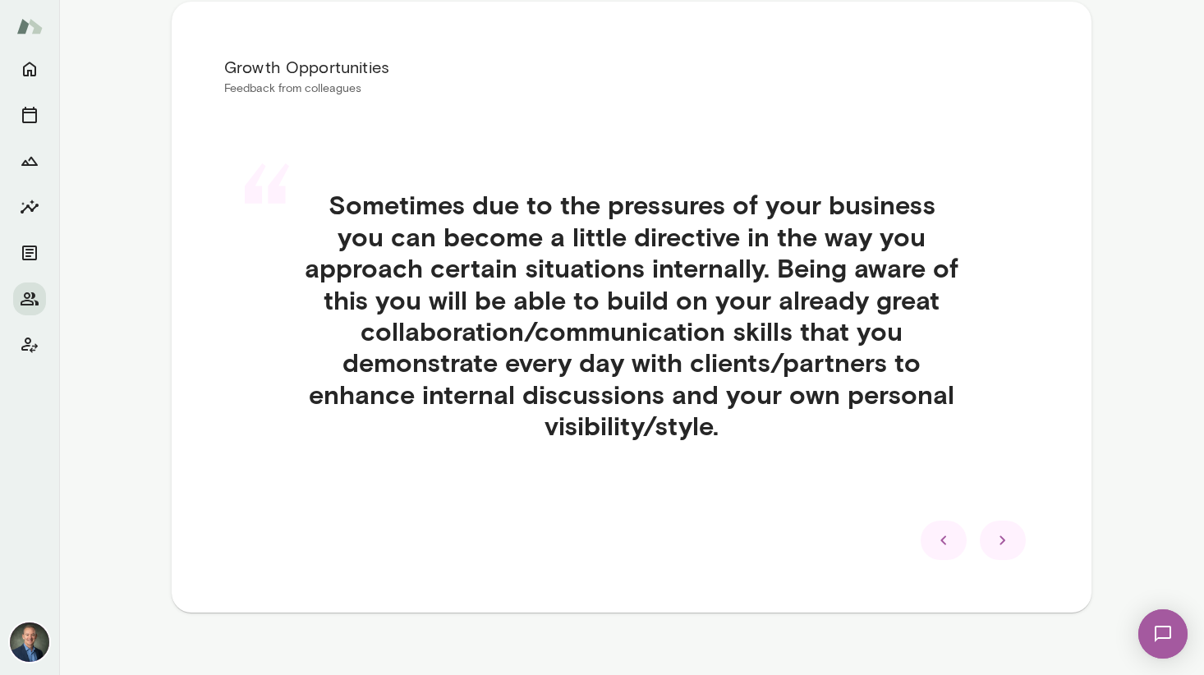
click at [945, 540] on icon at bounding box center [1003, 541] width 20 height 20
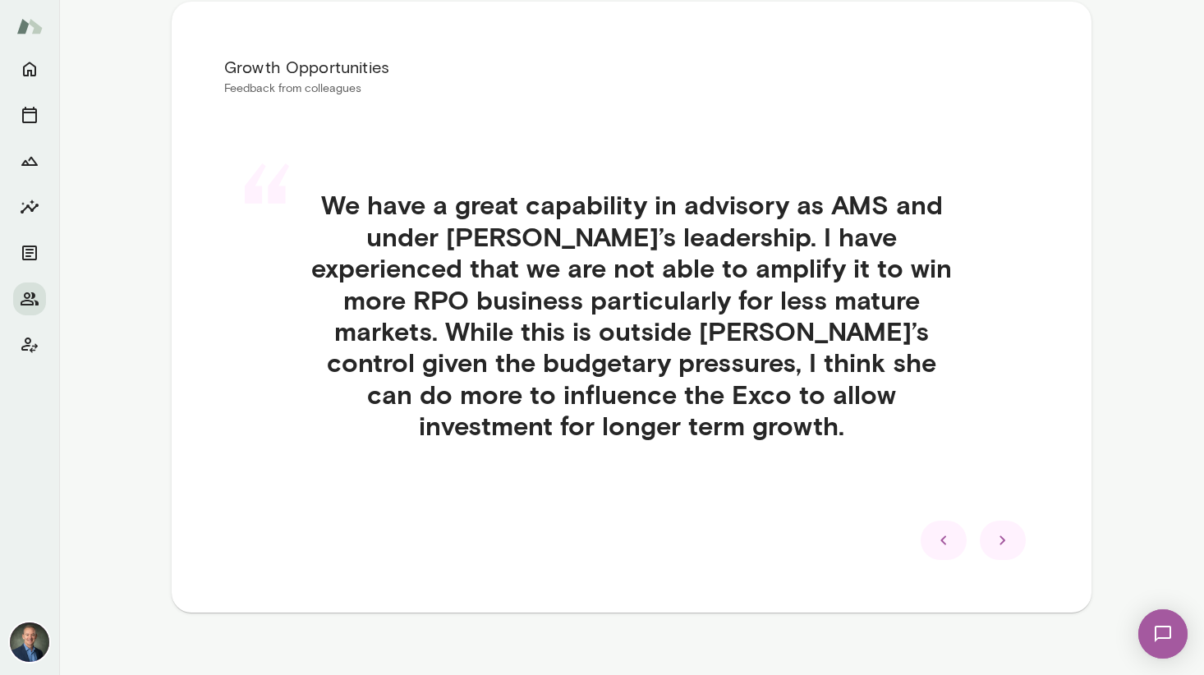
scroll to position [311, 0]
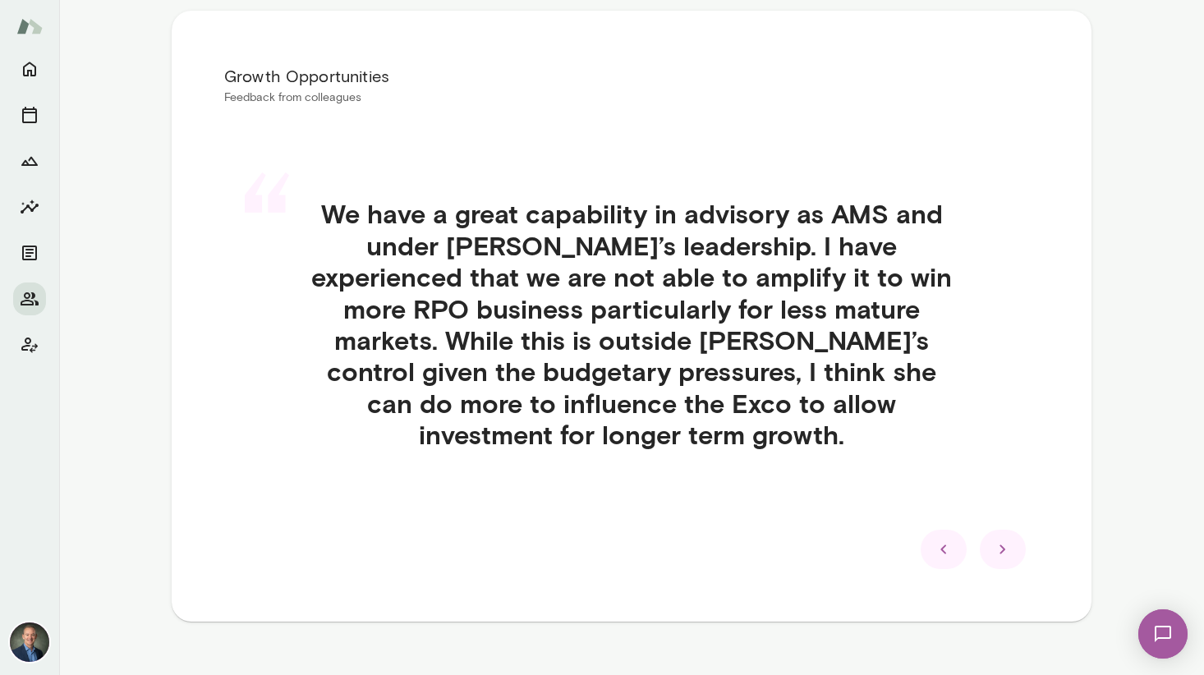
click at [945, 540] on icon at bounding box center [1003, 550] width 20 height 20
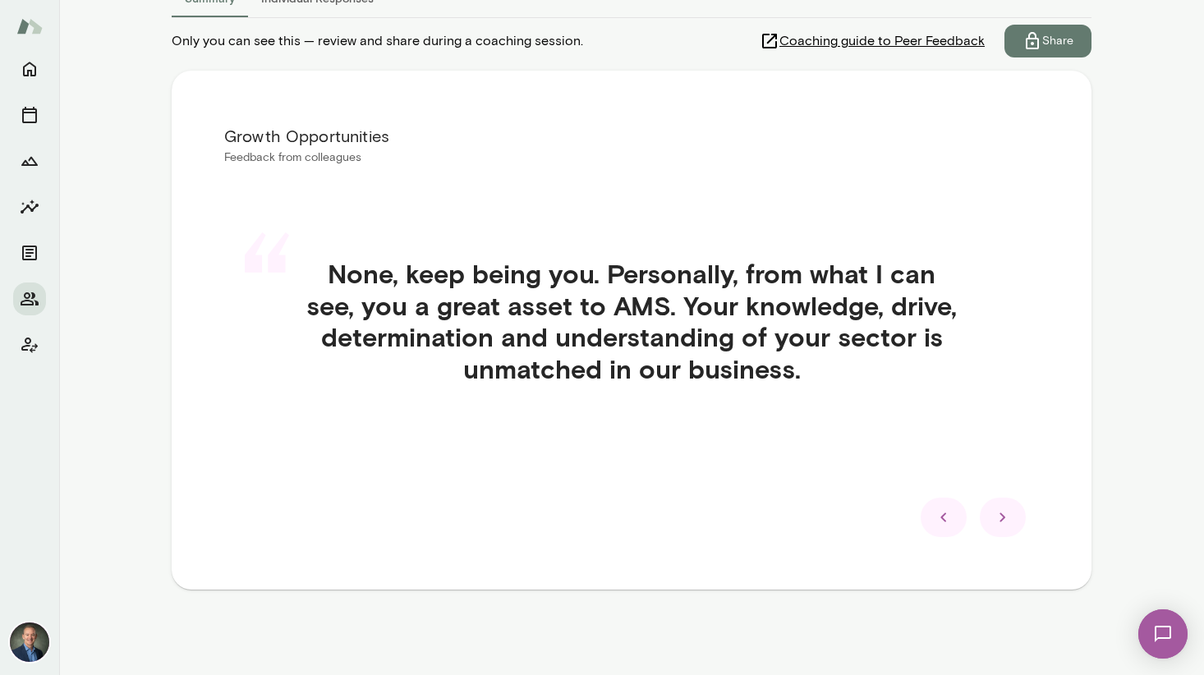
click at [945, 517] on icon at bounding box center [1003, 518] width 20 height 20
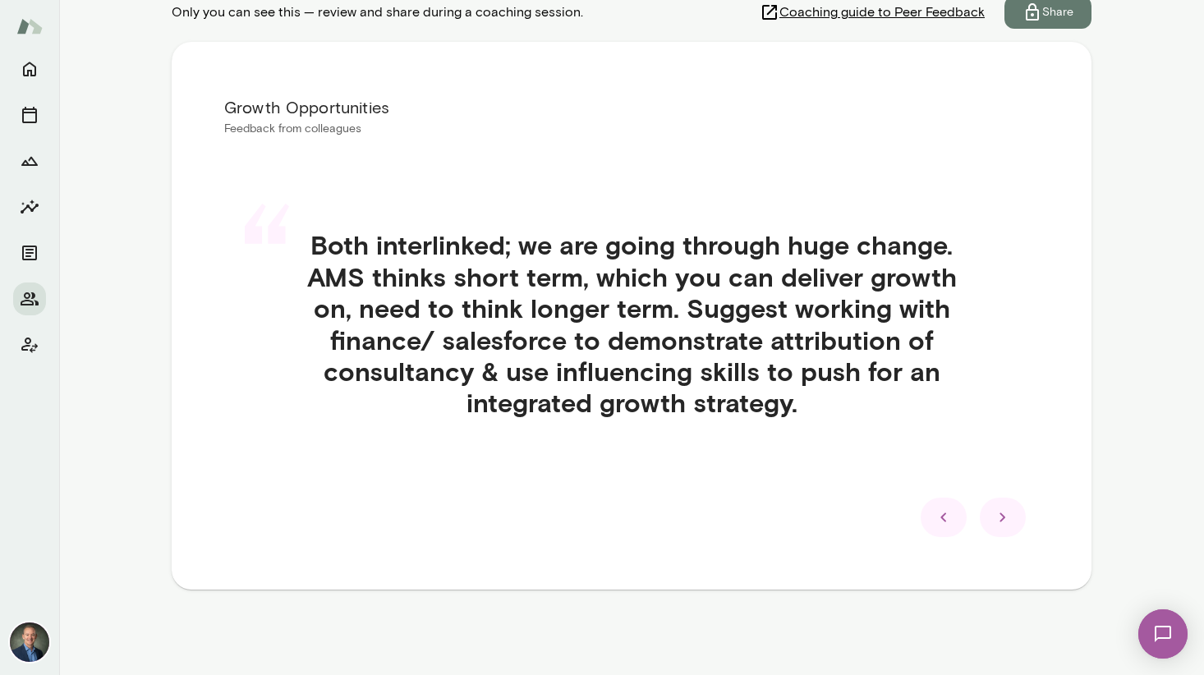
click at [945, 517] on icon at bounding box center [1003, 518] width 20 height 20
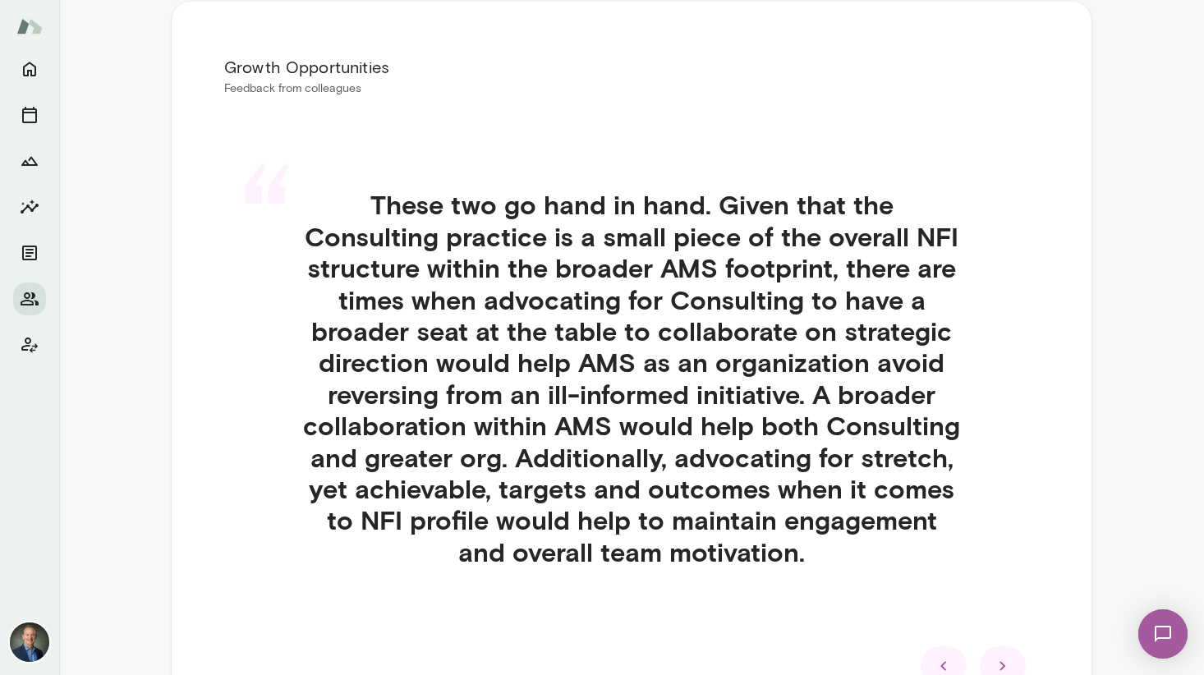
click at [945, 517] on div "“ These two go hand in hand. Given that the Consulting practice is a small piec…" at bounding box center [631, 397] width 815 height 497
click at [945, 664] on icon at bounding box center [1003, 666] width 20 height 20
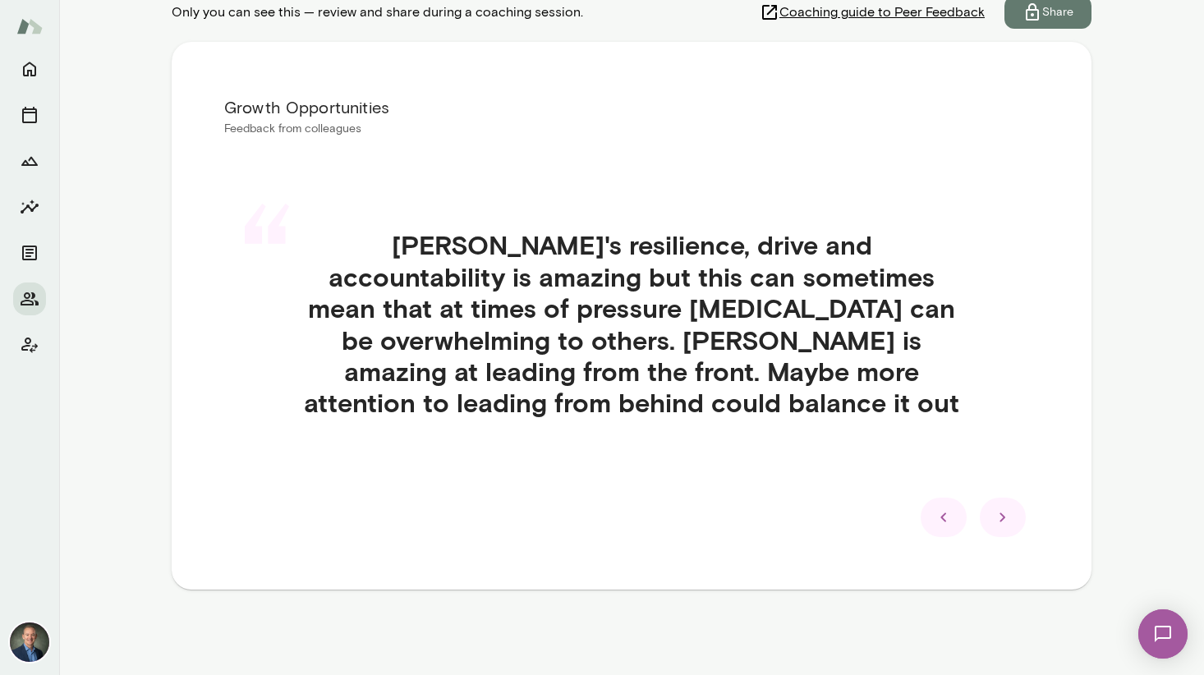
click at [945, 517] on icon at bounding box center [1003, 517] width 6 height 9
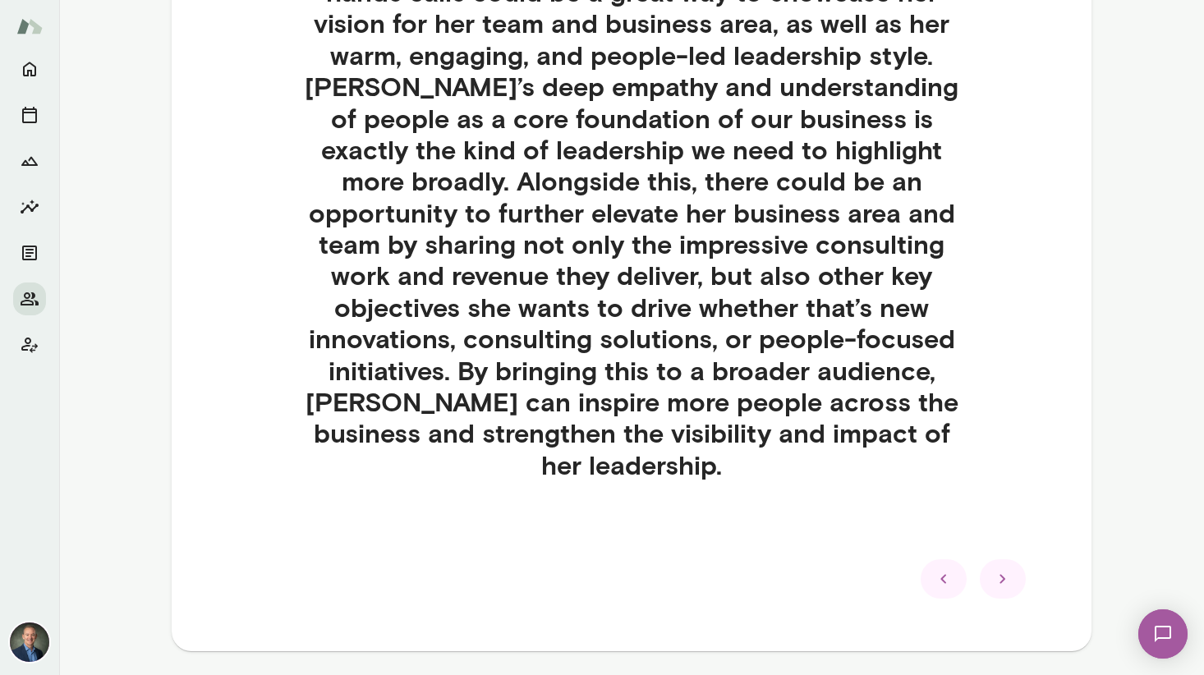
scroll to position [669, 0]
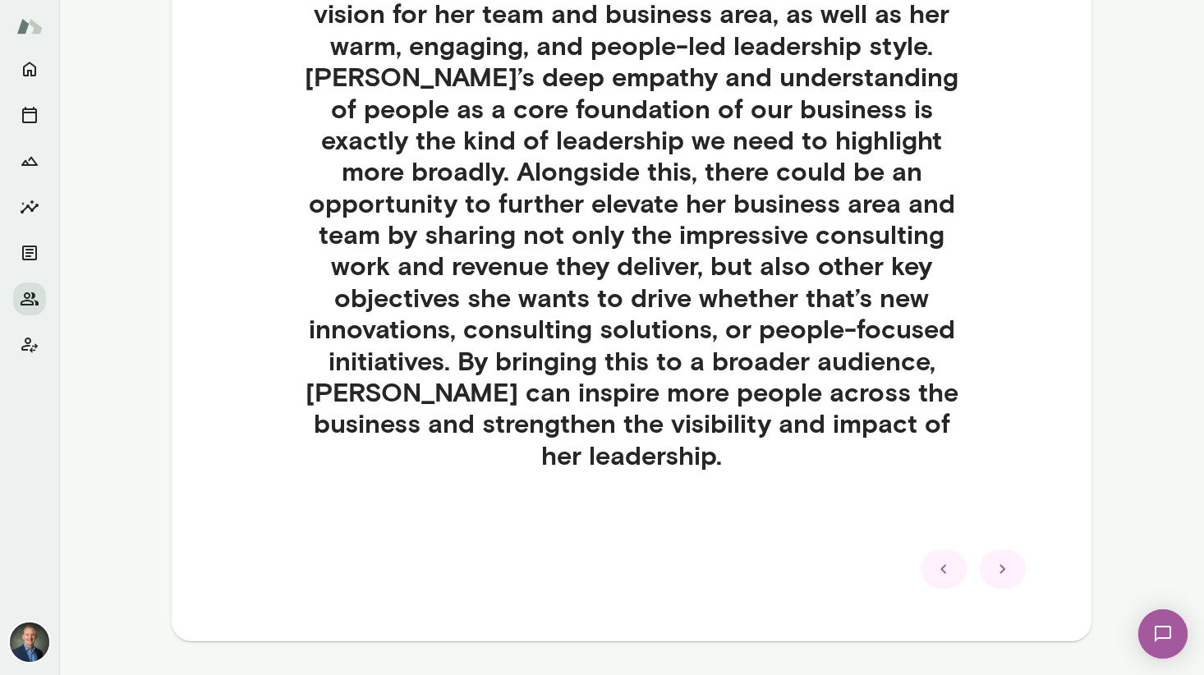
click at [945, 559] on icon at bounding box center [944, 569] width 20 height 20
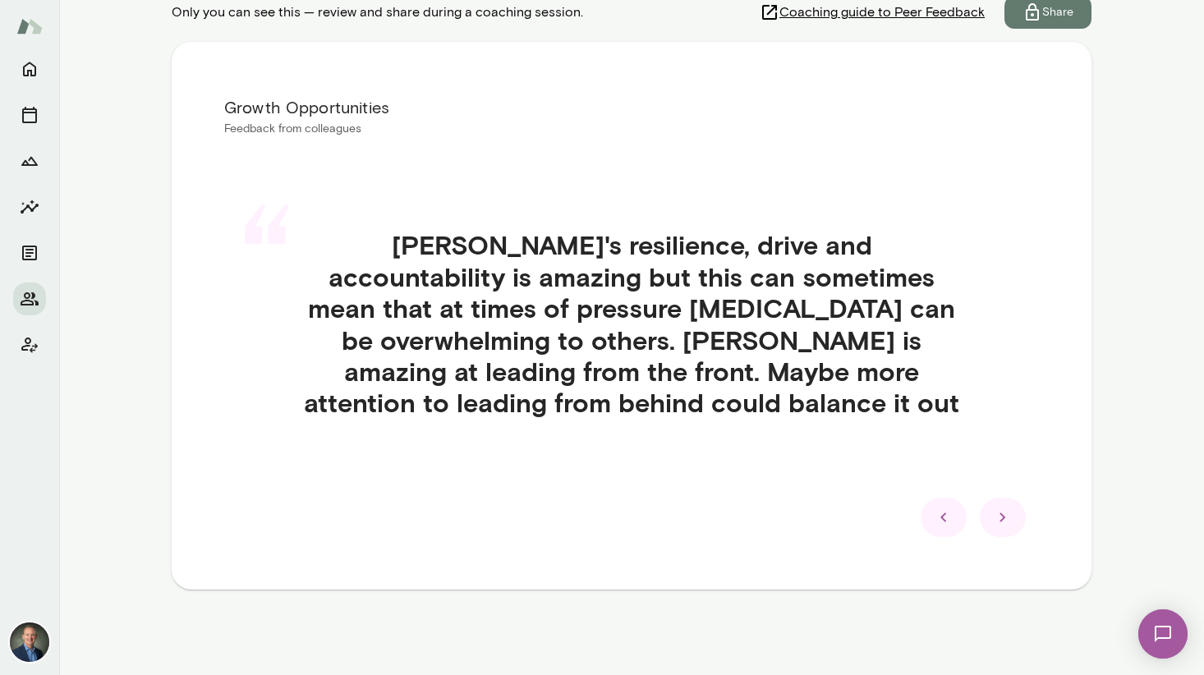
click at [945, 522] on icon at bounding box center [944, 518] width 20 height 20
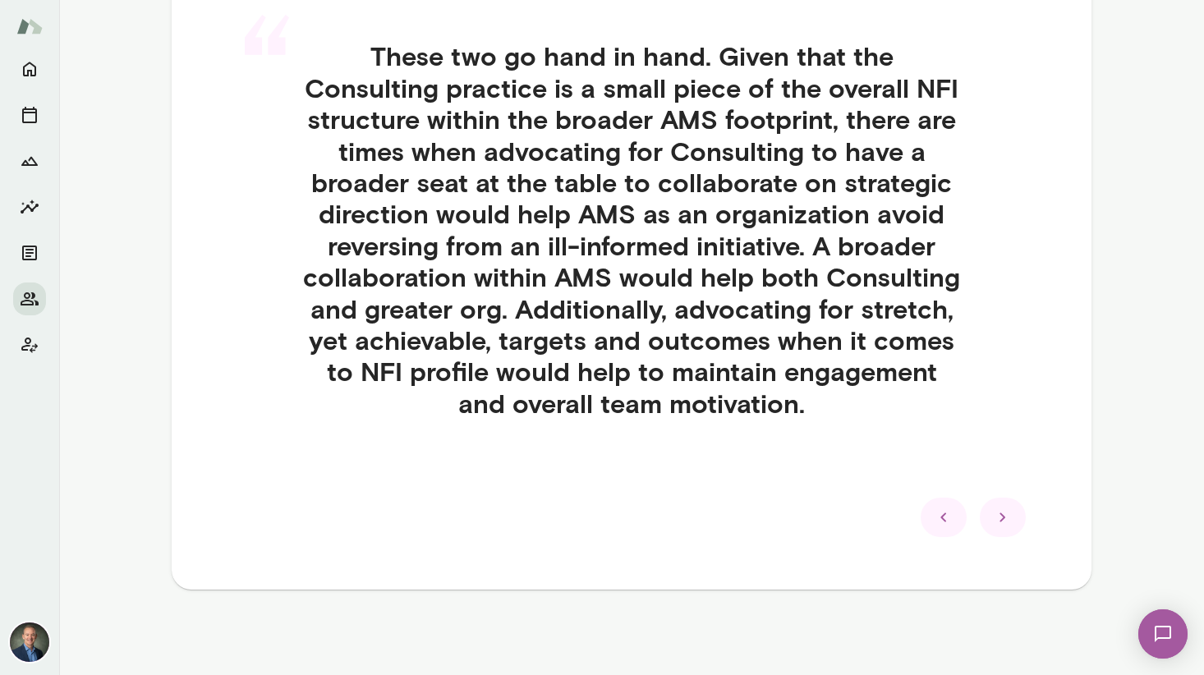
click at [945, 522] on icon at bounding box center [944, 518] width 20 height 20
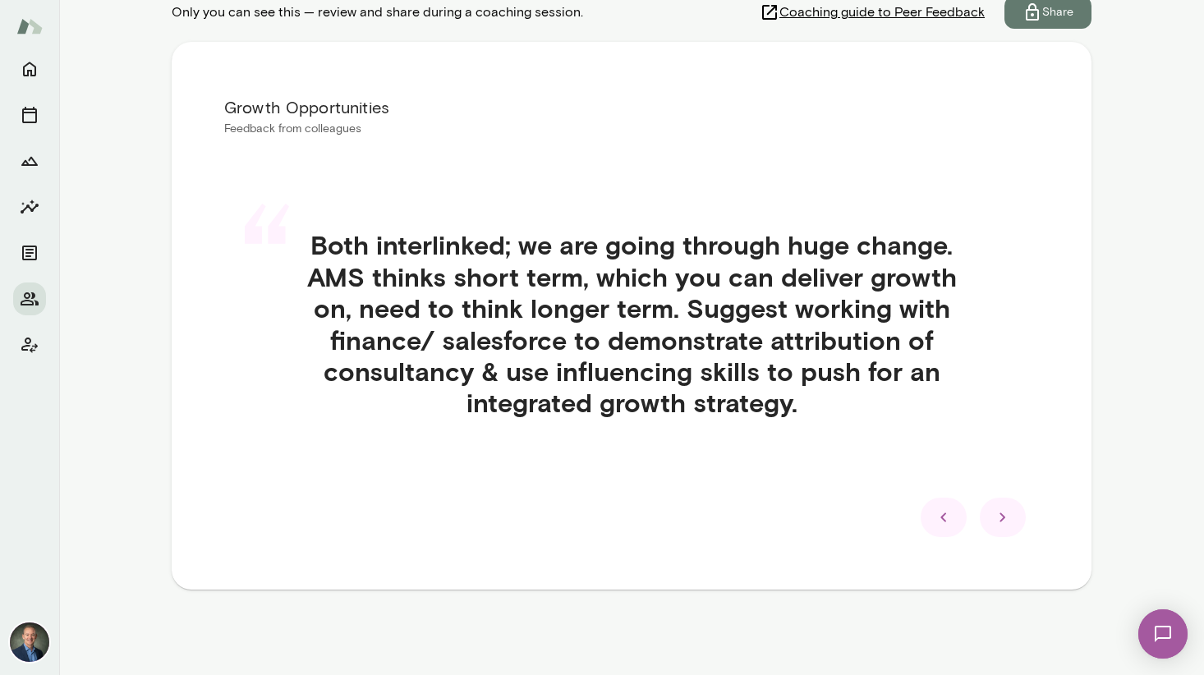
click at [945, 522] on icon at bounding box center [944, 518] width 20 height 20
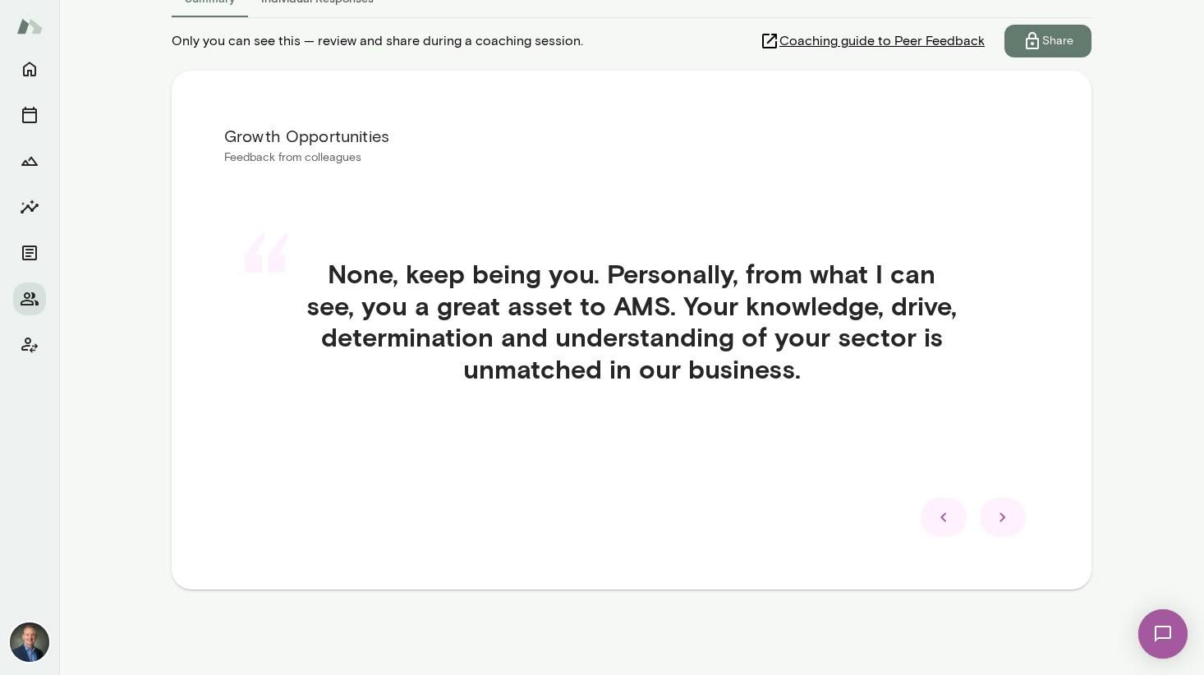
click at [945, 522] on icon at bounding box center [944, 518] width 20 height 20
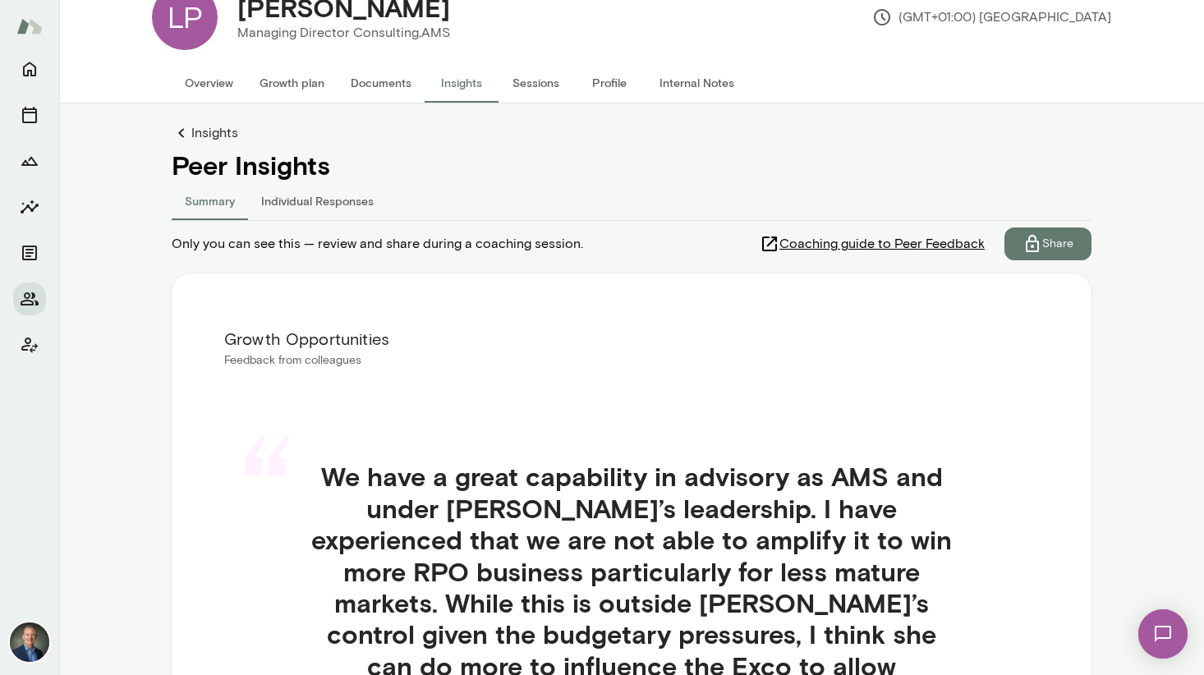
scroll to position [0, 0]
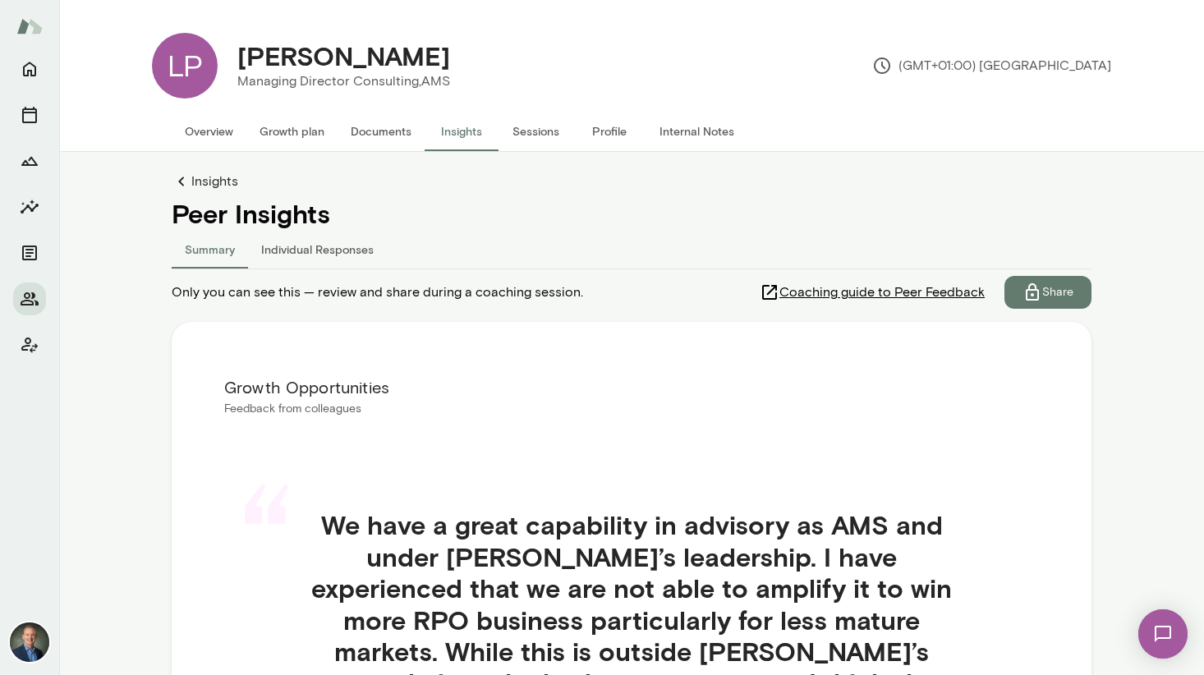
click at [945, 290] on p "Share" at bounding box center [1057, 292] width 31 height 16
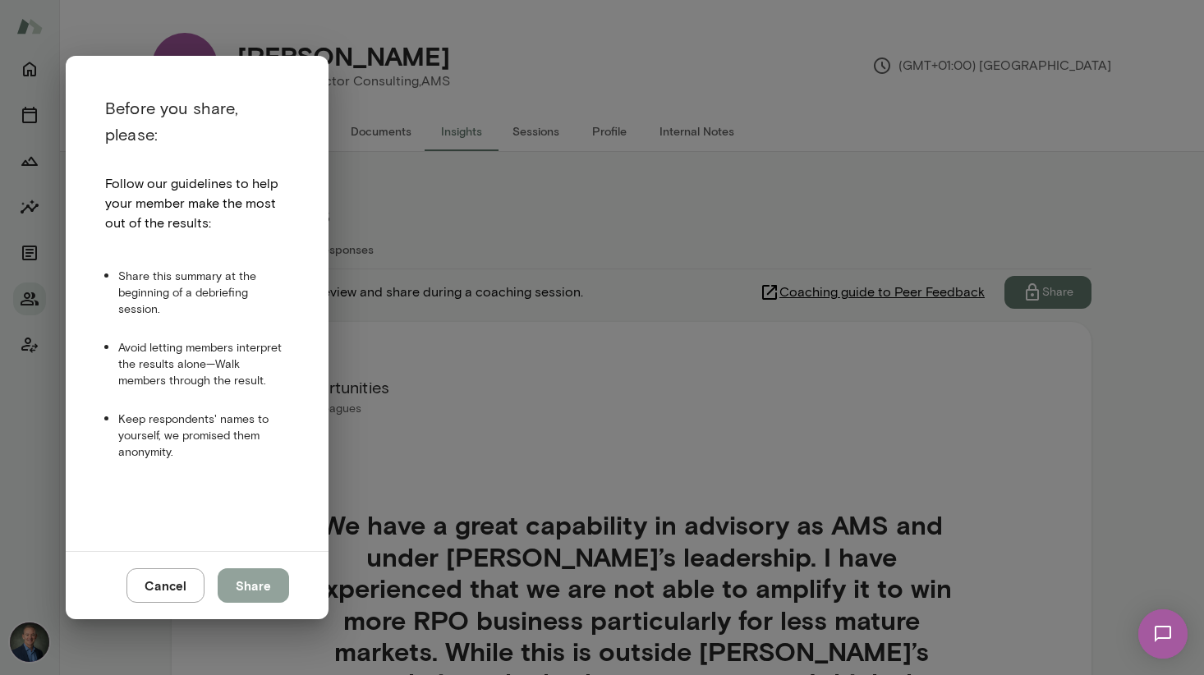
click at [265, 591] on button "Share" at bounding box center [253, 585] width 71 height 34
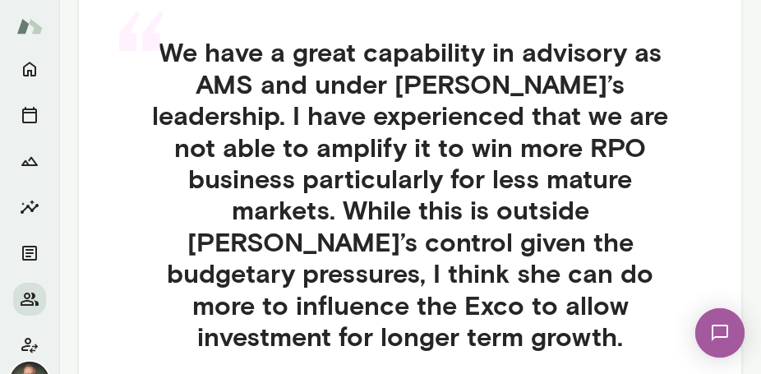
scroll to position [459, 0]
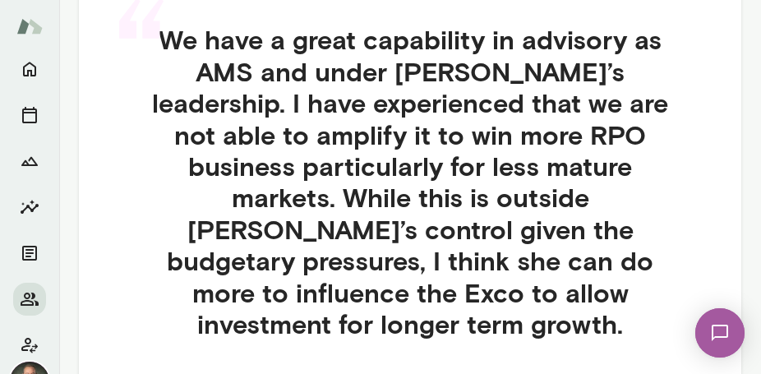
click at [375, 210] on h4 "We have a great capability in advisory as AMS and under [PERSON_NAME]’s leaders…" at bounding box center [410, 181] width 623 height 315
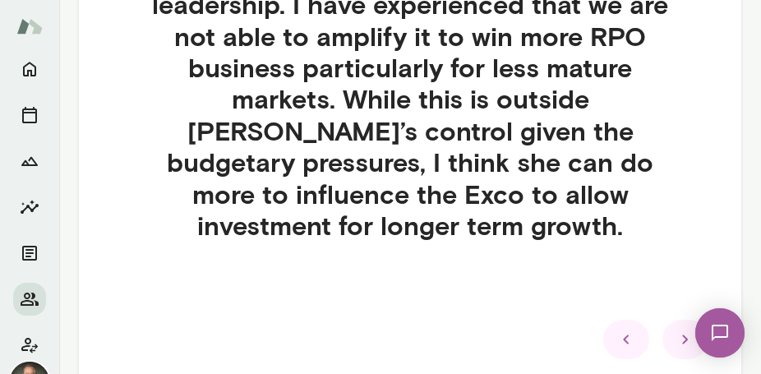
scroll to position [563, 0]
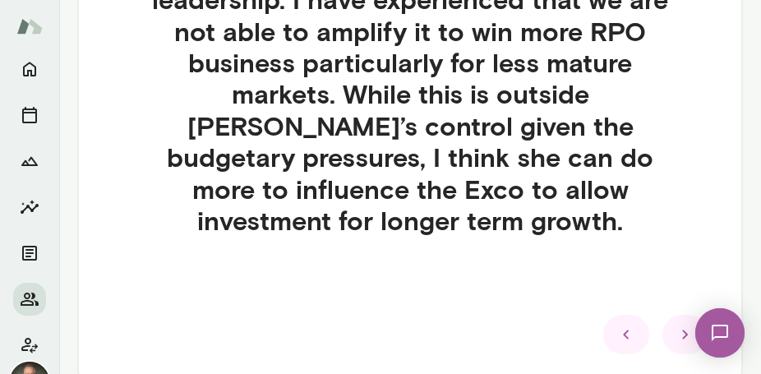
click at [684, 324] on icon at bounding box center [685, 334] width 20 height 20
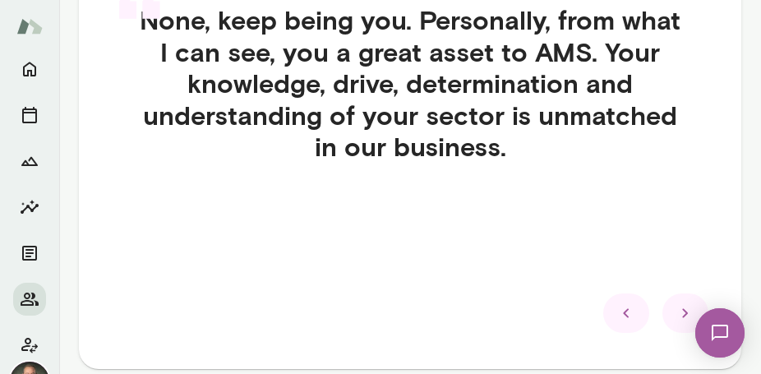
scroll to position [495, 0]
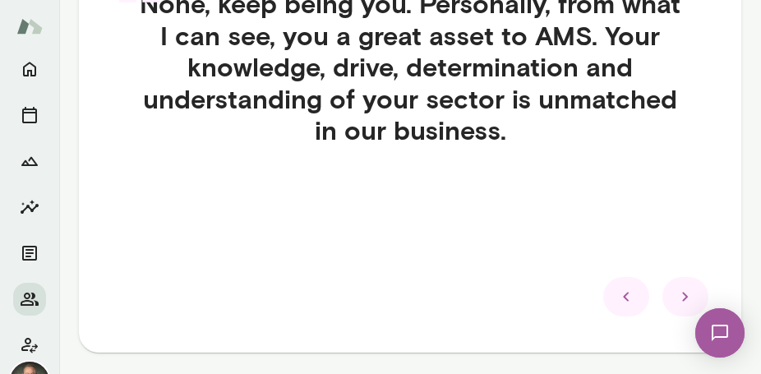
click at [673, 288] on div at bounding box center [685, 296] width 46 height 39
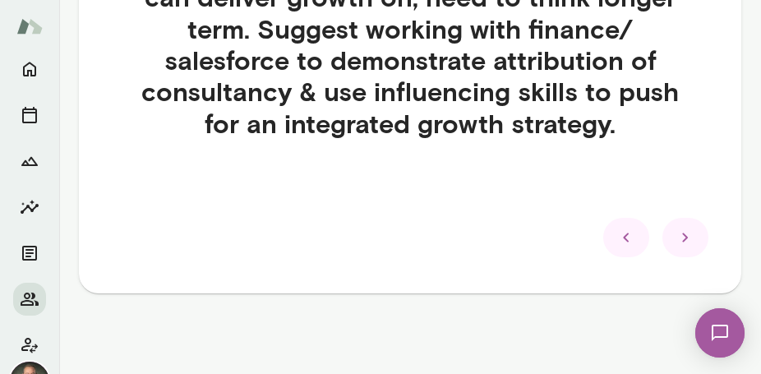
scroll to position [570, 0]
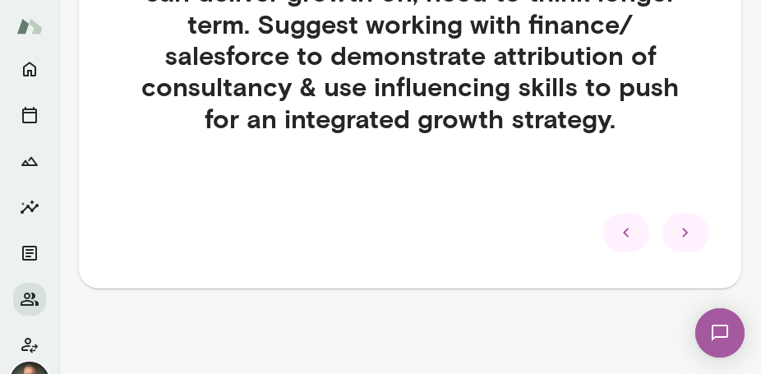
click at [679, 234] on icon at bounding box center [685, 233] width 20 height 20
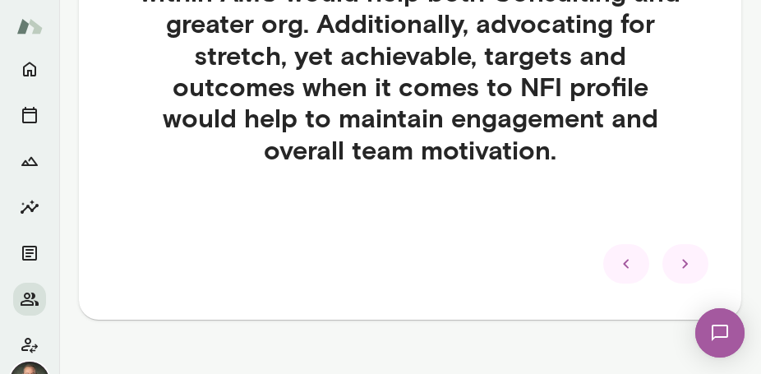
scroll to position [794, 0]
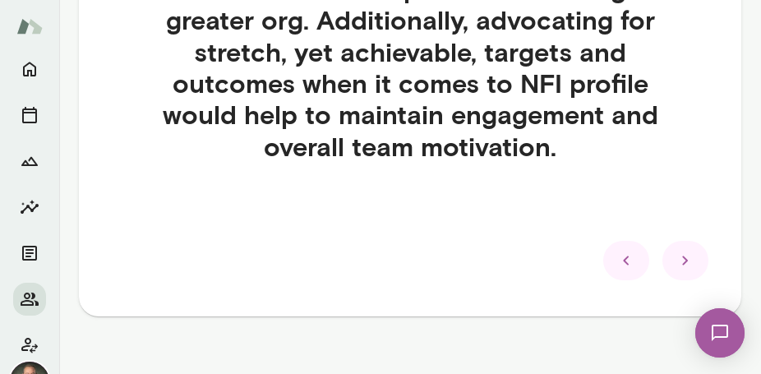
click at [681, 261] on icon at bounding box center [685, 261] width 20 height 20
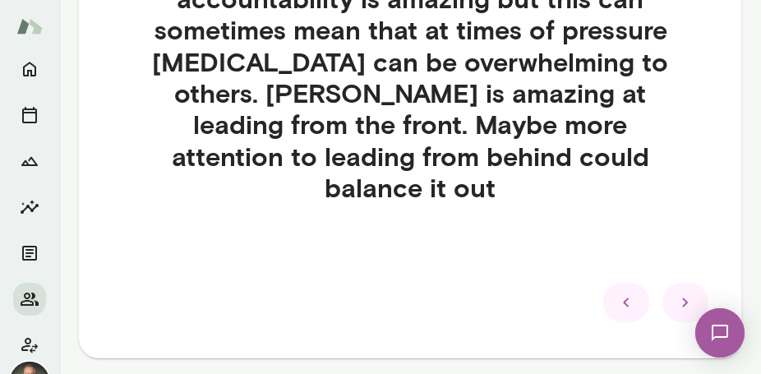
scroll to position [536, 0]
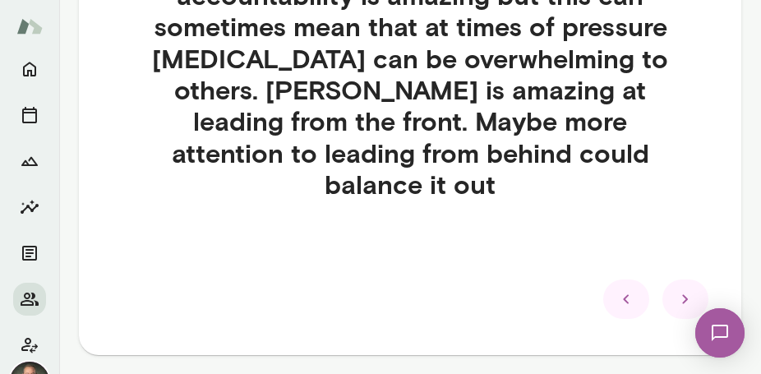
click at [689, 289] on icon at bounding box center [685, 299] width 20 height 20
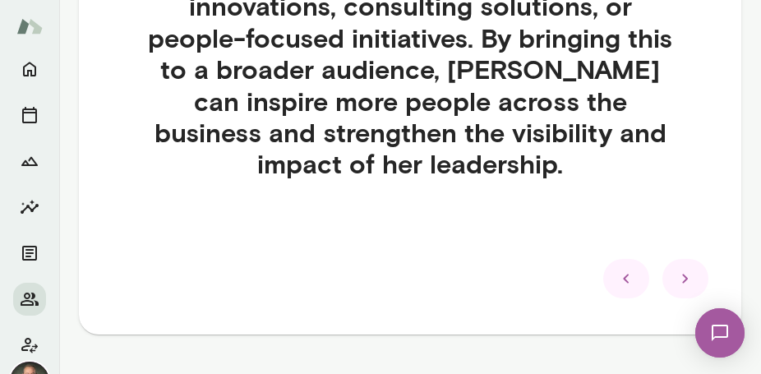
scroll to position [1061, 0]
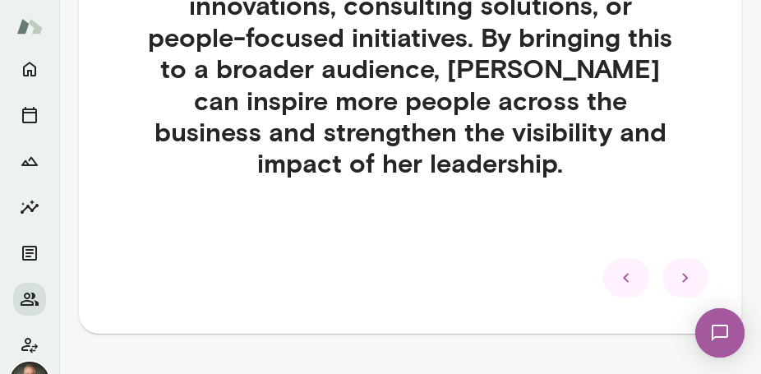
click at [676, 274] on icon at bounding box center [685, 278] width 20 height 20
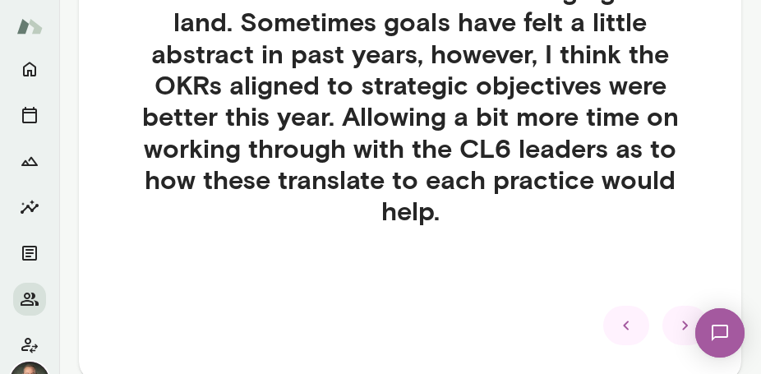
scroll to position [700, 0]
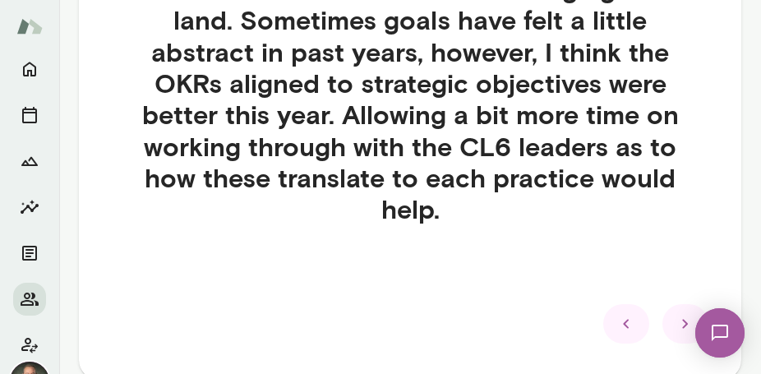
click at [683, 314] on icon at bounding box center [685, 324] width 20 height 20
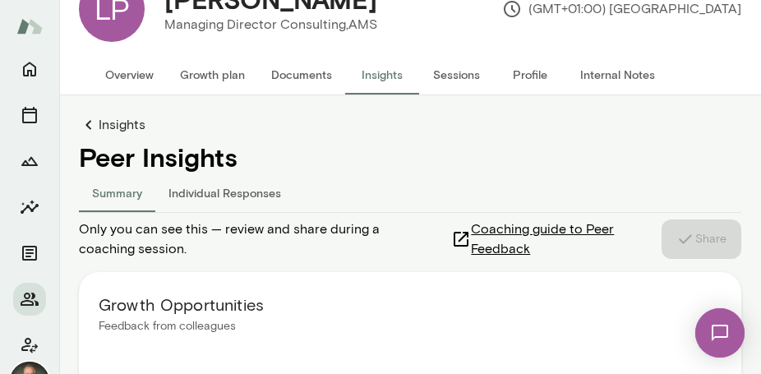
scroll to position [0, 0]
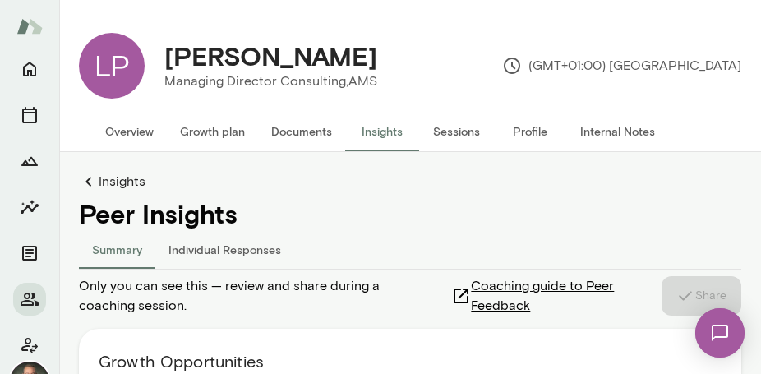
click at [108, 71] on div "LP" at bounding box center [112, 66] width 66 height 66
click at [234, 67] on h4 "[PERSON_NAME]" at bounding box center [270, 55] width 213 height 31
click at [139, 131] on button "Overview" at bounding box center [129, 131] width 75 height 39
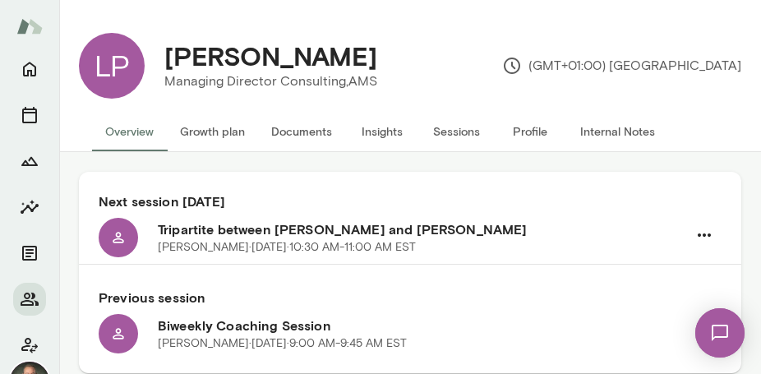
click at [264, 227] on h6 "Tripartite between [PERSON_NAME] and [PERSON_NAME]" at bounding box center [422, 229] width 529 height 20
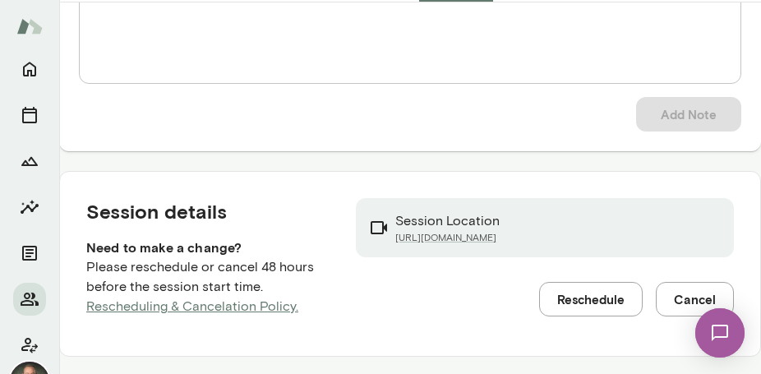
scroll to position [152, 0]
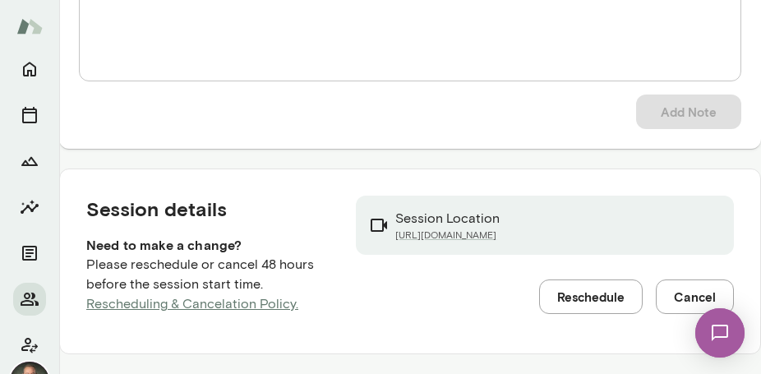
click at [573, 304] on button "Reschedule" at bounding box center [590, 296] width 103 height 34
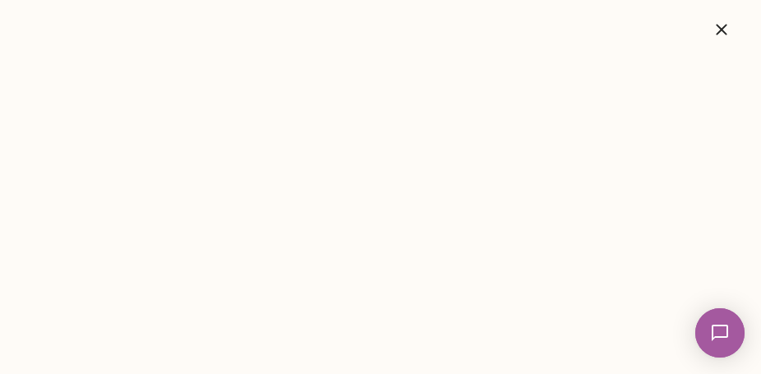
click at [720, 25] on icon "button" at bounding box center [721, 30] width 20 height 20
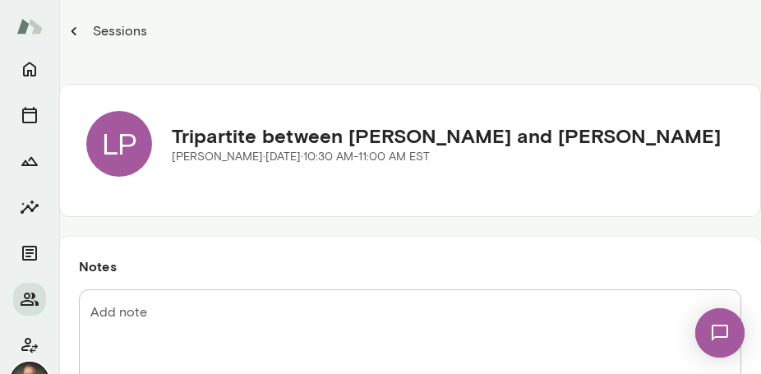
scroll to position [0, 0]
